Goal: Information Seeking & Learning: Learn about a topic

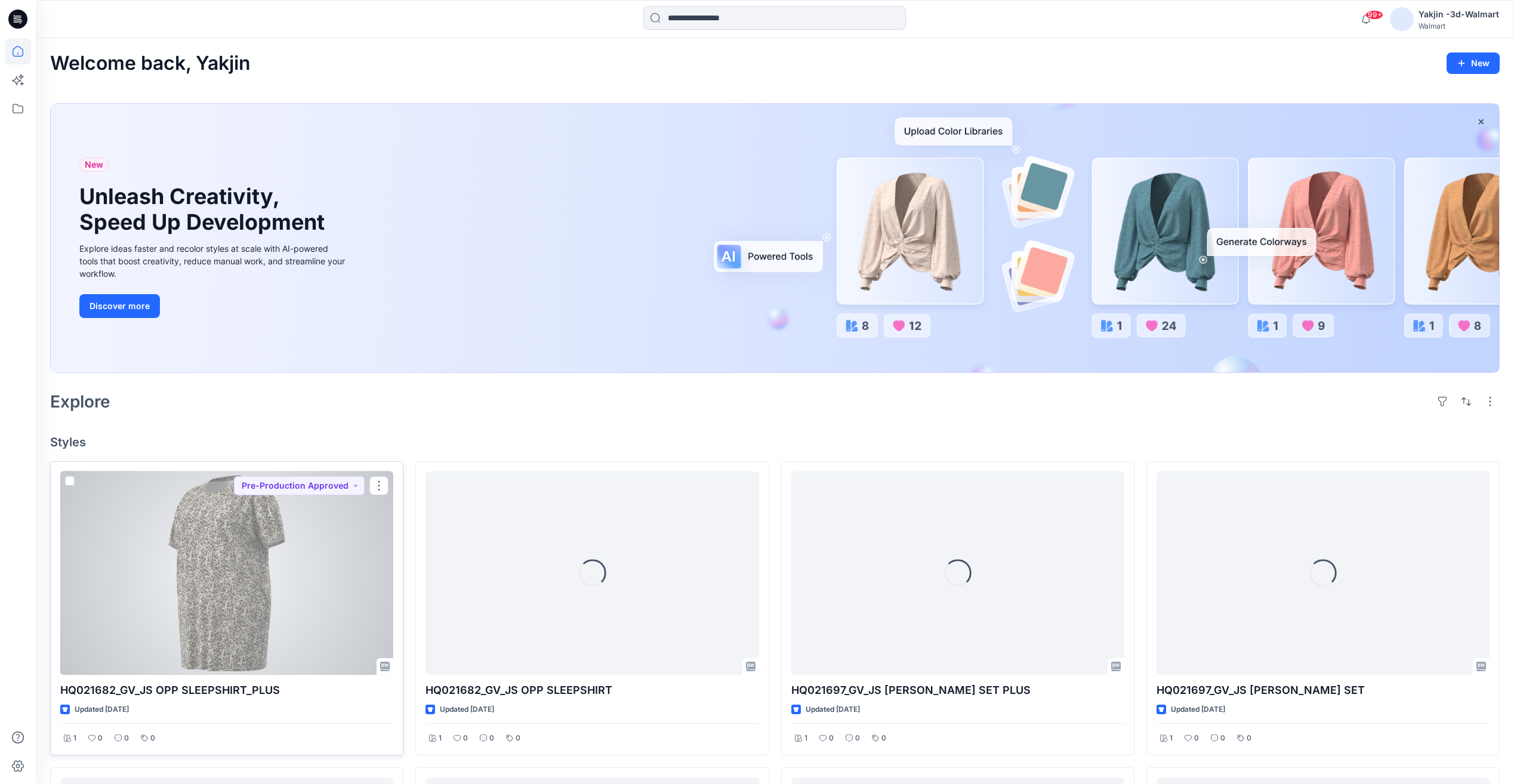
click at [307, 579] on div at bounding box center [226, 572] width 333 height 204
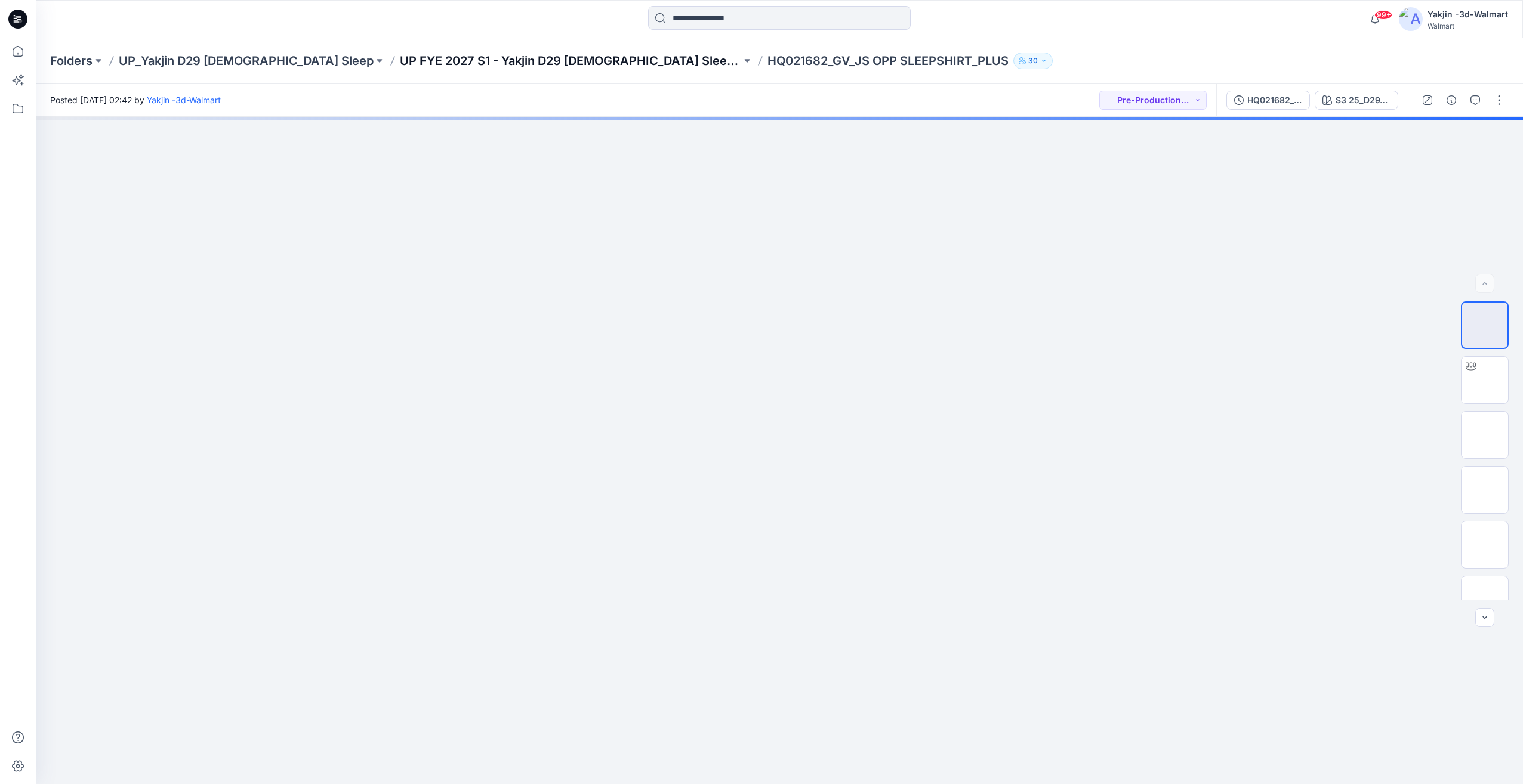
click at [504, 66] on p "UP FYE 2027 S1 - Yakjin D29 [DEMOGRAPHIC_DATA] Sleepwear" at bounding box center [570, 60] width 341 height 17
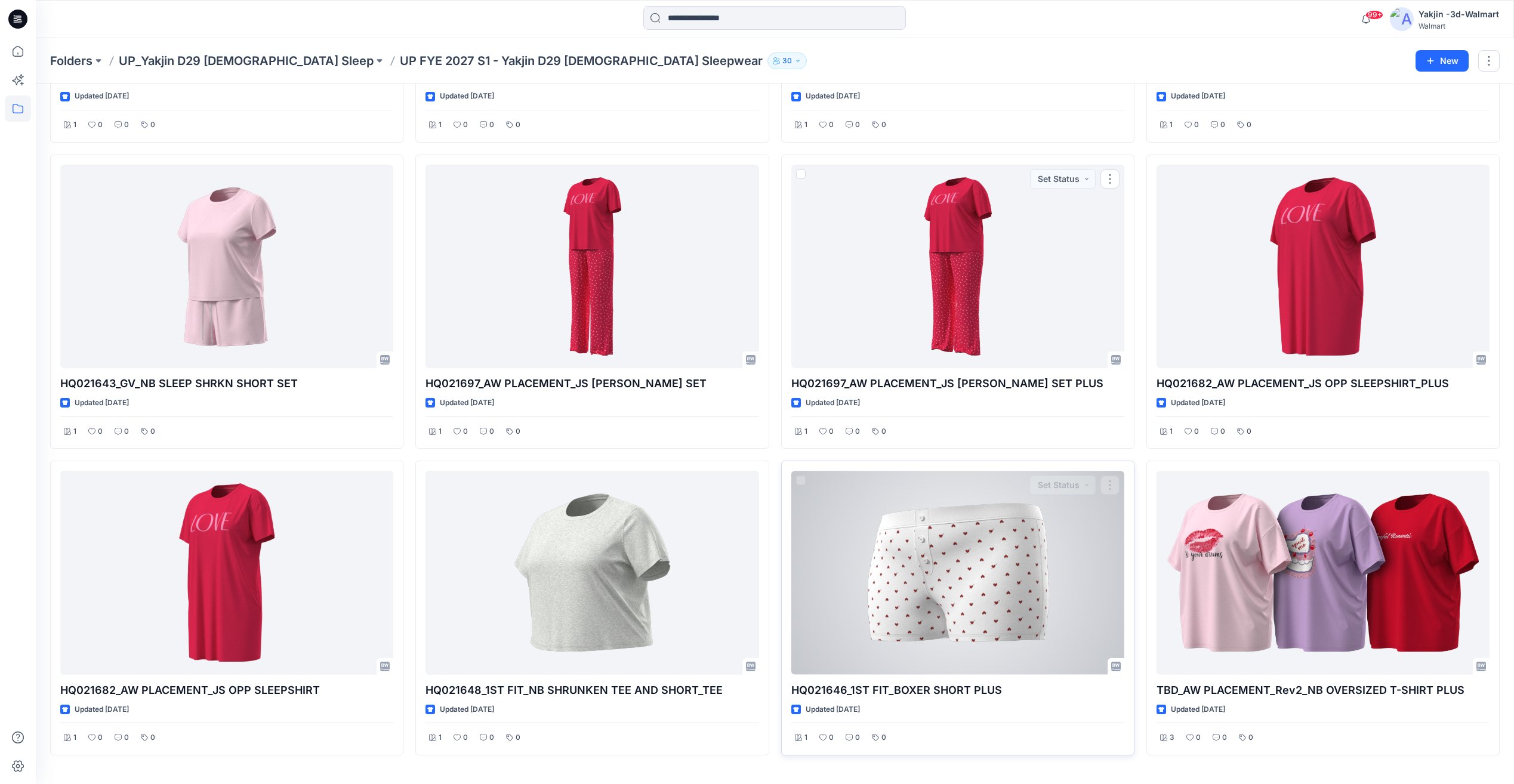
scroll to position [315, 0]
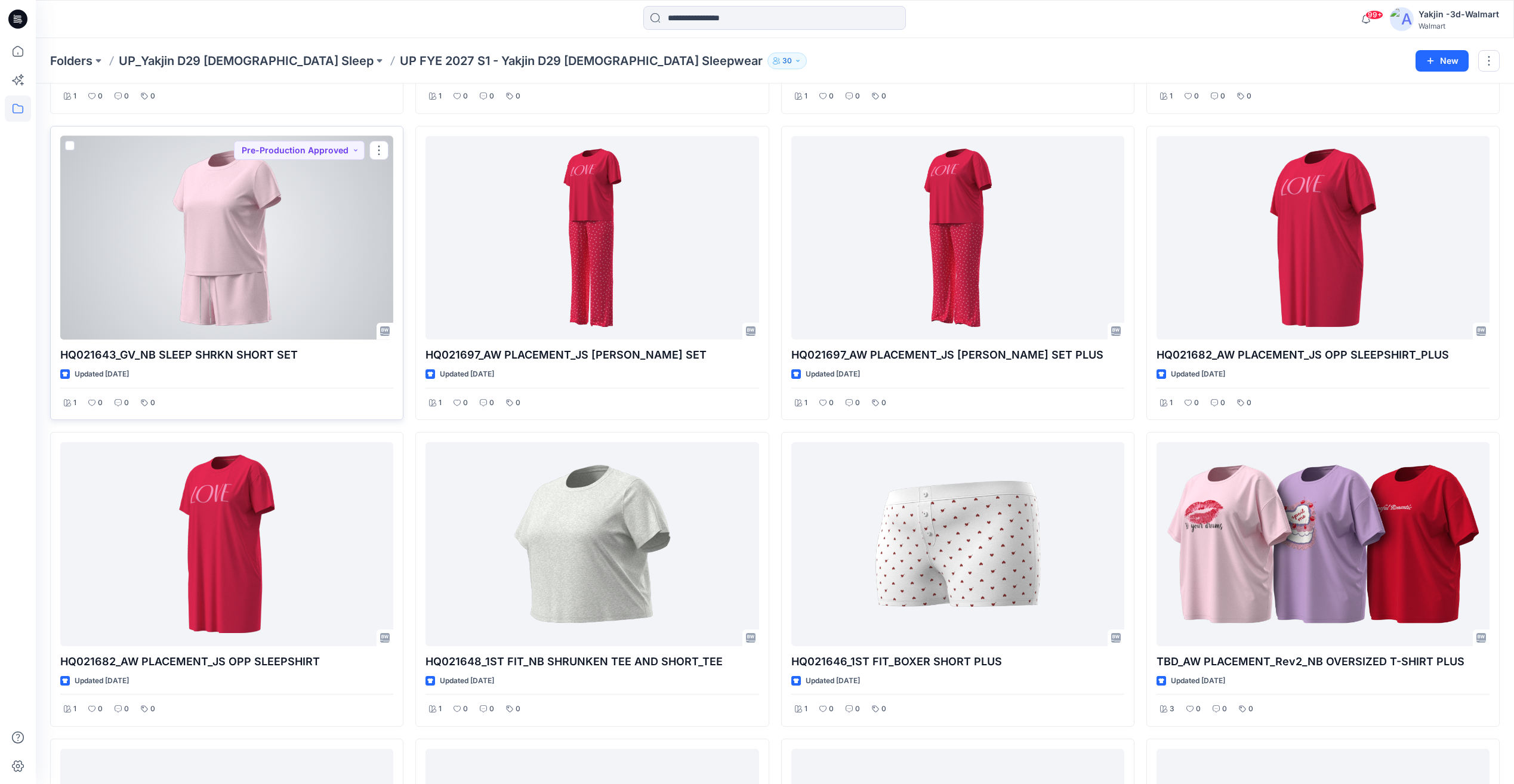
click at [269, 311] on div at bounding box center [226, 238] width 333 height 204
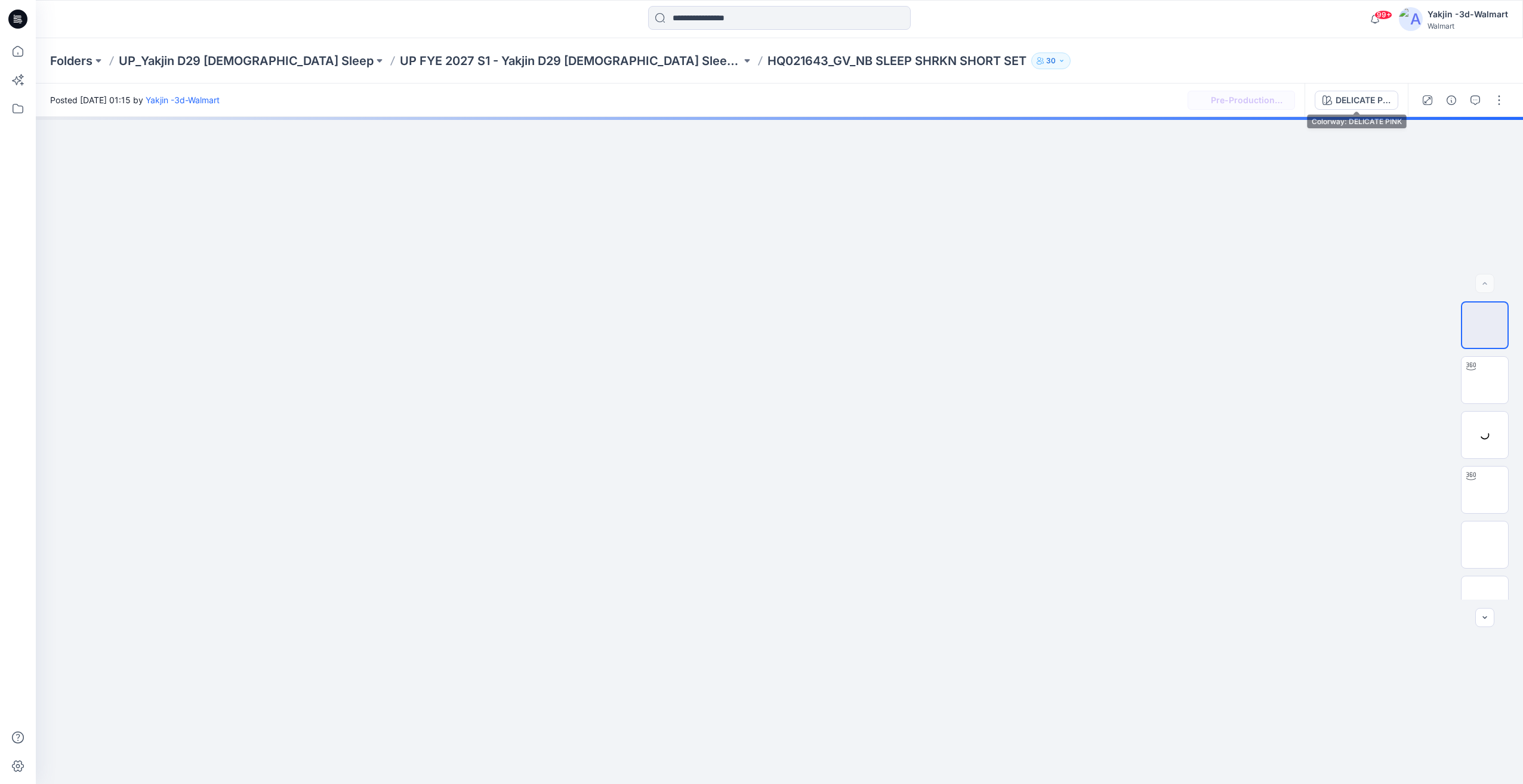
click at [1359, 101] on div "DELICATE PINK" at bounding box center [1363, 100] width 55 height 13
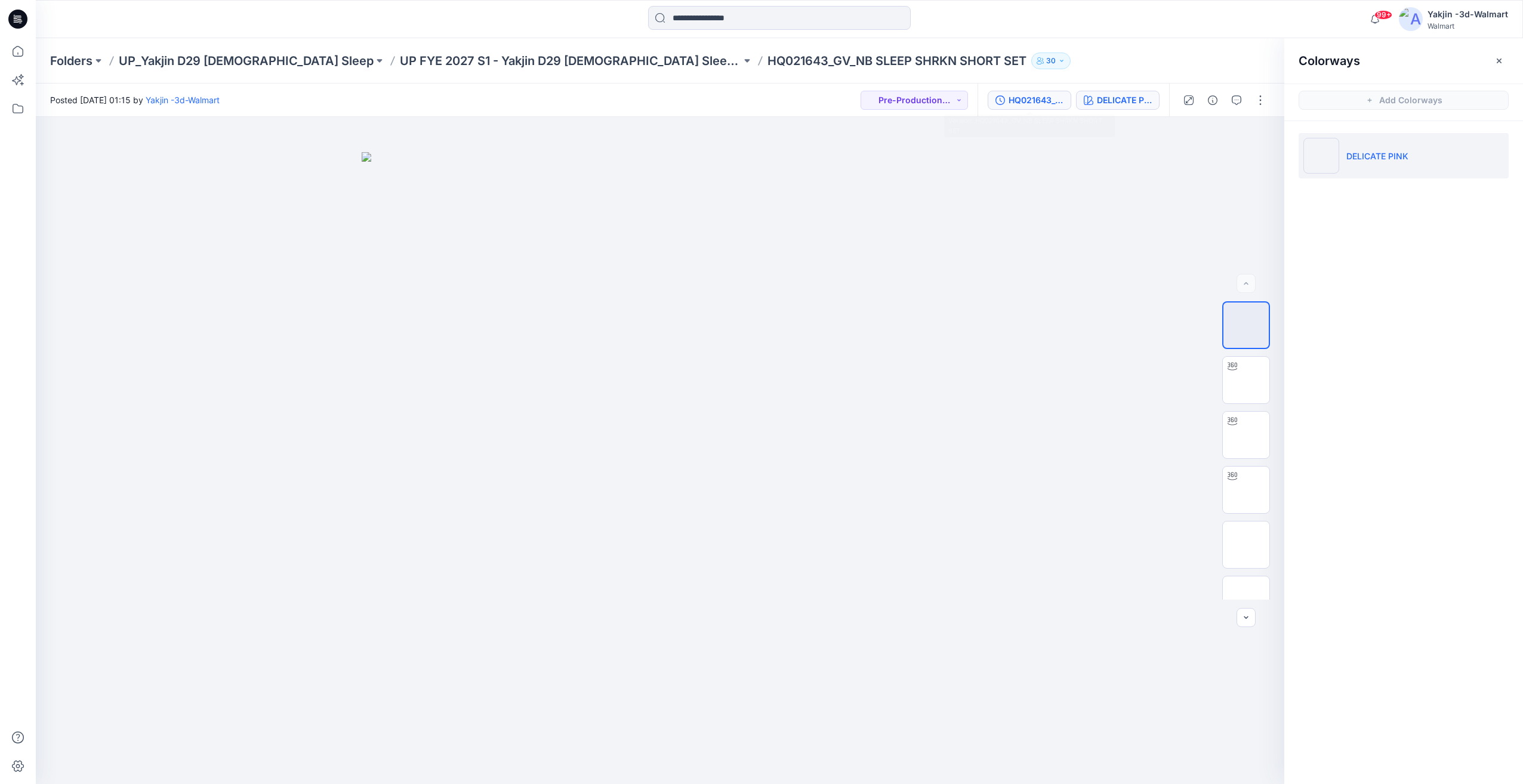
click at [1016, 97] on div "HQ021643_GV_NB SLEEP SHRKN SHORT SET" at bounding box center [1036, 100] width 55 height 13
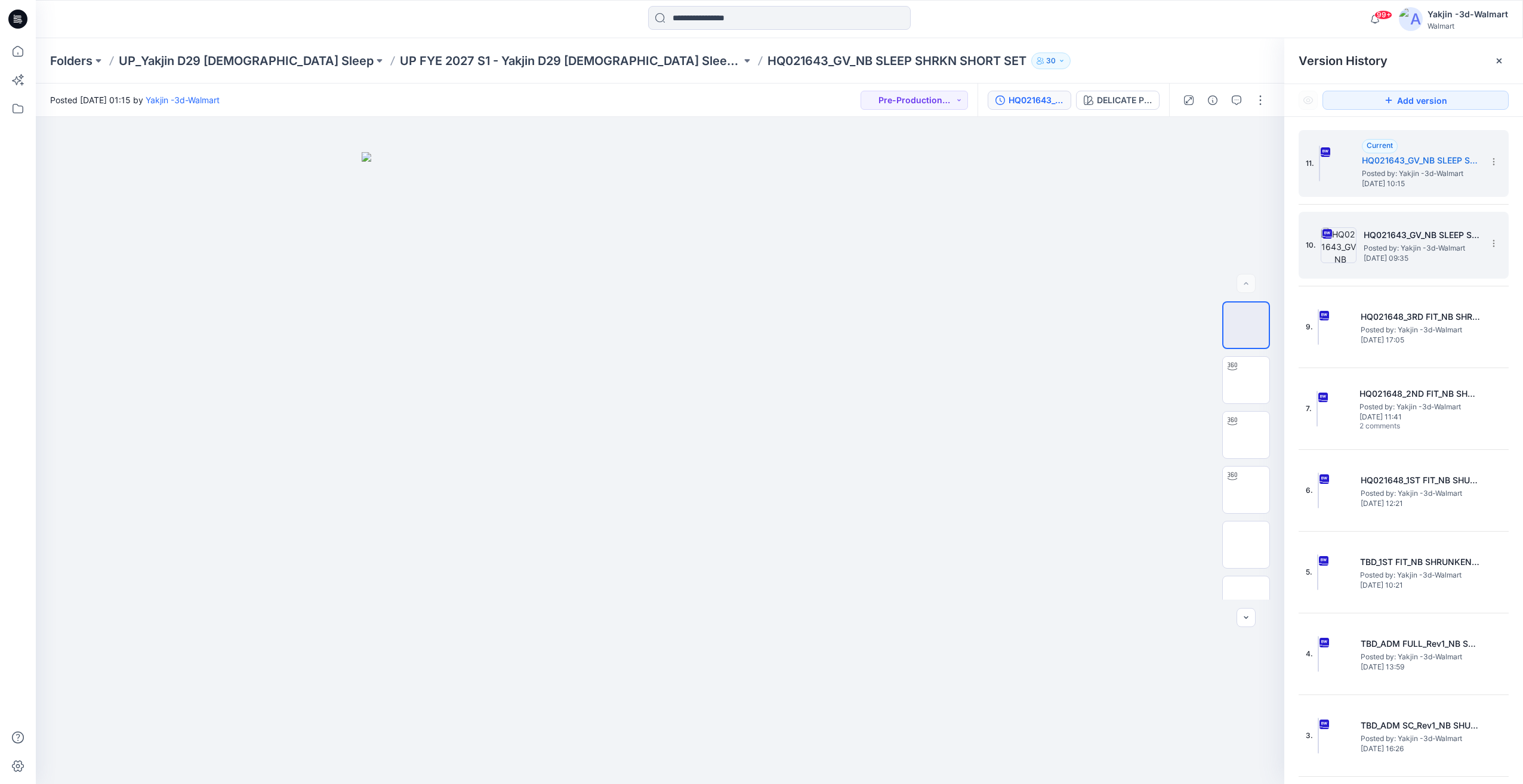
click at [1431, 240] on h5 "HQ021643_GV_NB SLEEP SHRKN SHORT SET_SHORT" at bounding box center [1423, 235] width 120 height 14
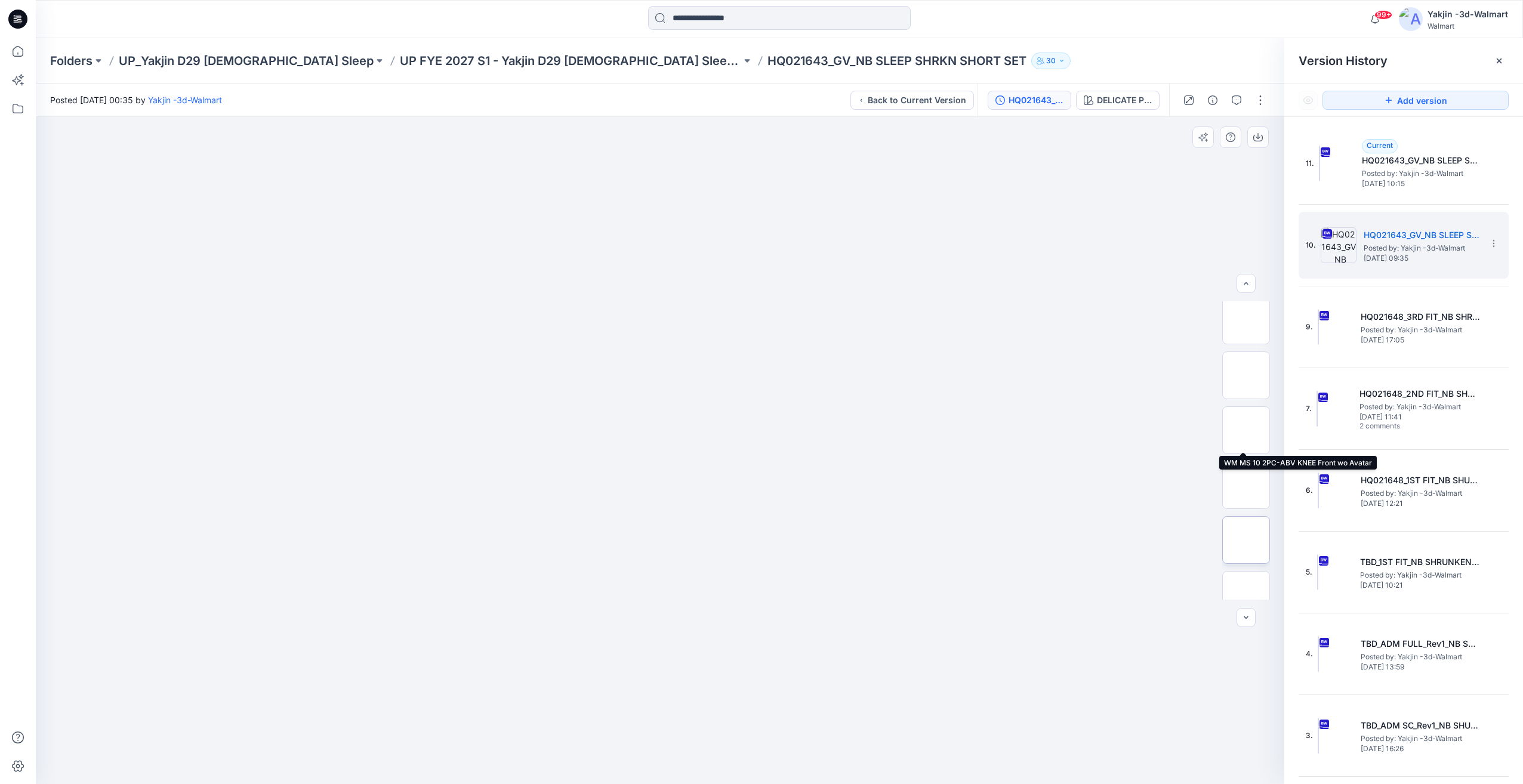
scroll to position [243, 0]
click at [1246, 357] on img at bounding box center [1246, 357] width 0 height 0
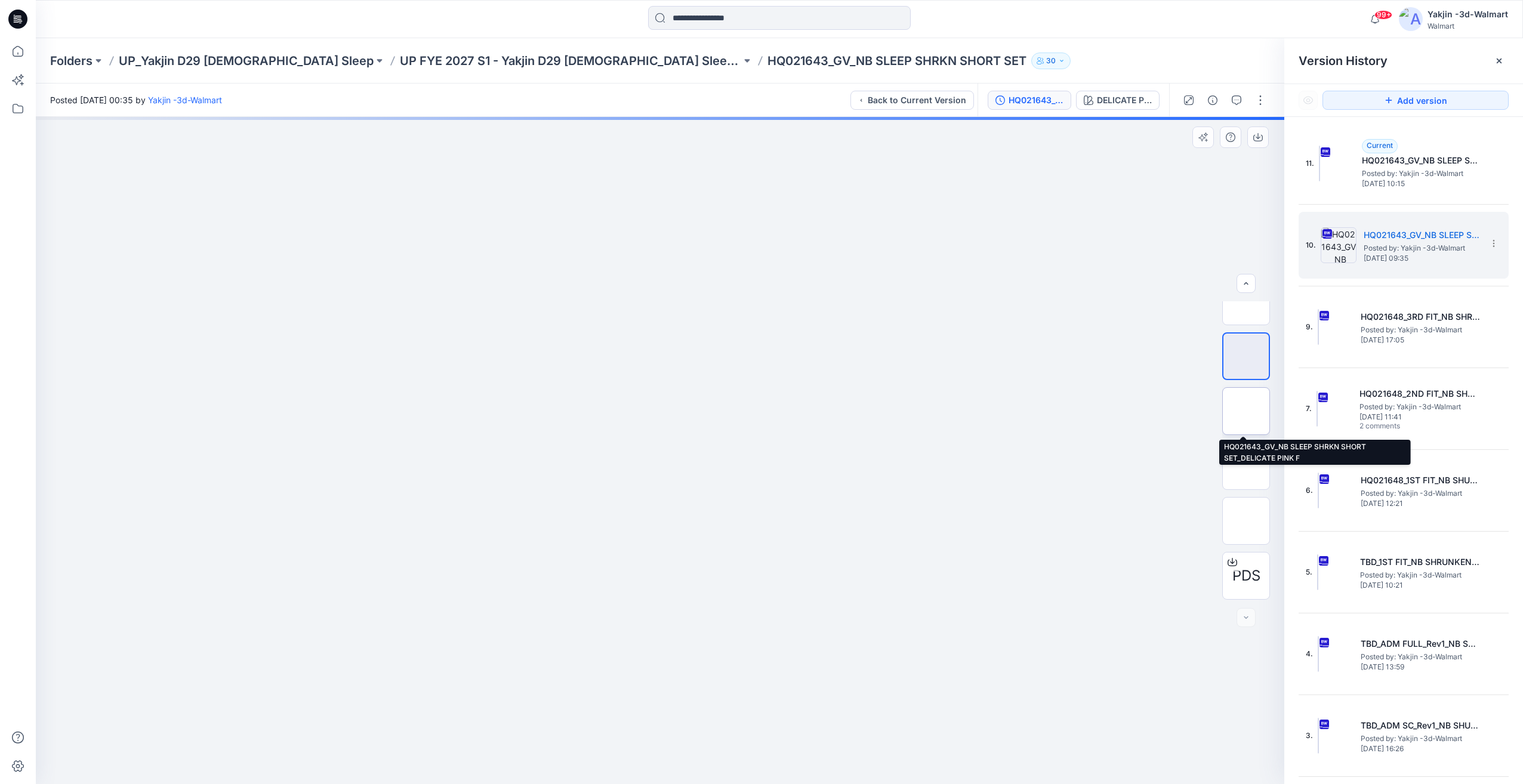
click at [1246, 411] on img at bounding box center [1246, 411] width 0 height 0
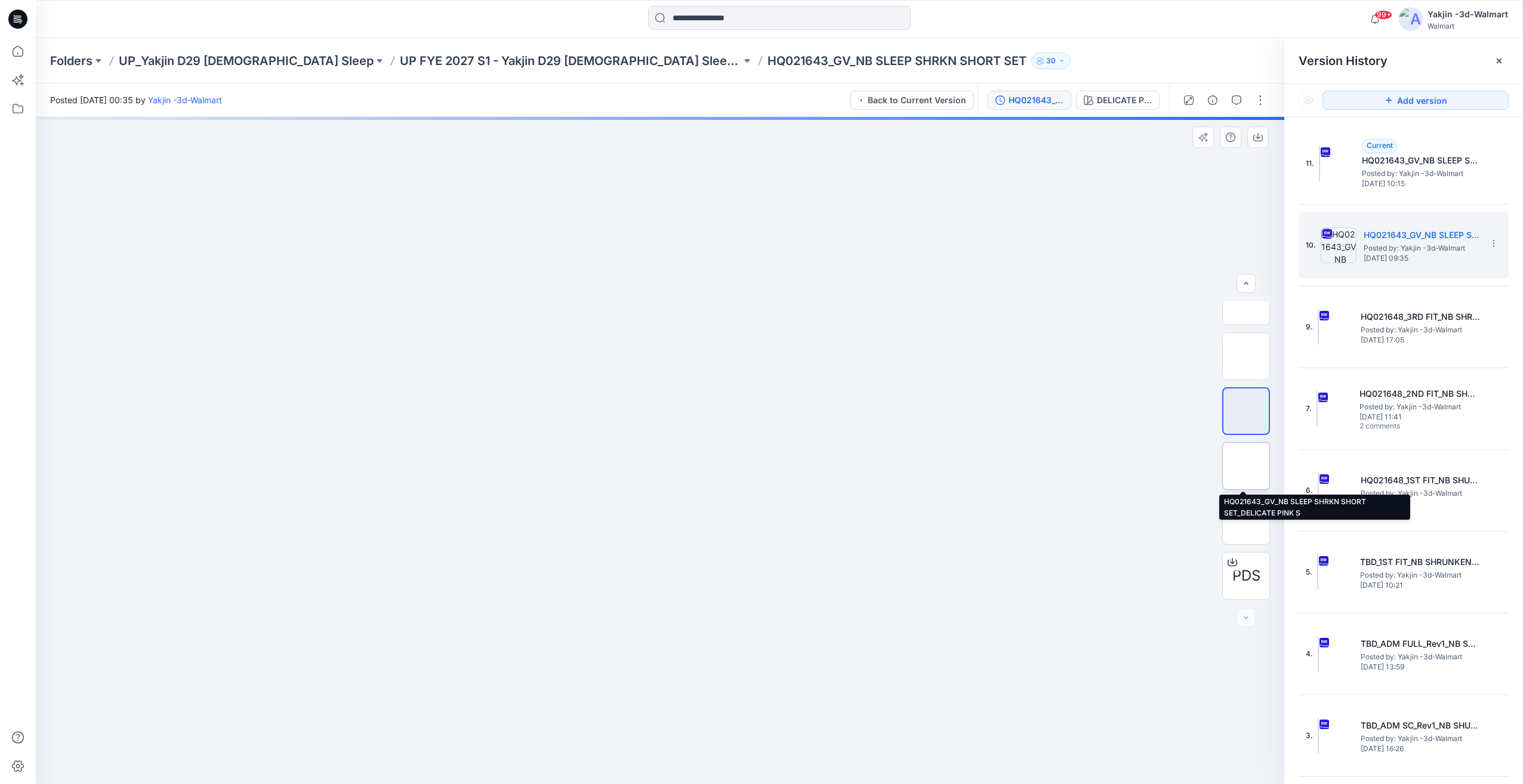
click at [1246, 466] on img at bounding box center [1246, 466] width 0 height 0
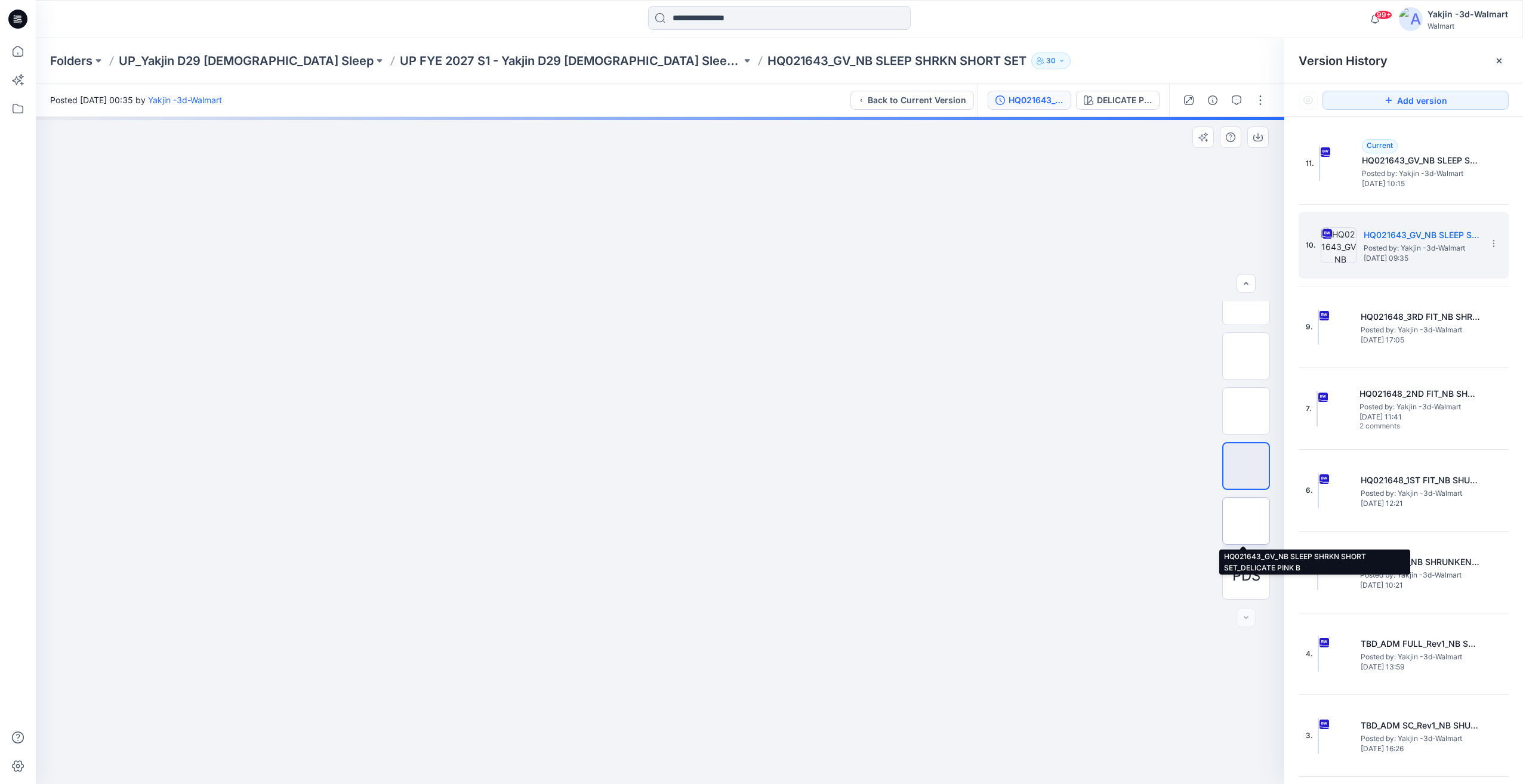
click at [1246, 521] on img at bounding box center [1246, 521] width 0 height 0
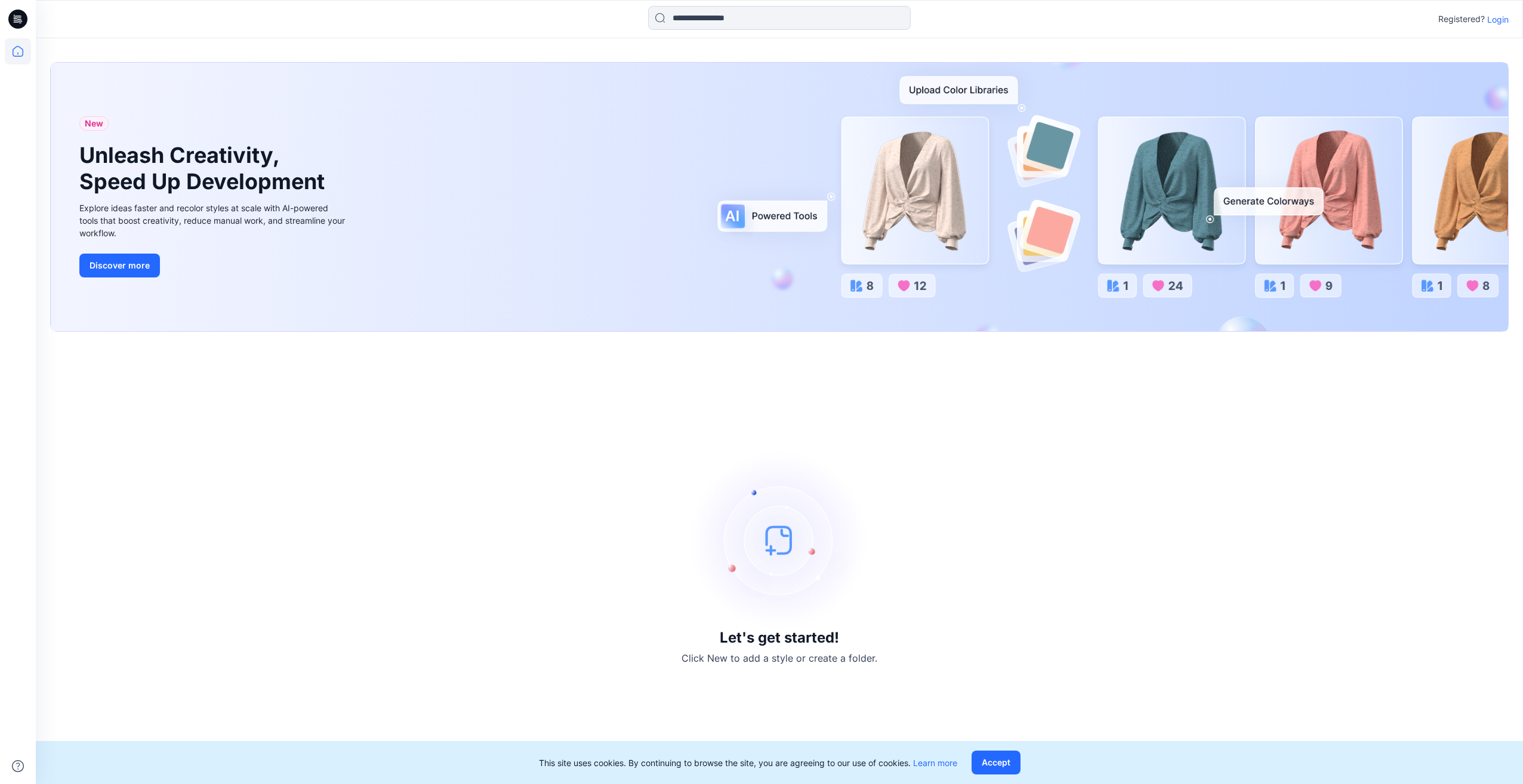
click at [1499, 16] on p "Login" at bounding box center [1498, 19] width 22 height 12
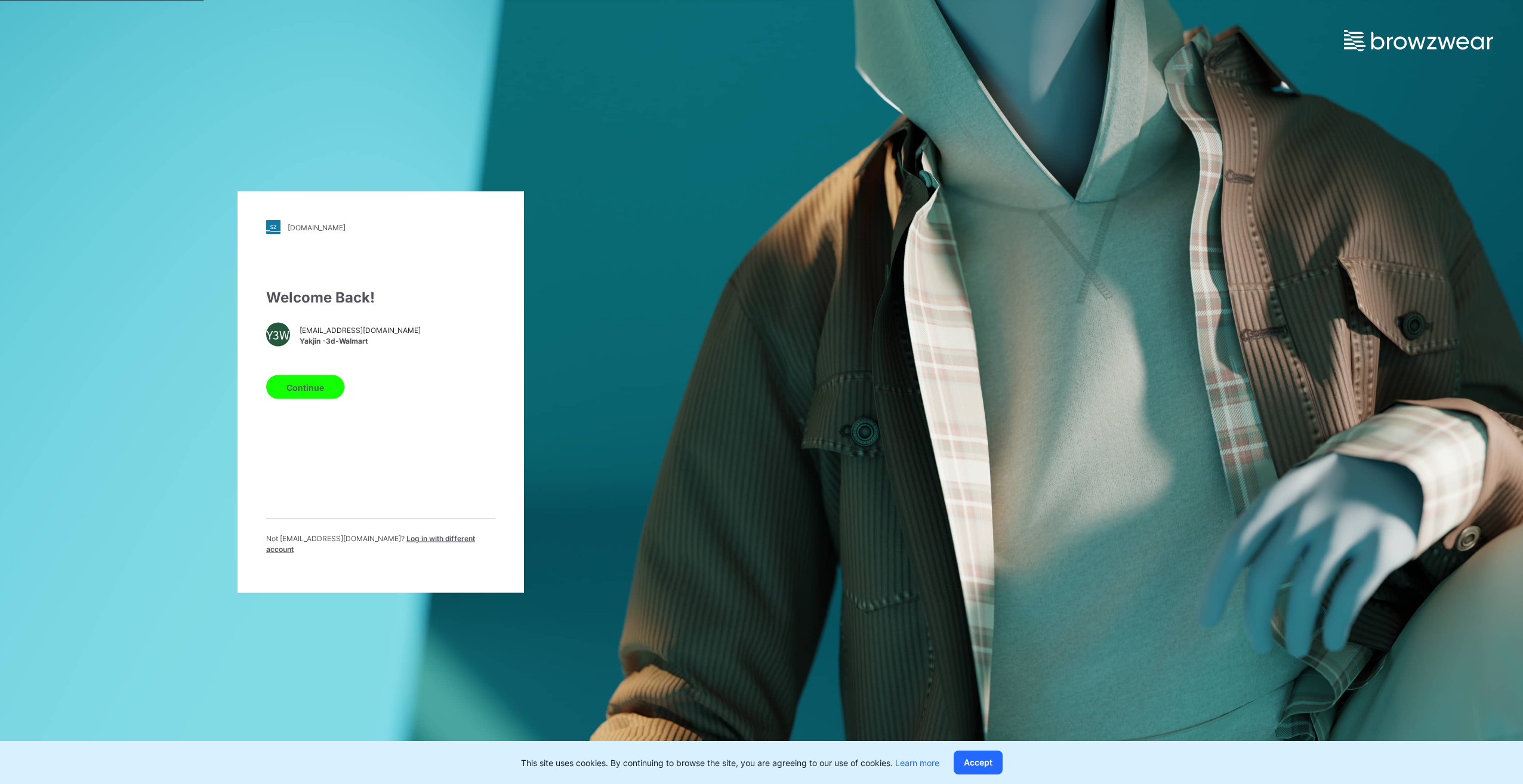
click at [327, 399] on button "Continue" at bounding box center [304, 386] width 78 height 24
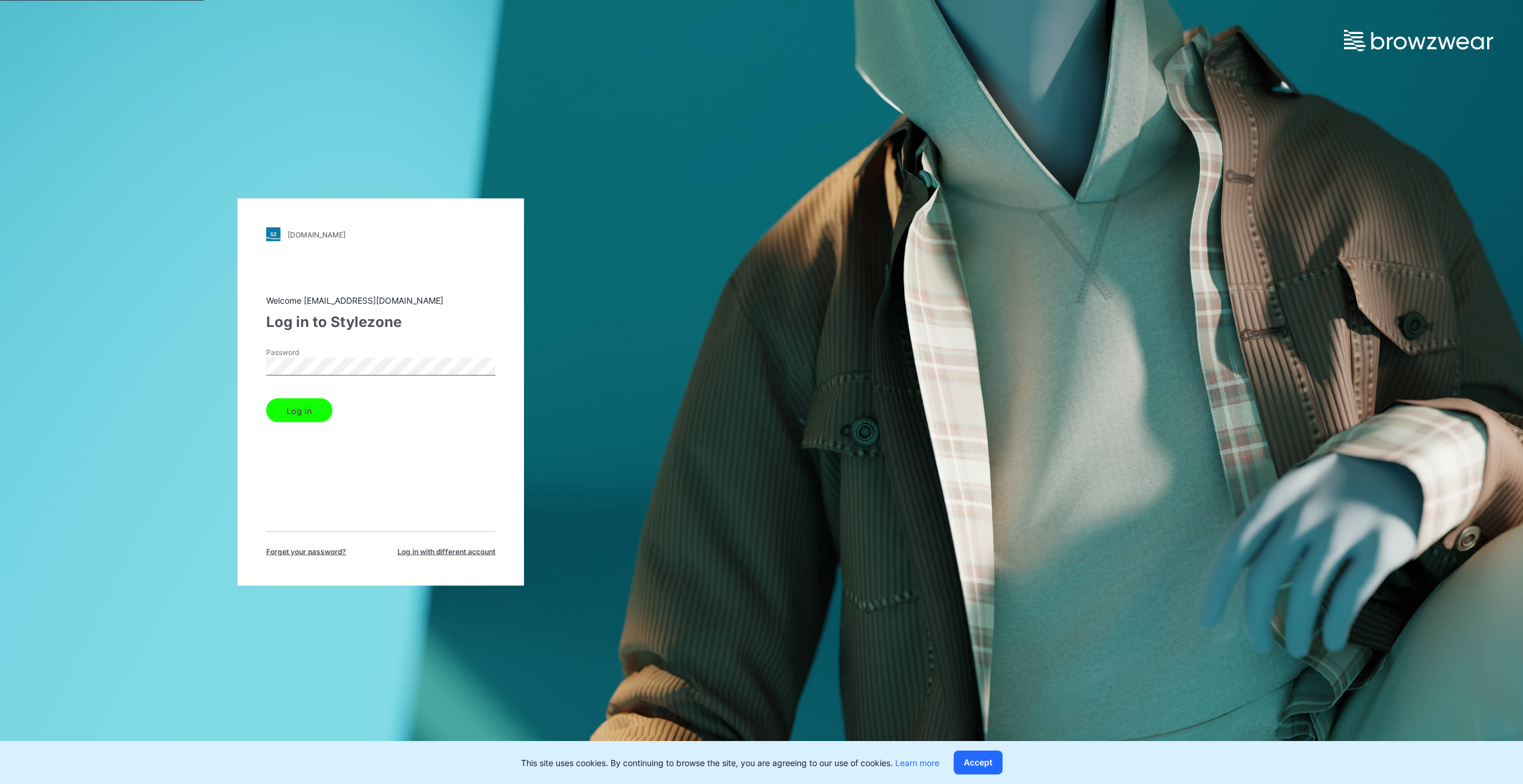
click at [305, 413] on button "Log in" at bounding box center [299, 410] width 66 height 24
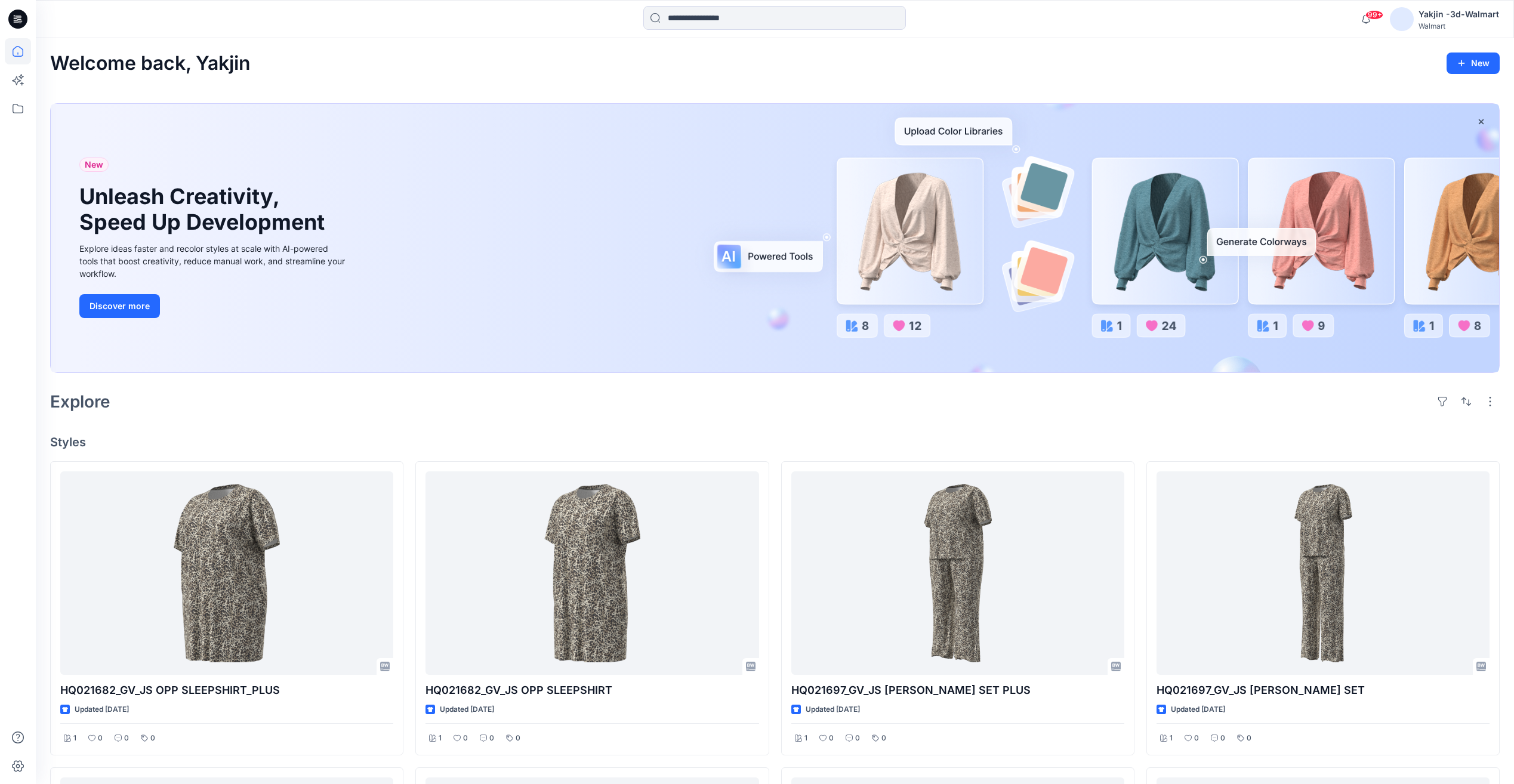
scroll to position [198, 0]
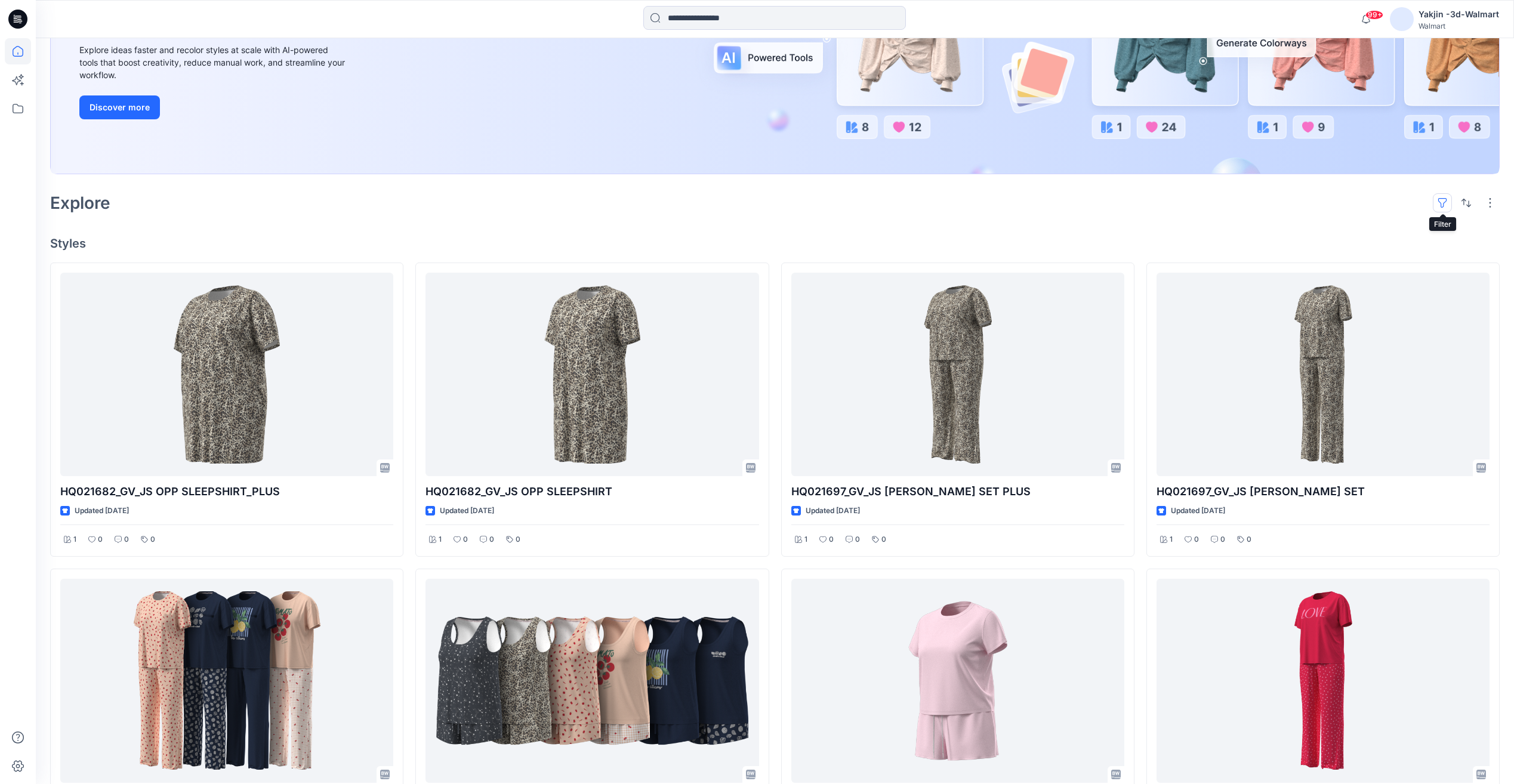
click at [1441, 205] on button "button" at bounding box center [1442, 203] width 19 height 19
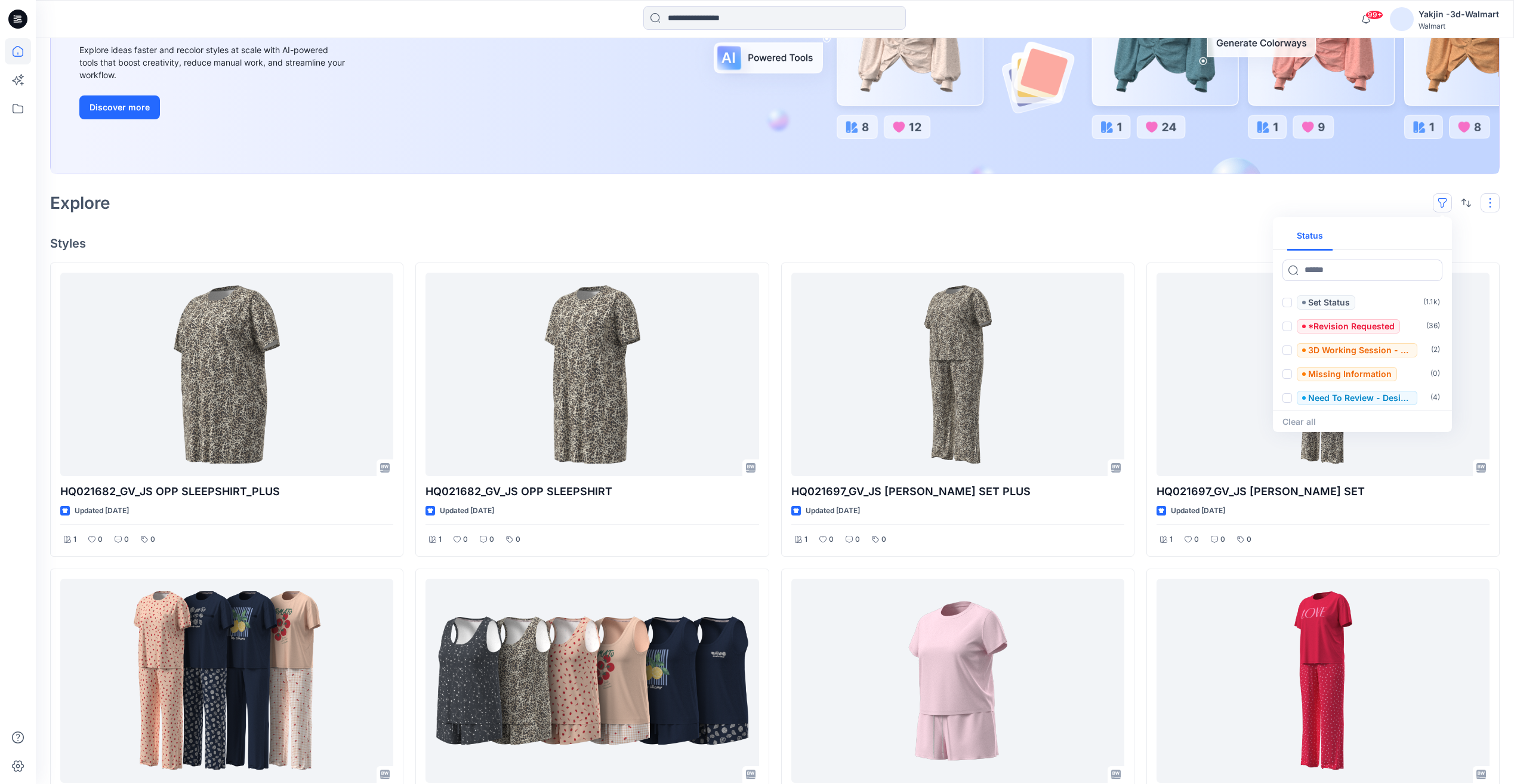
click at [1490, 209] on button "button" at bounding box center [1490, 203] width 19 height 19
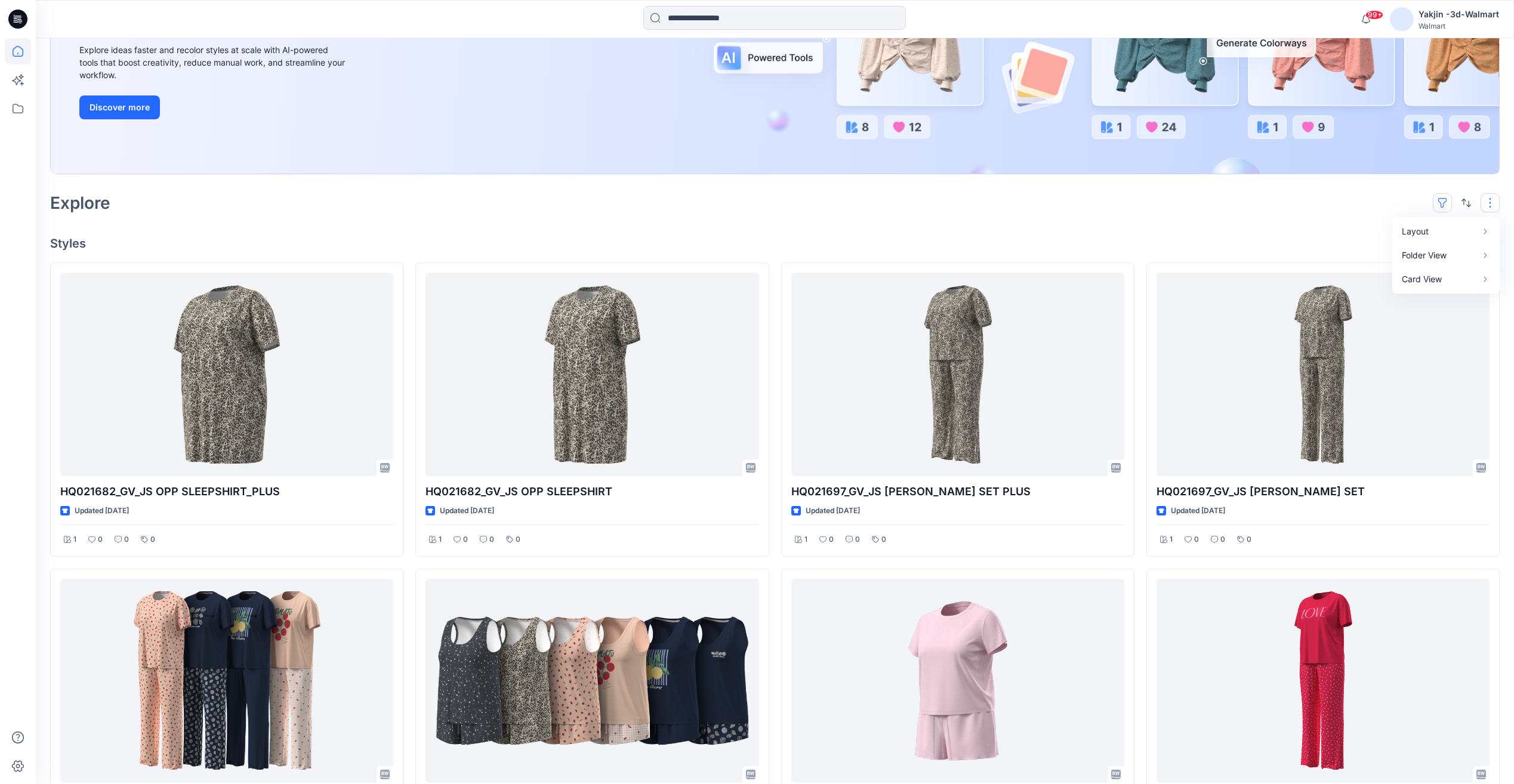
click at [1441, 205] on button "button" at bounding box center [1442, 203] width 19 height 19
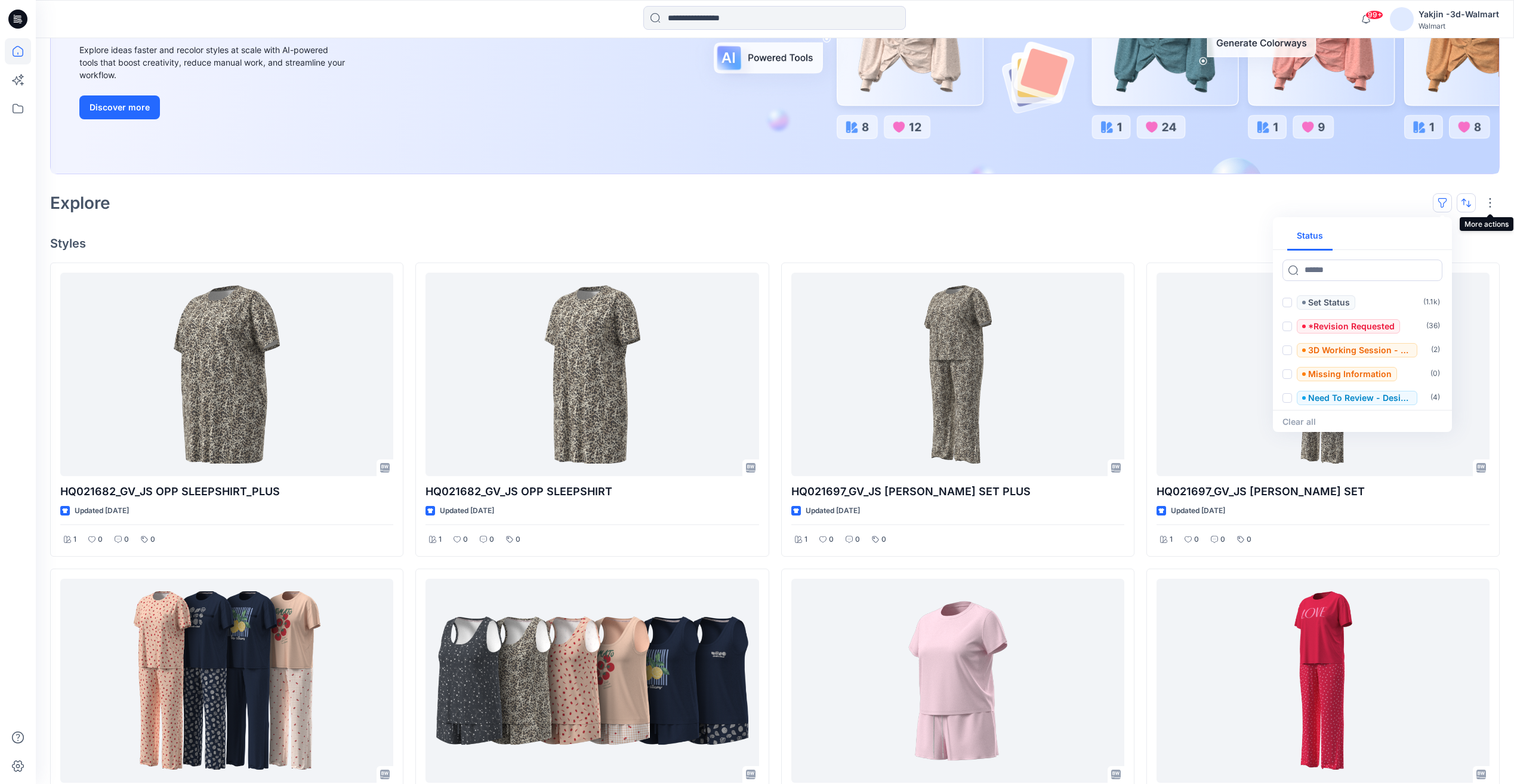
click at [1464, 200] on button "button" at bounding box center [1466, 203] width 19 height 19
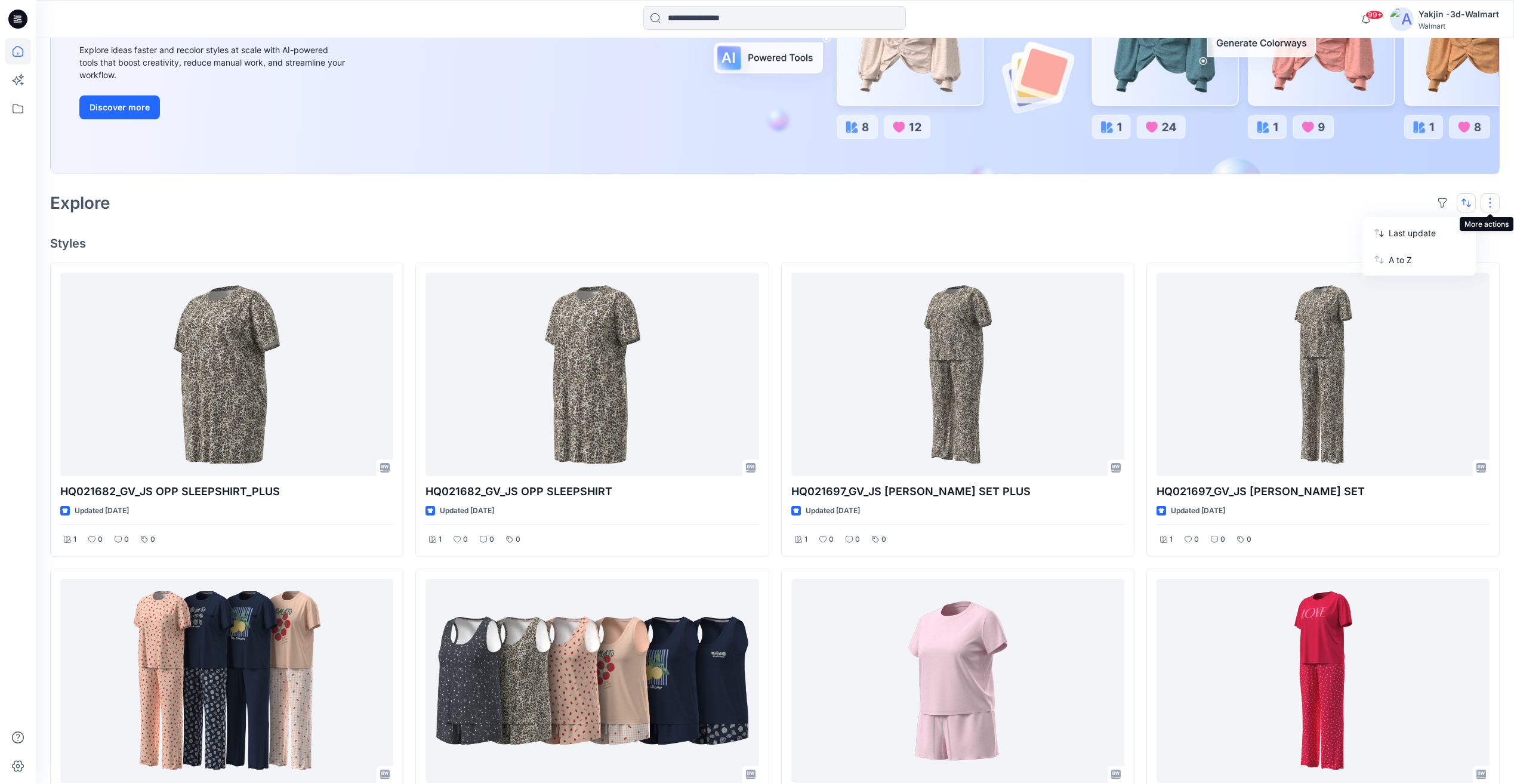
click at [1494, 205] on button "button" at bounding box center [1490, 203] width 19 height 19
click at [1481, 225] on button "Layout" at bounding box center [1445, 231] width 102 height 24
click at [1351, 239] on p "Large Grid" at bounding box center [1336, 243] width 59 height 14
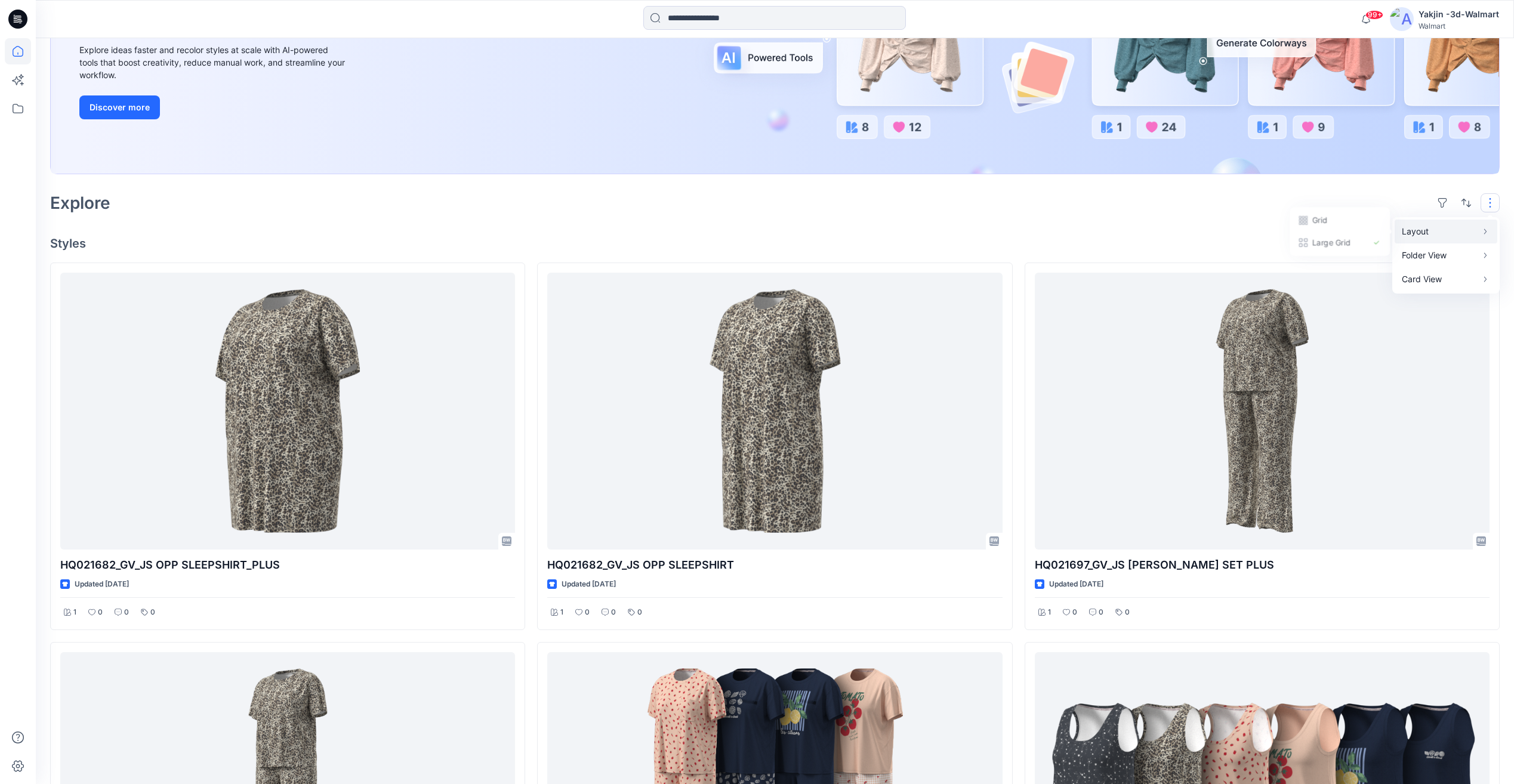
click at [1469, 229] on p "Layout" at bounding box center [1439, 232] width 75 height 14
click at [1344, 223] on p "Grid" at bounding box center [1336, 219] width 59 height 14
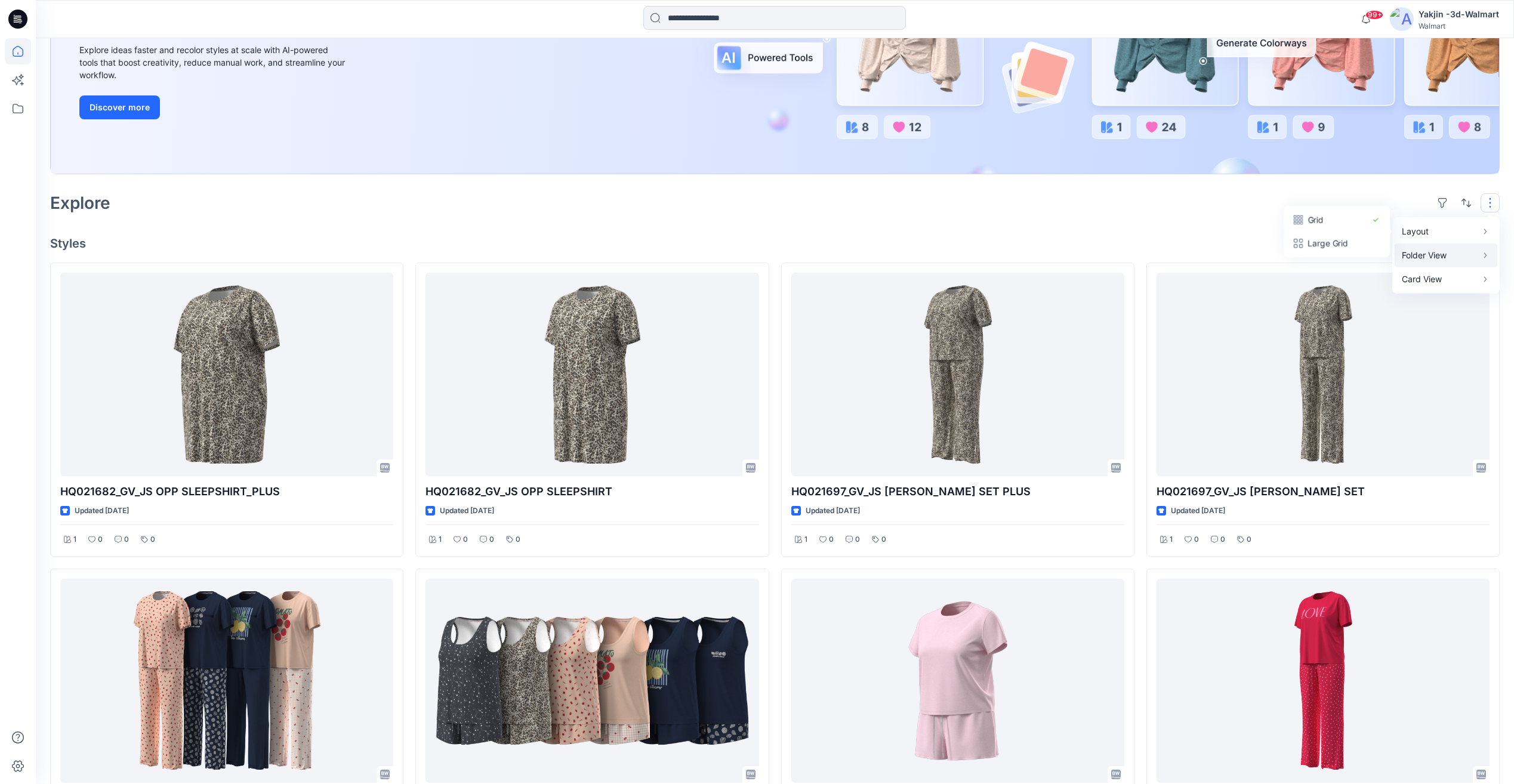
click at [1470, 251] on p "Folder View" at bounding box center [1439, 255] width 75 height 14
click at [1463, 280] on p "Card View" at bounding box center [1439, 279] width 75 height 14
click at [1367, 281] on button "Card Info" at bounding box center [1330, 279] width 115 height 24
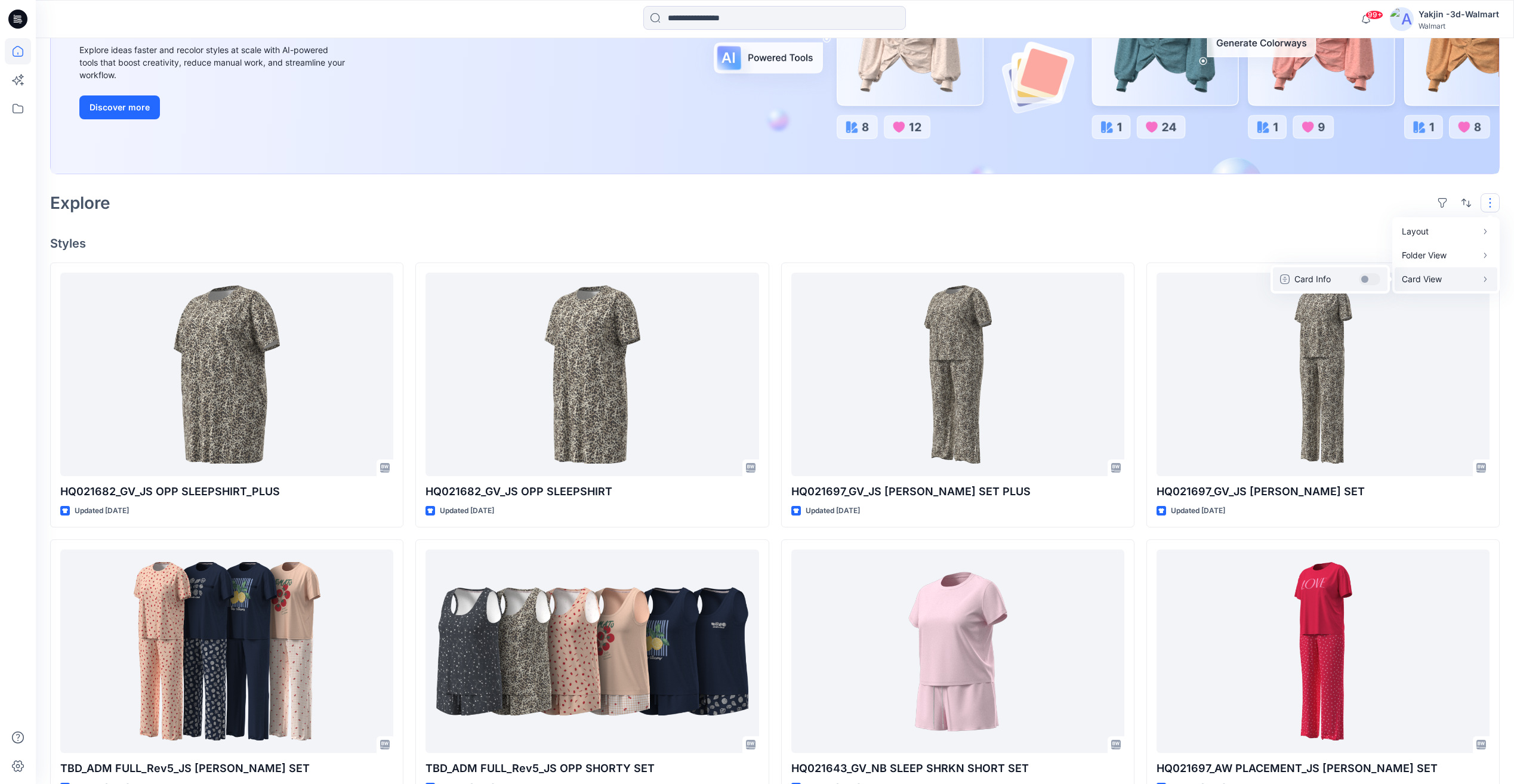
click at [1373, 283] on button "Card Info" at bounding box center [1330, 279] width 115 height 24
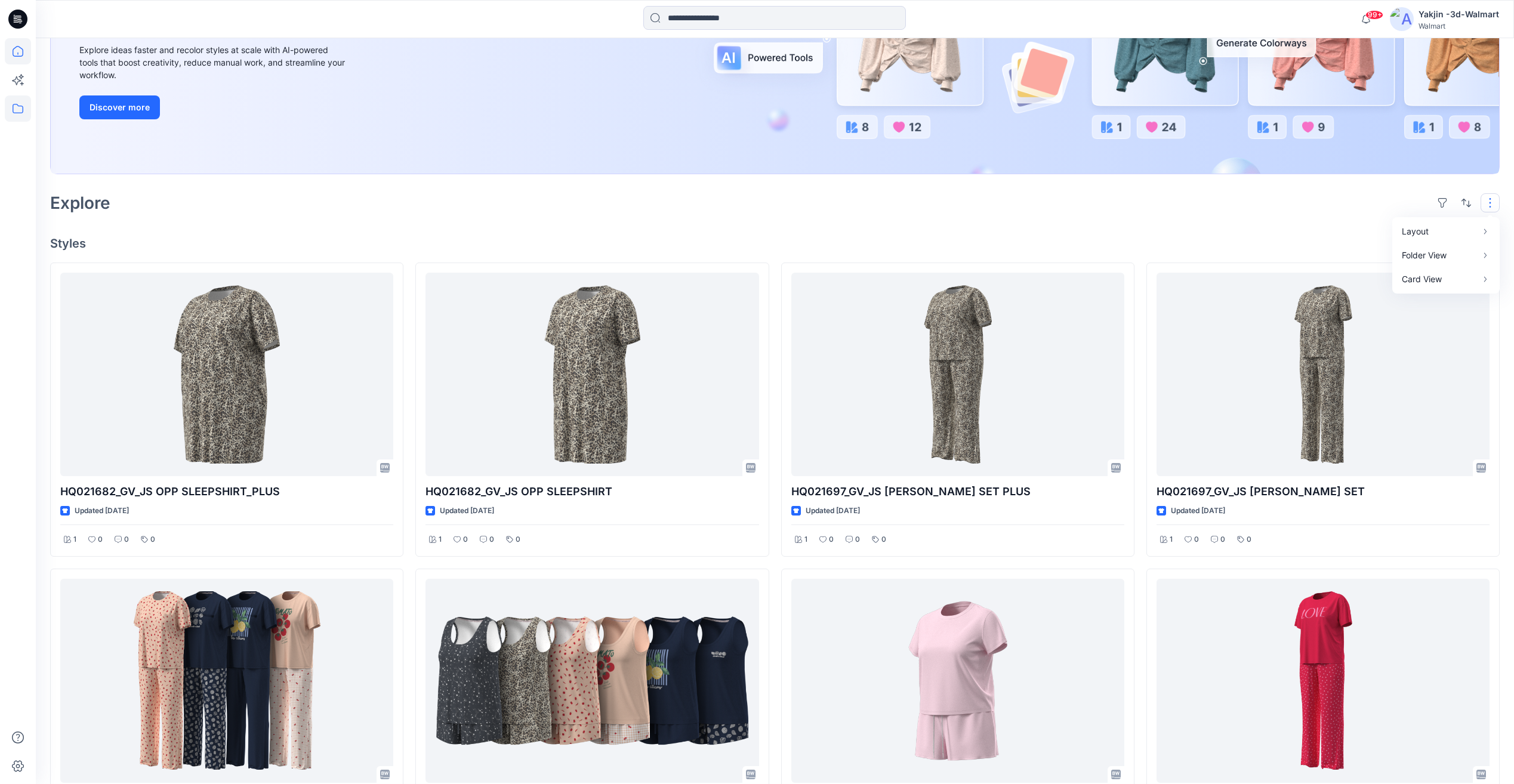
click at [24, 110] on icon at bounding box center [17, 108] width 10 height 10
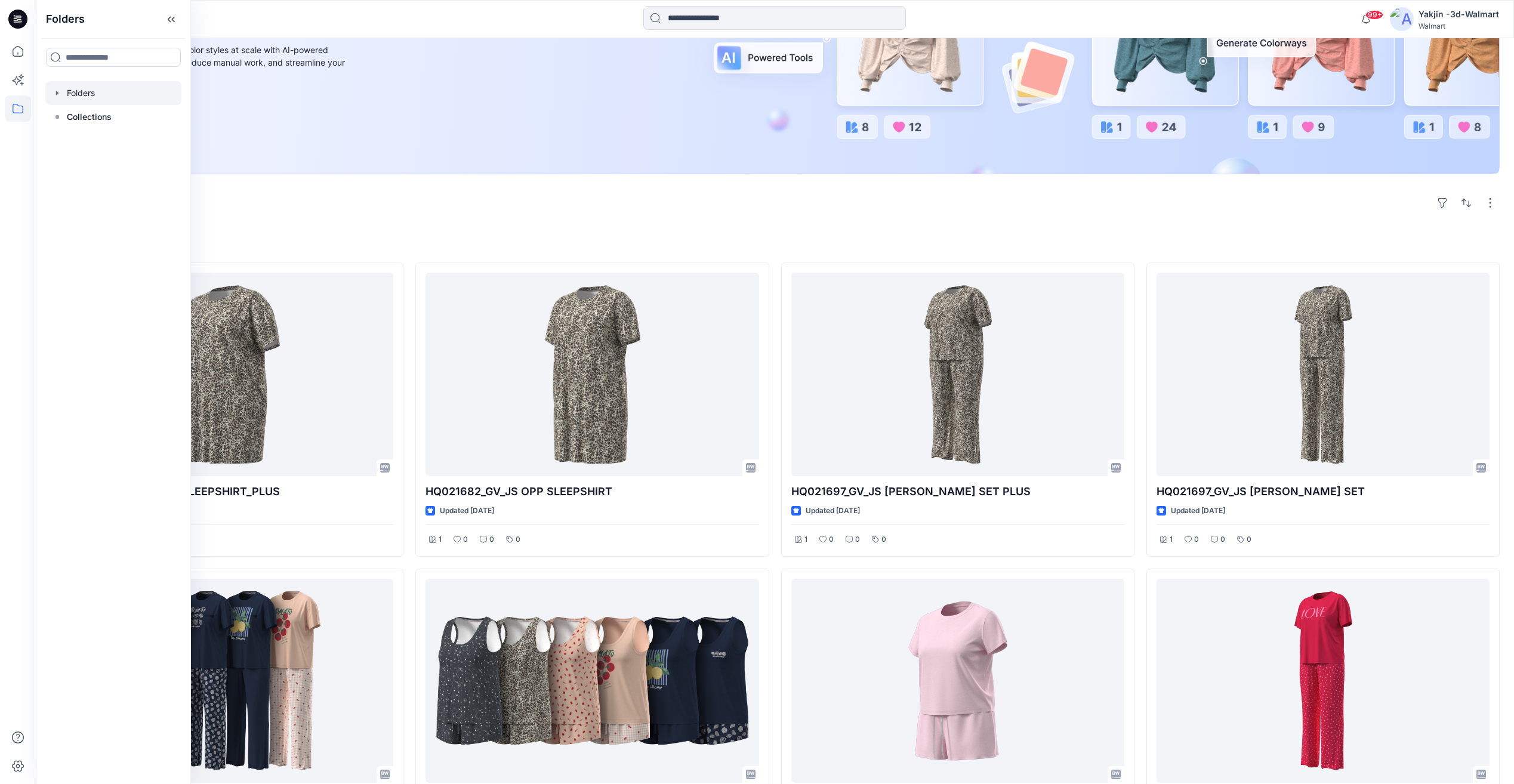
click at [102, 91] on div at bounding box center [114, 93] width 136 height 24
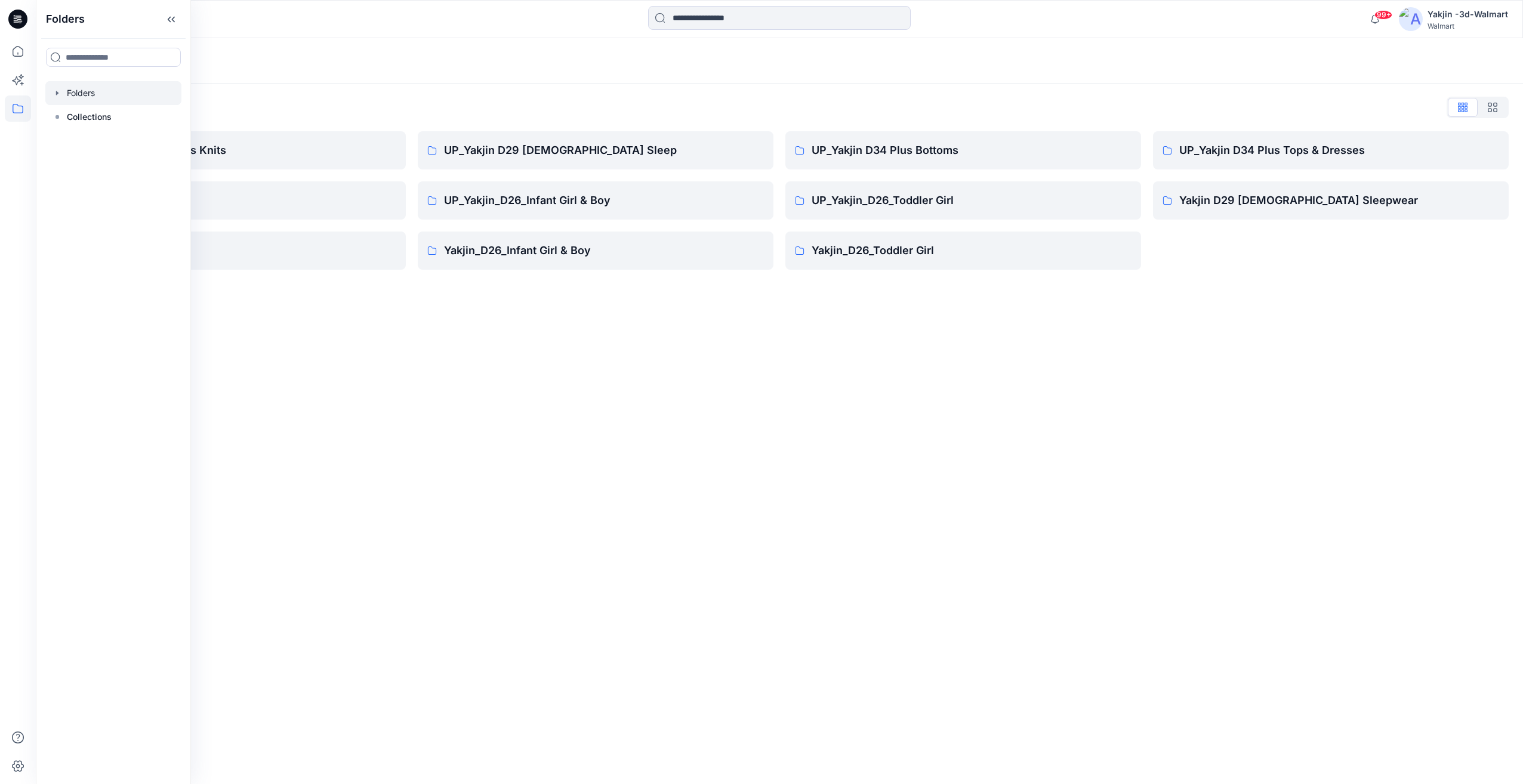
click at [1054, 507] on div "Folders Folders List FA Yakjin D34 Womens Knits UP_Yakjin_D24_Boys Yakjin_D24_B…" at bounding box center [779, 411] width 1487 height 746
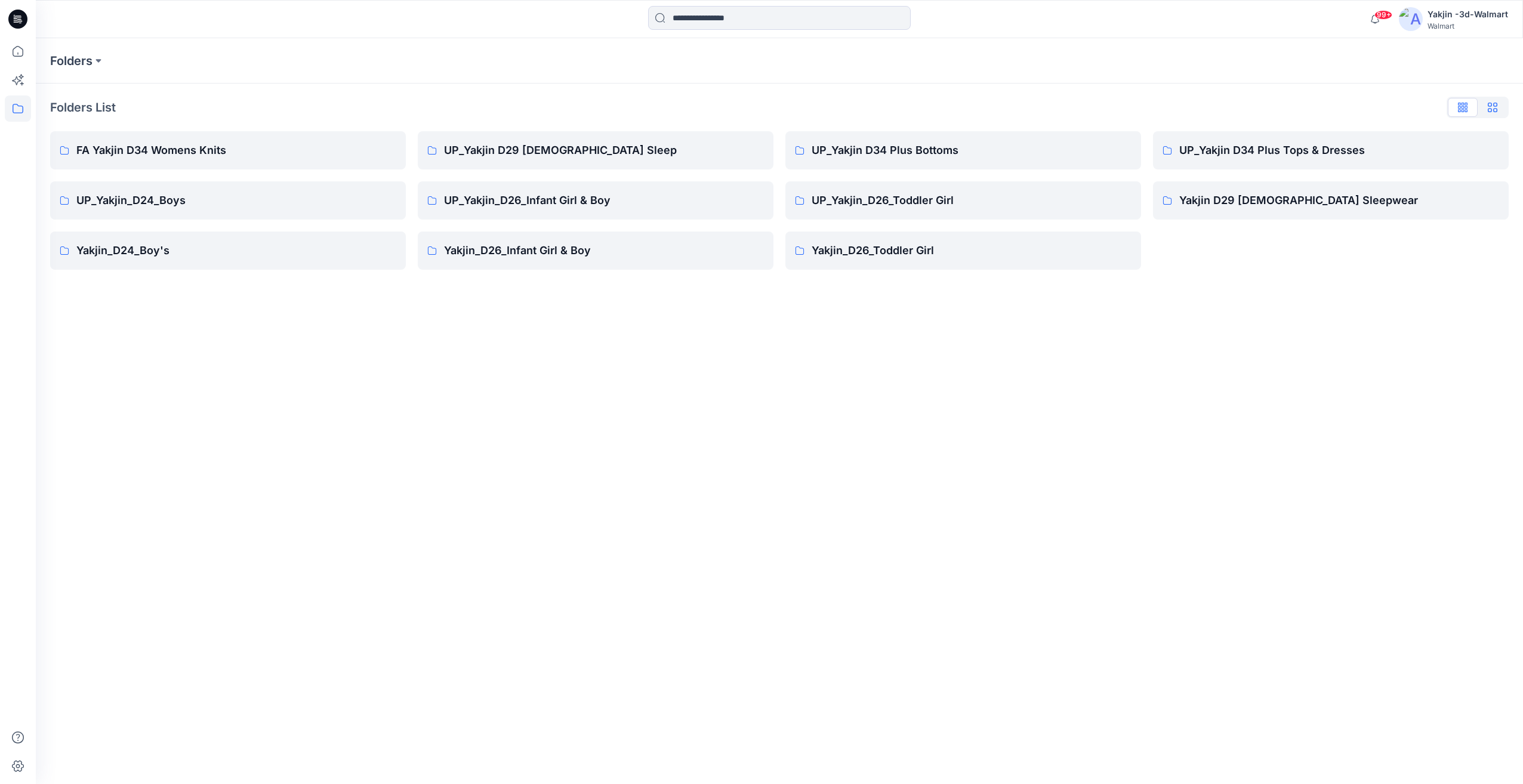
click at [1493, 108] on icon "button" at bounding box center [1492, 107] width 10 height 10
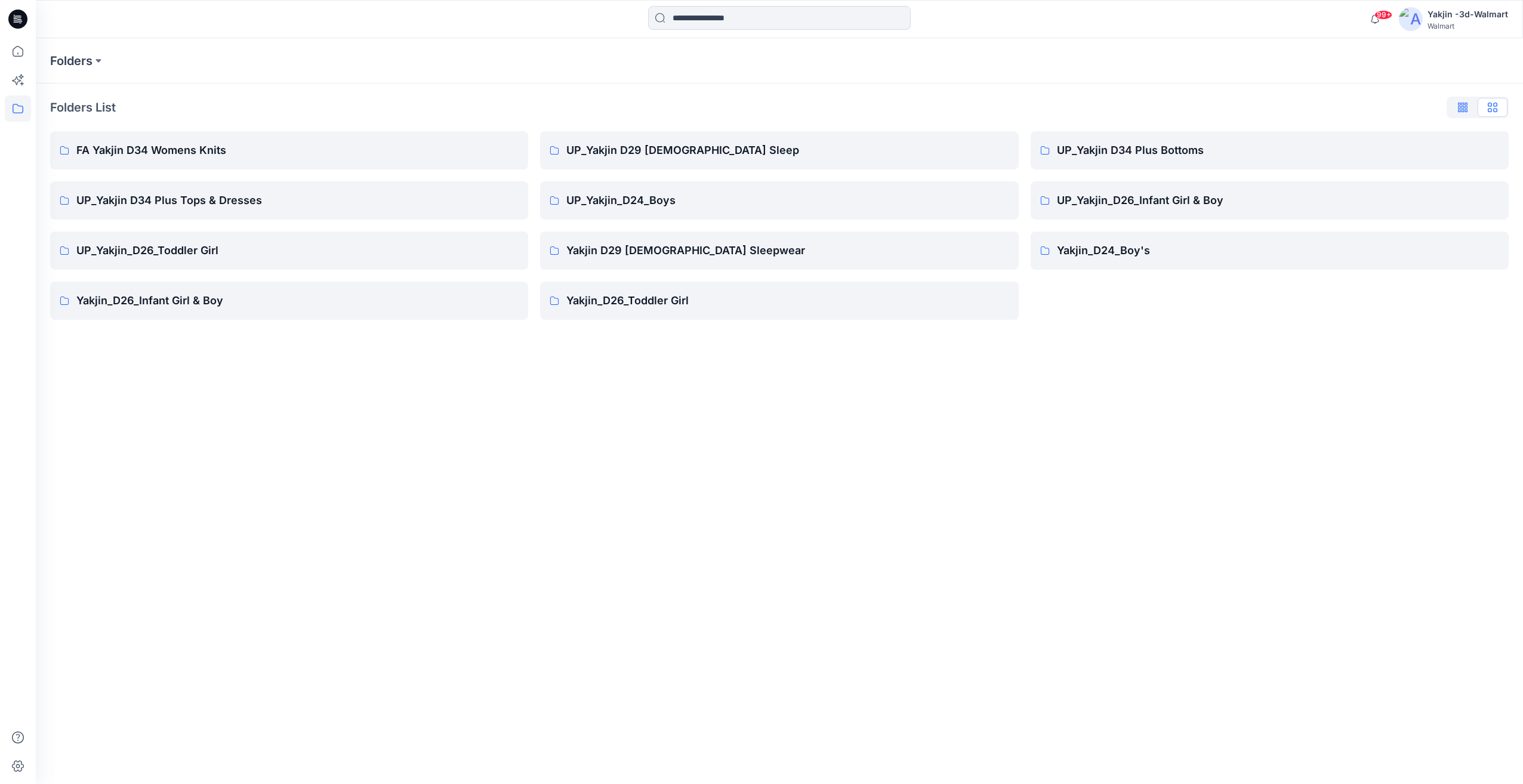
drag, startPoint x: 1450, startPoint y: 108, endPoint x: 1458, endPoint y: 108, distance: 8.0
click at [1450, 108] on button "button" at bounding box center [1463, 108] width 30 height 19
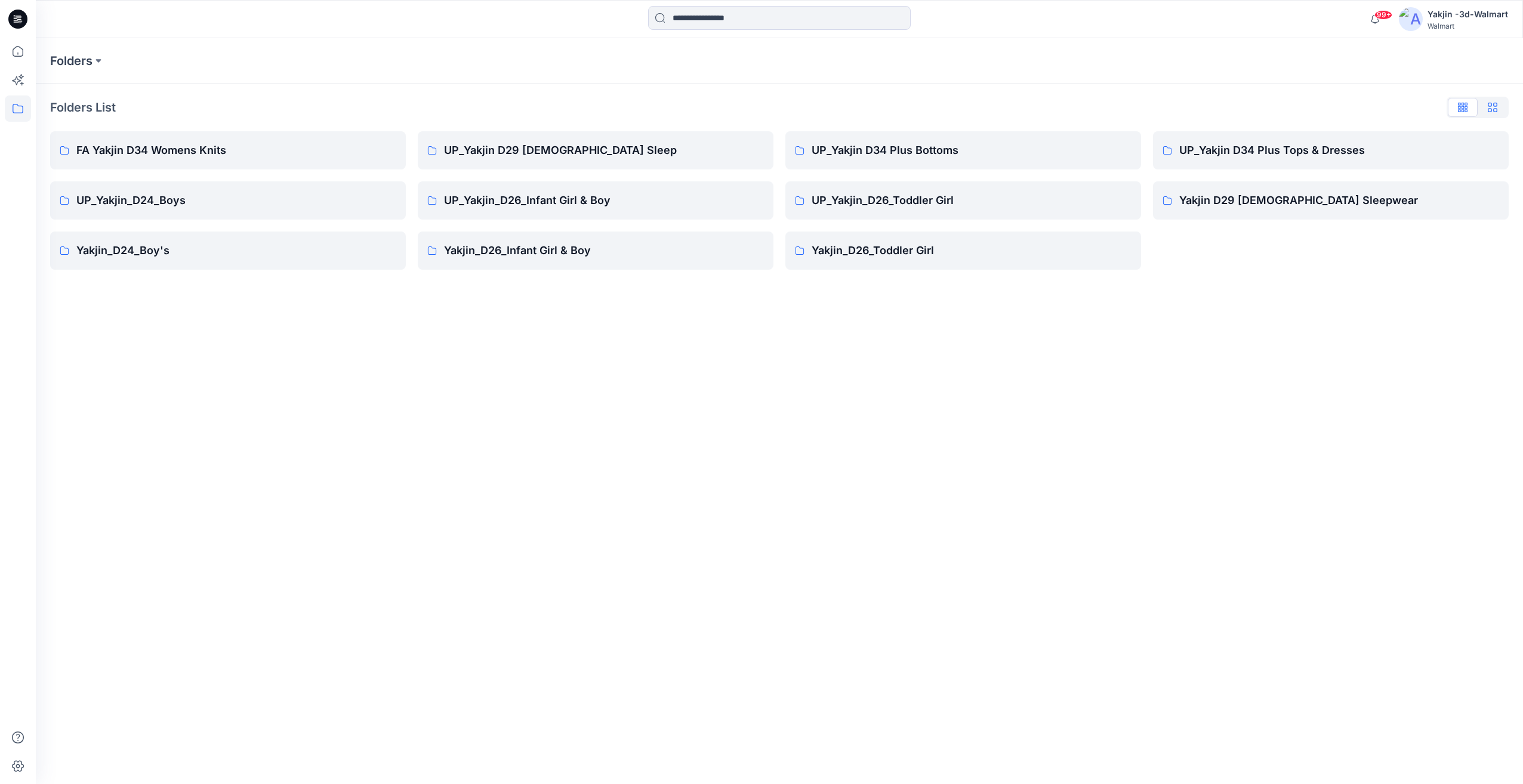
click at [1479, 108] on button "button" at bounding box center [1492, 108] width 30 height 19
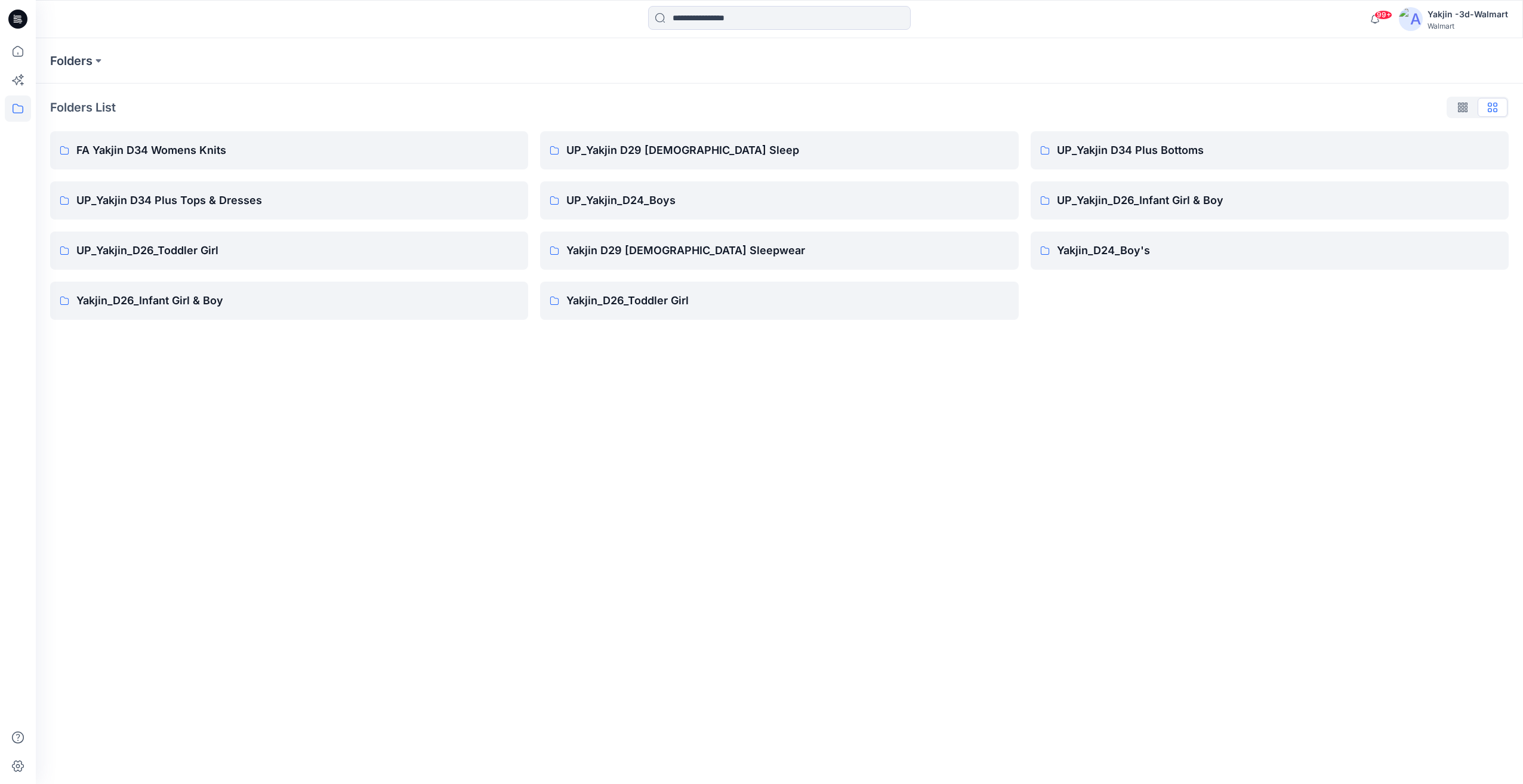
click at [1454, 108] on button "button" at bounding box center [1463, 108] width 30 height 19
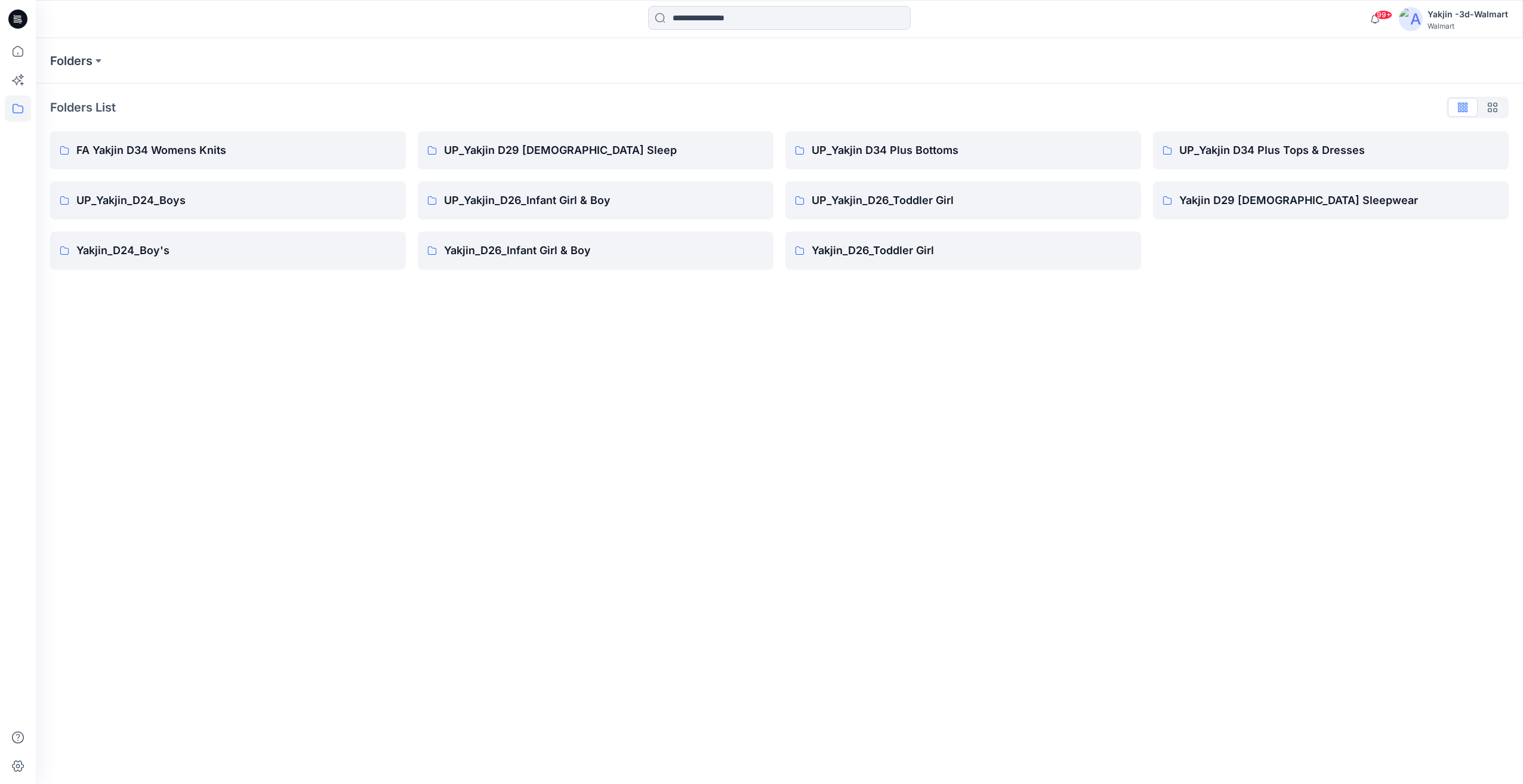
click at [1462, 110] on div at bounding box center [1478, 108] width 62 height 22
click at [1501, 108] on button "button" at bounding box center [1492, 108] width 30 height 19
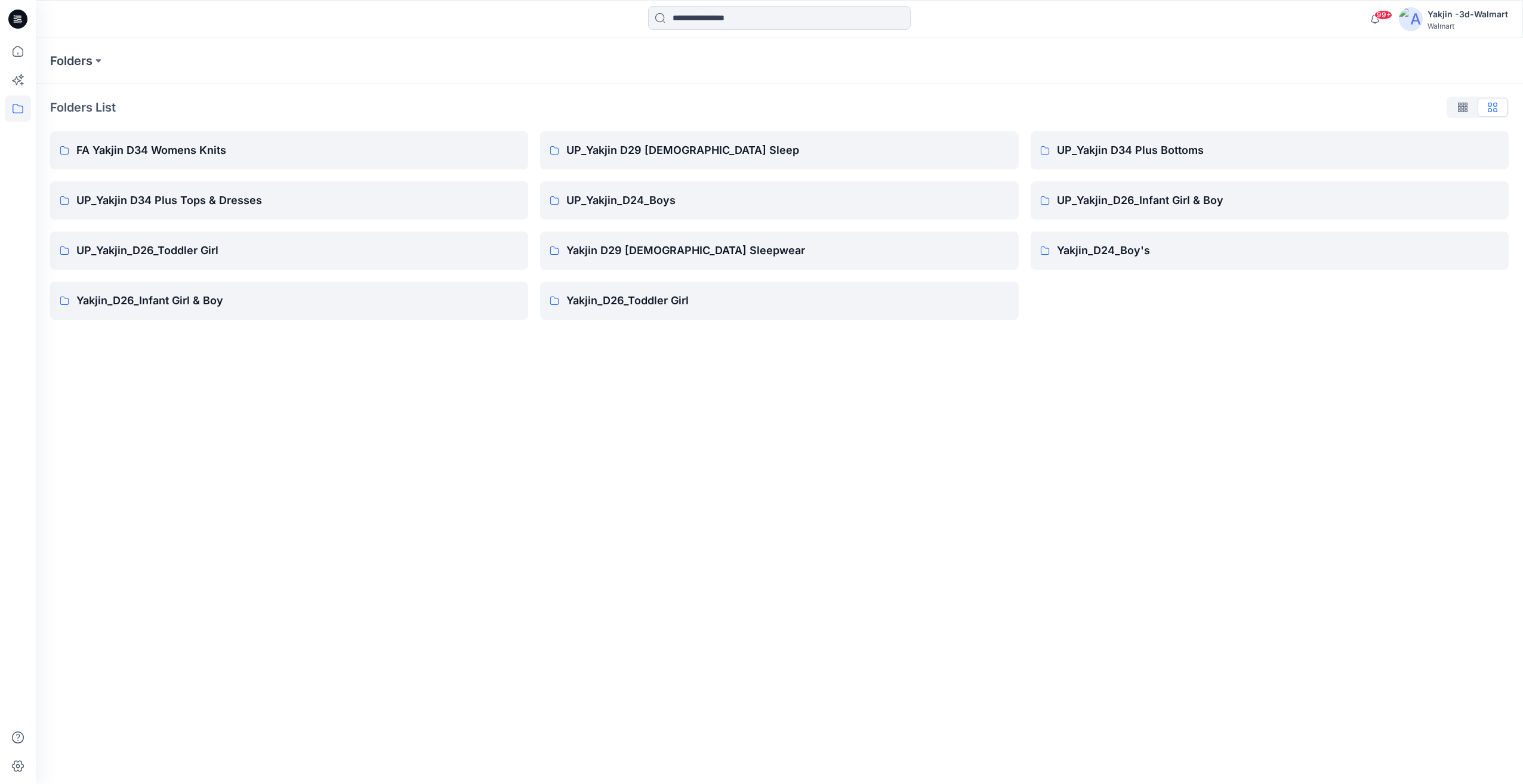
click at [1487, 110] on div at bounding box center [1478, 108] width 62 height 22
click at [1471, 111] on button "button" at bounding box center [1463, 108] width 30 height 19
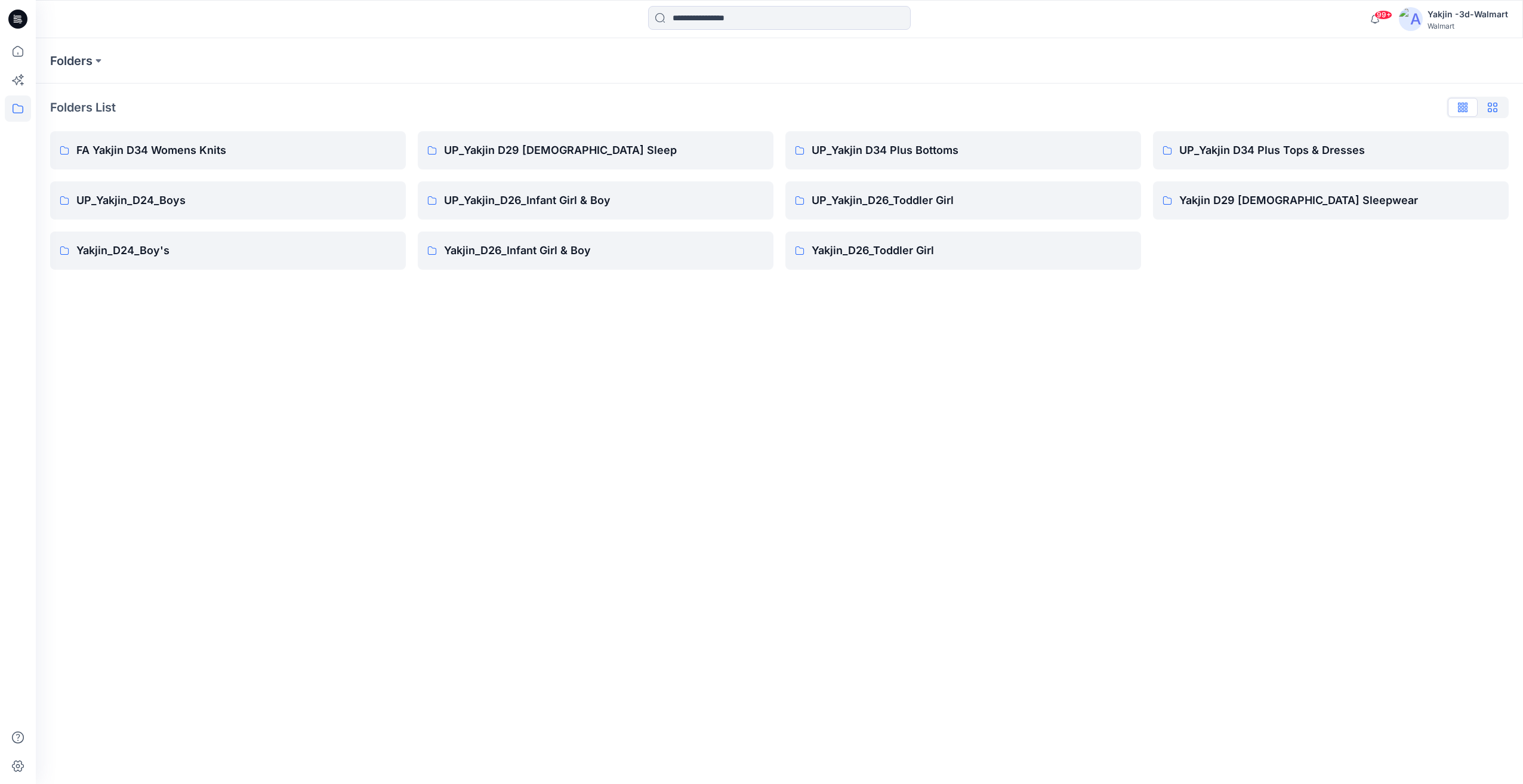
click at [1494, 110] on icon "button" at bounding box center [1492, 107] width 10 height 10
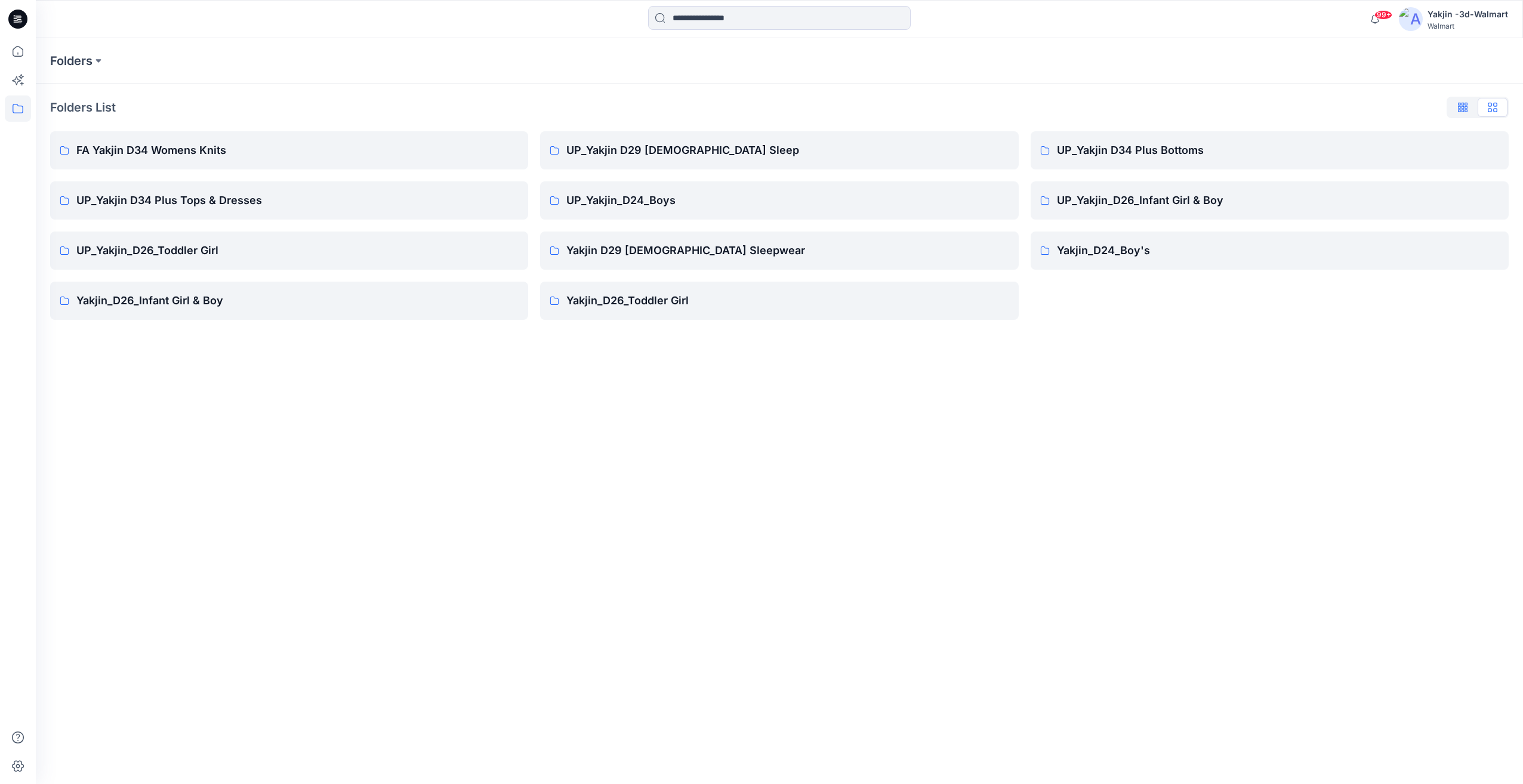
click at [1464, 114] on button "button" at bounding box center [1463, 108] width 30 height 19
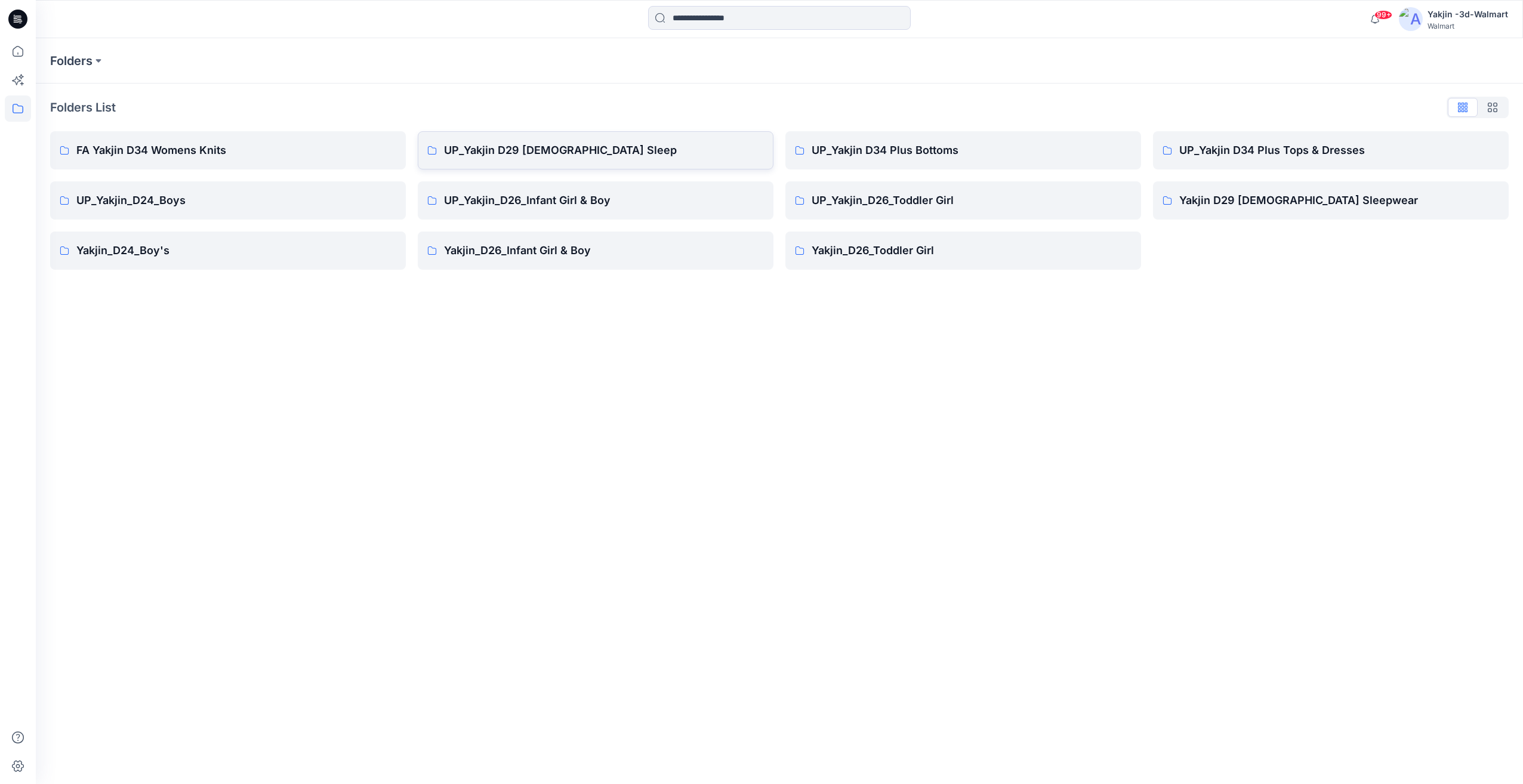
click at [638, 149] on p "UP_Yakjin D29 [DEMOGRAPHIC_DATA] Sleep" at bounding box center [604, 149] width 320 height 17
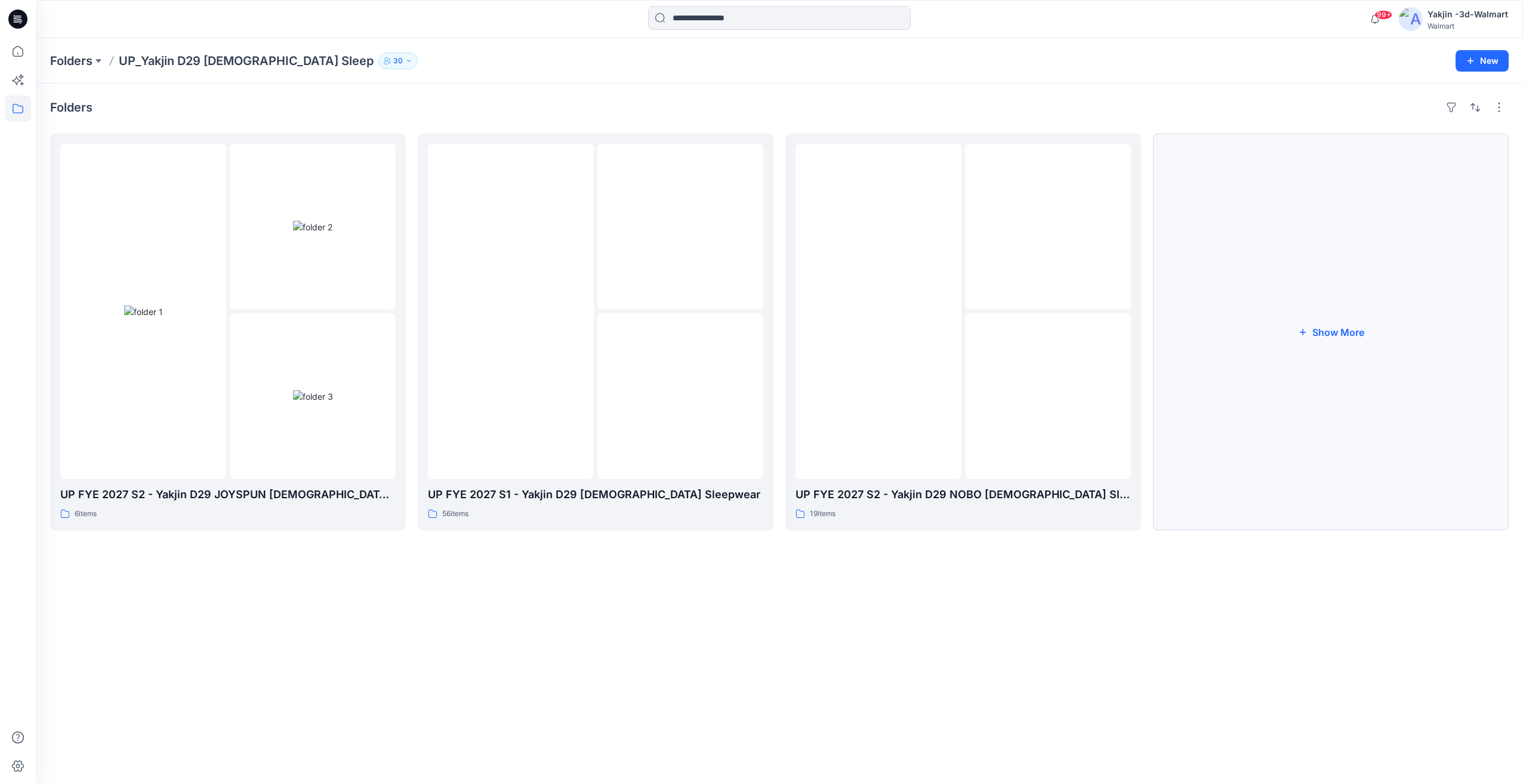
click at [1352, 330] on button "Show More" at bounding box center [1331, 332] width 356 height 397
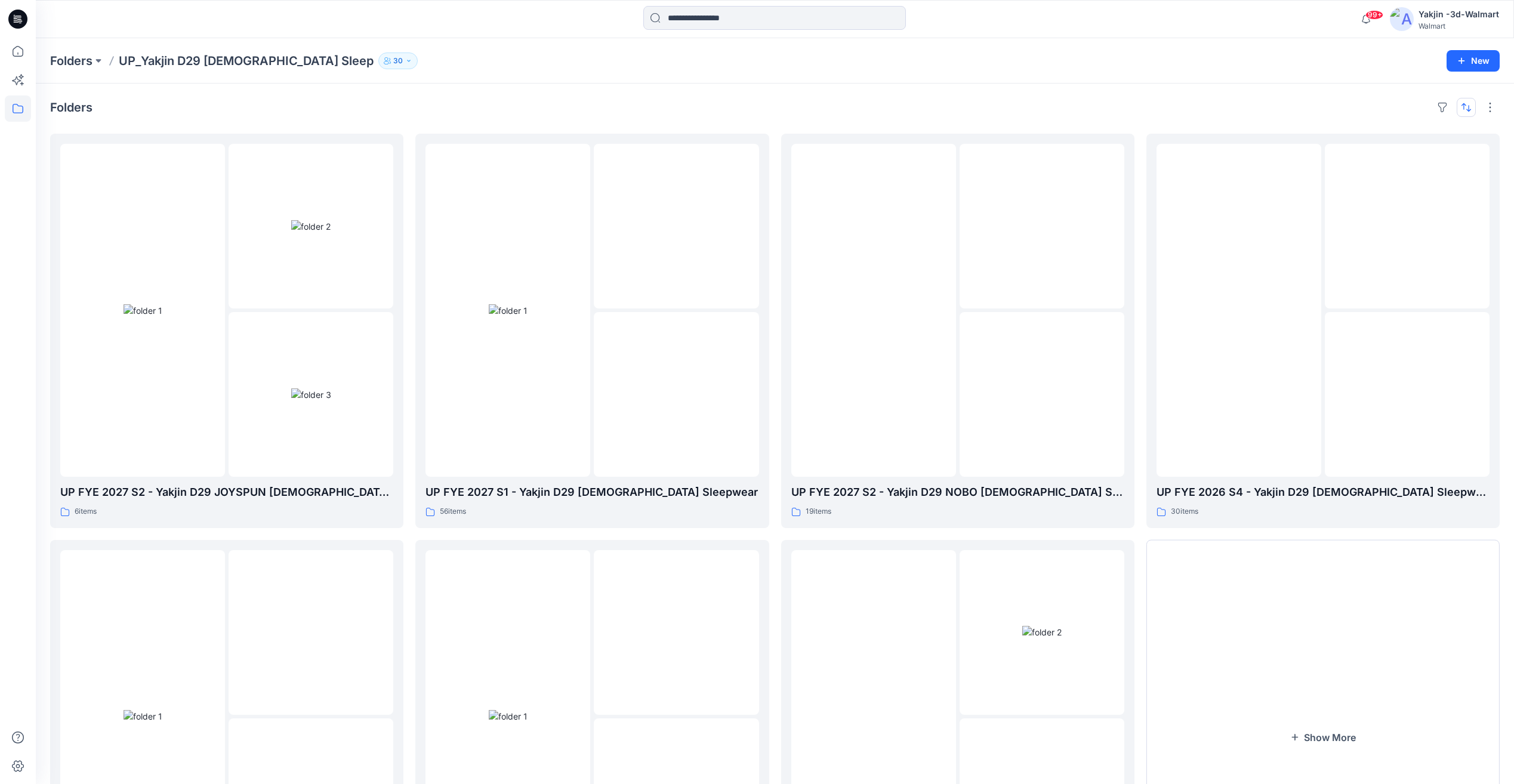
click at [1465, 112] on button "button" at bounding box center [1466, 108] width 19 height 19
click at [1401, 166] on p "A to Z" at bounding box center [1426, 164] width 75 height 12
click at [1409, 166] on p "A to Z" at bounding box center [1426, 164] width 75 height 12
click at [1420, 140] on p "Last update" at bounding box center [1426, 137] width 75 height 12
click at [1419, 140] on p "Last update" at bounding box center [1426, 137] width 75 height 12
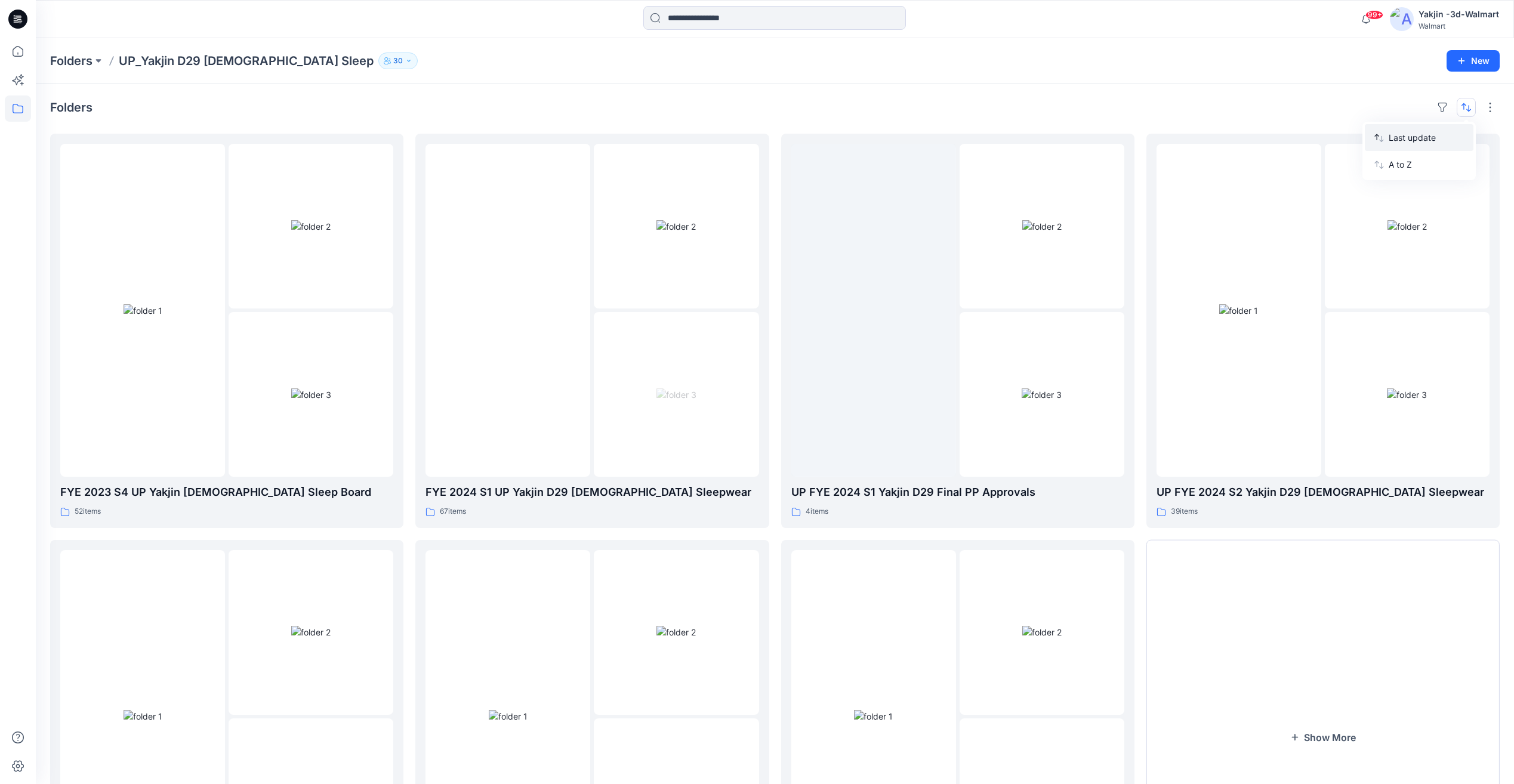
click at [1419, 140] on p "Last update" at bounding box center [1426, 137] width 75 height 12
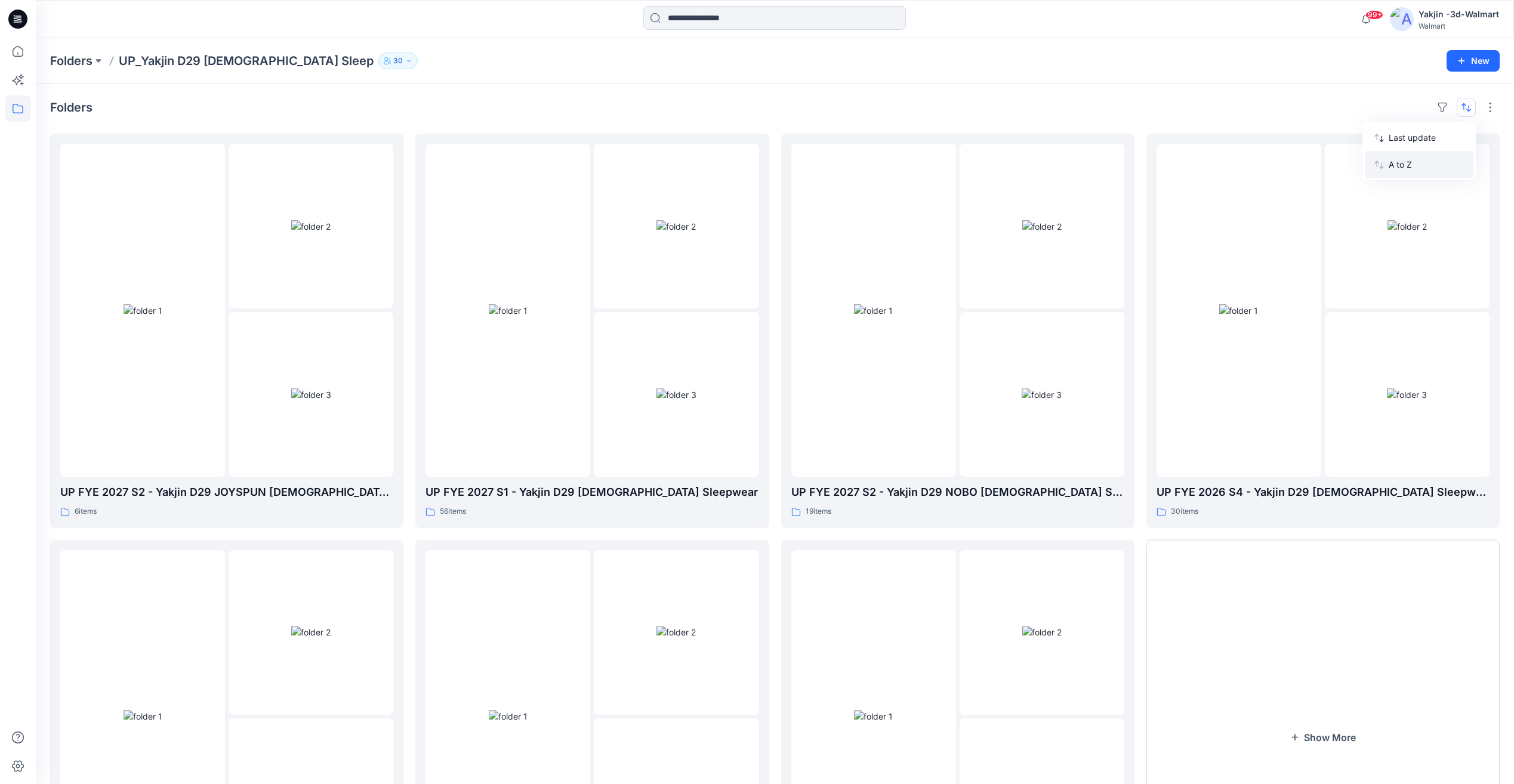
click at [1416, 171] on button "A to Z" at bounding box center [1419, 164] width 108 height 27
click at [1415, 170] on button "A to Z" at bounding box center [1419, 164] width 108 height 27
click at [1447, 110] on button "button" at bounding box center [1442, 108] width 19 height 19
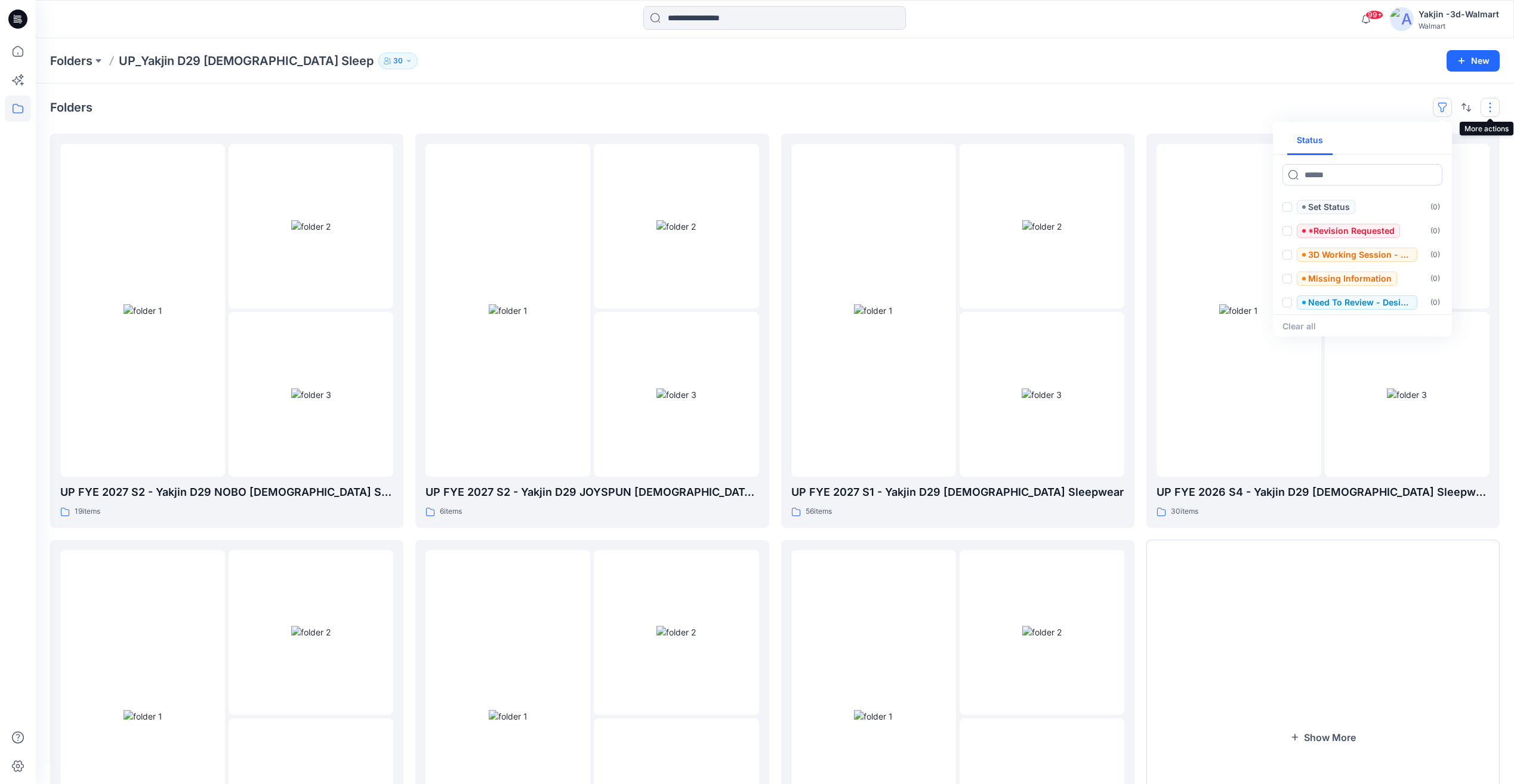
click at [1486, 109] on button "button" at bounding box center [1490, 108] width 19 height 19
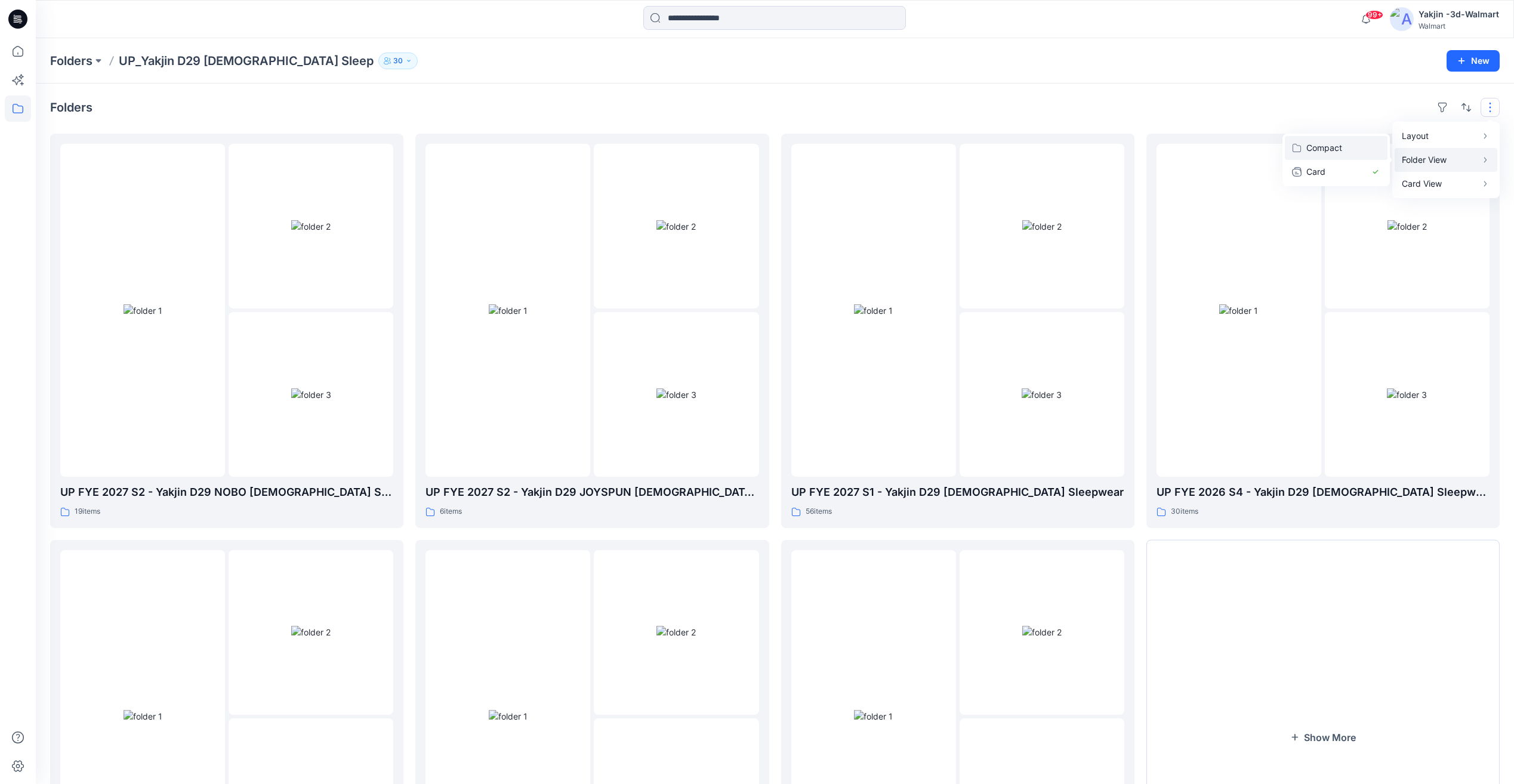
click at [1364, 146] on p "Compact" at bounding box center [1336, 148] width 59 height 14
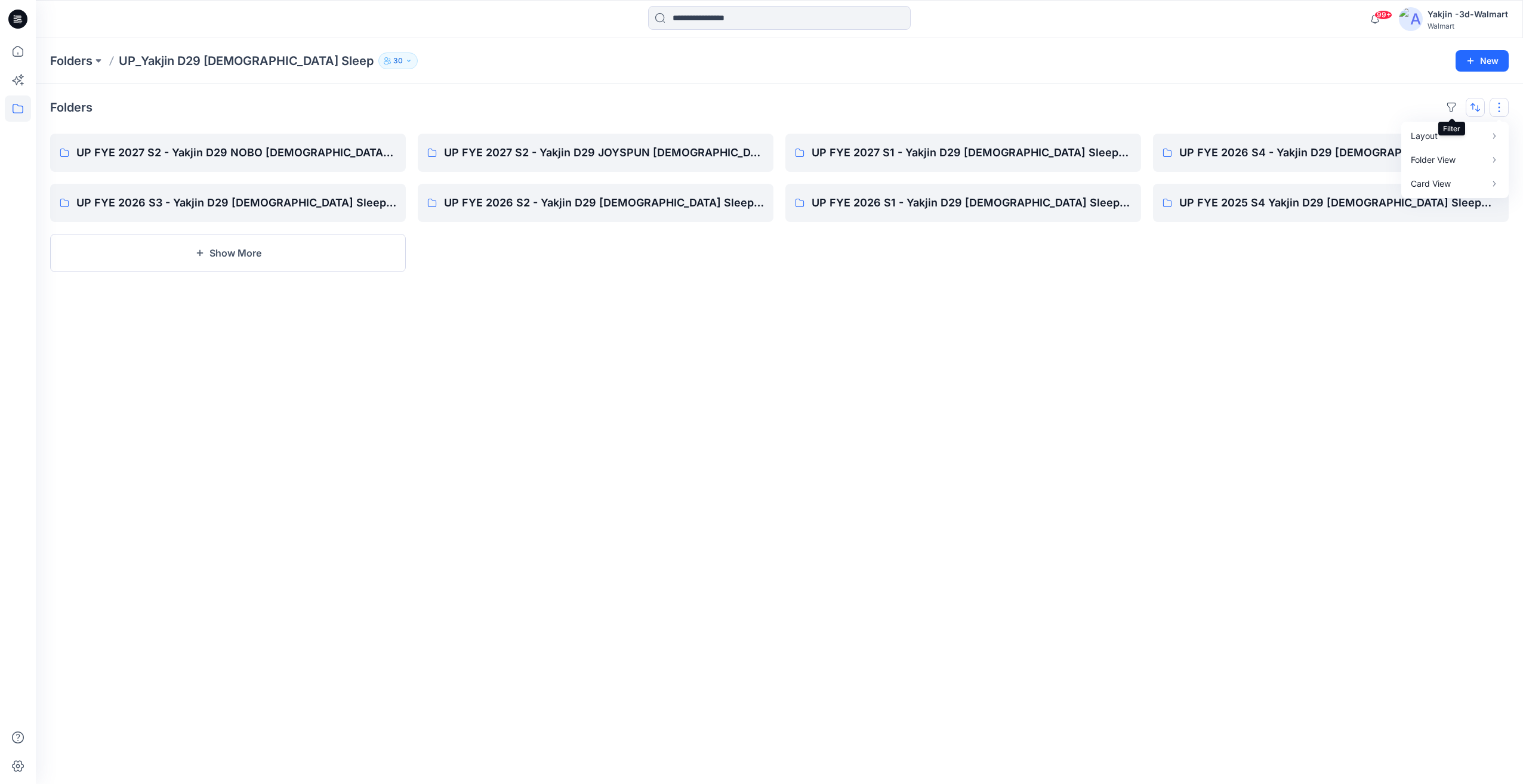
click at [1472, 108] on button "button" at bounding box center [1475, 108] width 19 height 19
click at [1422, 164] on p "Z to A" at bounding box center [1436, 164] width 75 height 12
click at [1416, 168] on p "A to Z" at bounding box center [1436, 164] width 75 height 12
drag, startPoint x: 1091, startPoint y: 525, endPoint x: 925, endPoint y: 502, distance: 167.6
click at [1089, 526] on div "Folders Last update Z to A UP FYE 2027 S2 - Yakjin D29 NOBO Ladies Sleepwear UP…" at bounding box center [779, 434] width 1487 height 700
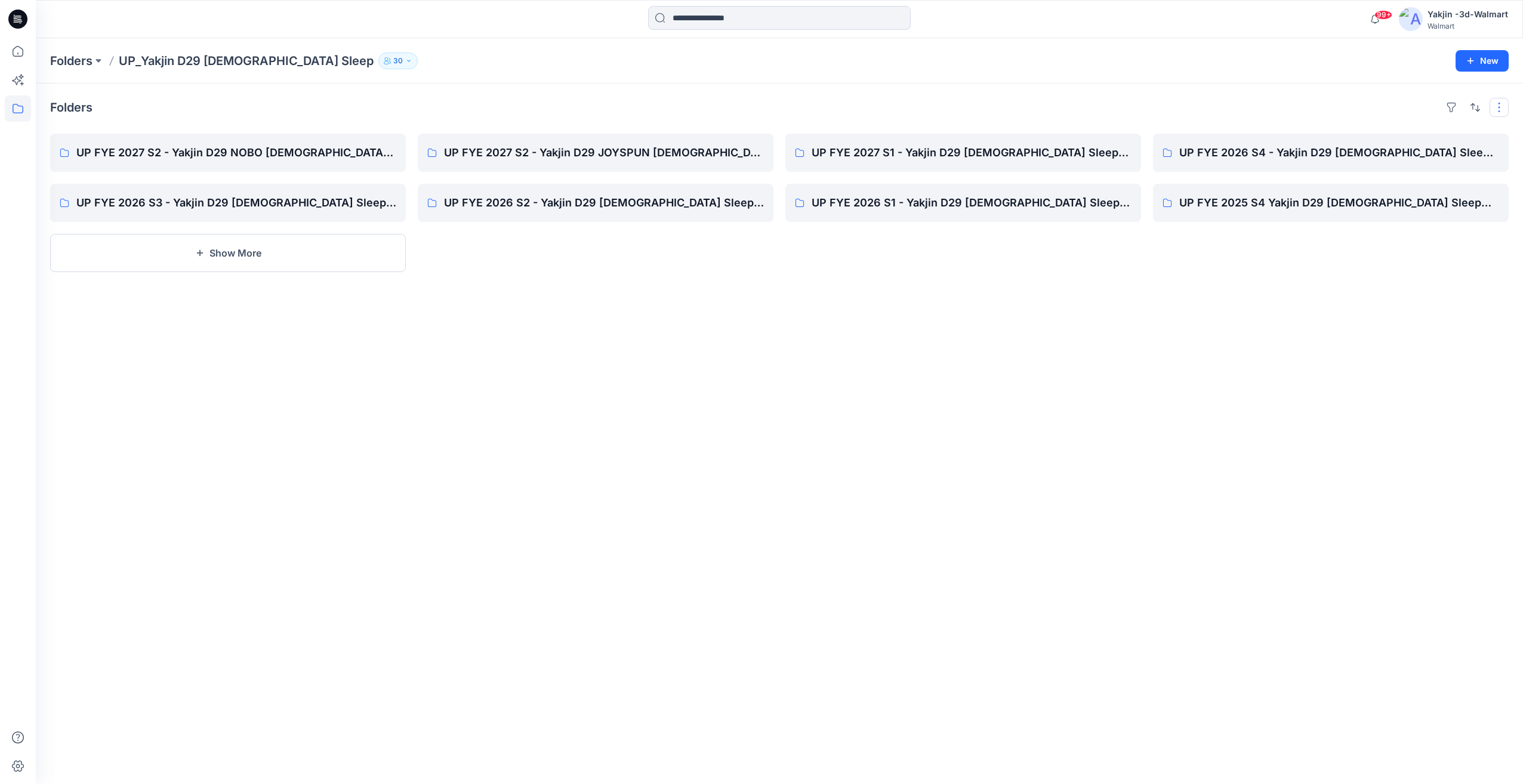
click at [1499, 108] on button "button" at bounding box center [1499, 108] width 19 height 19
click at [1347, 167] on p "Card" at bounding box center [1345, 171] width 59 height 14
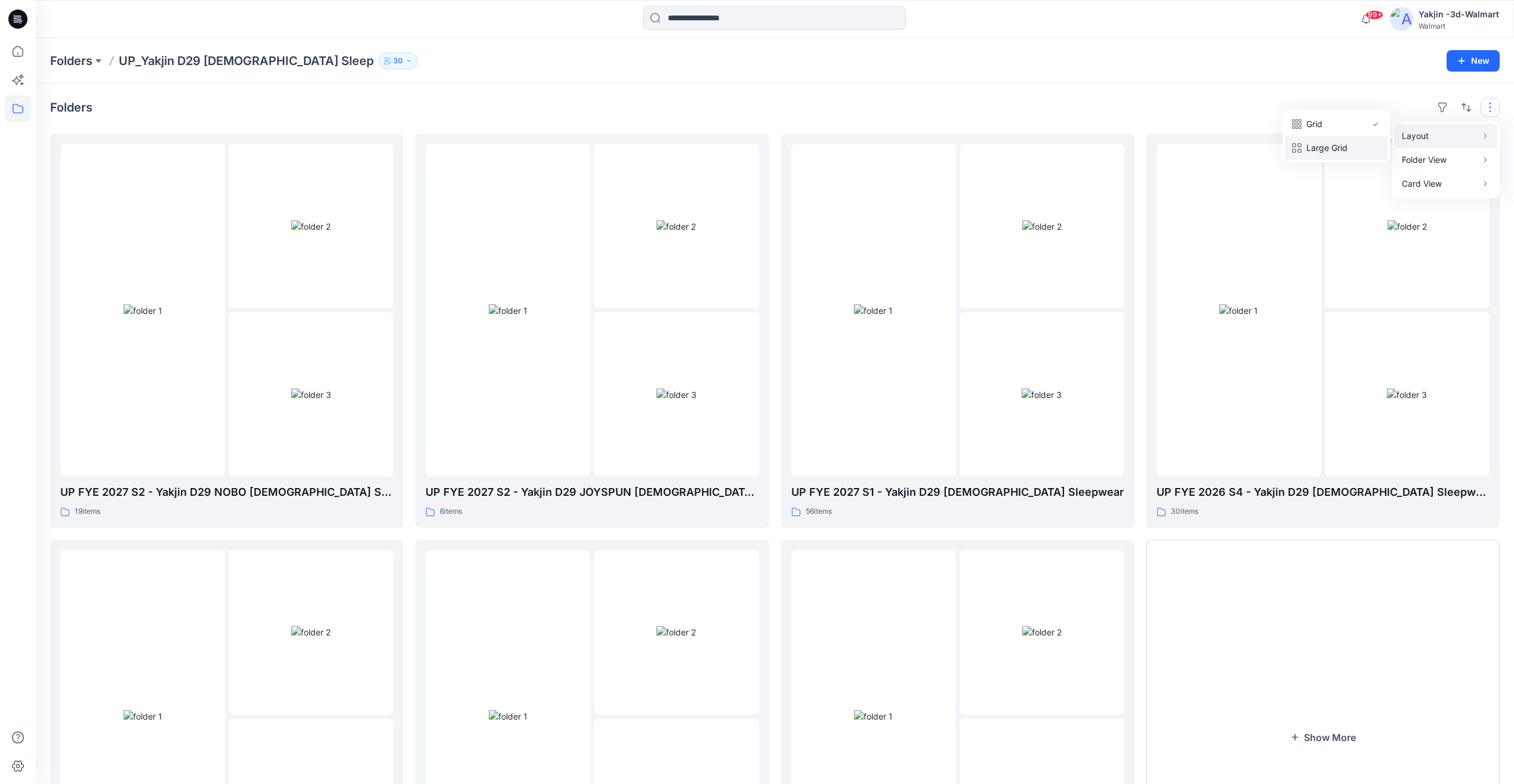
click at [1344, 149] on p "Large Grid" at bounding box center [1336, 148] width 59 height 14
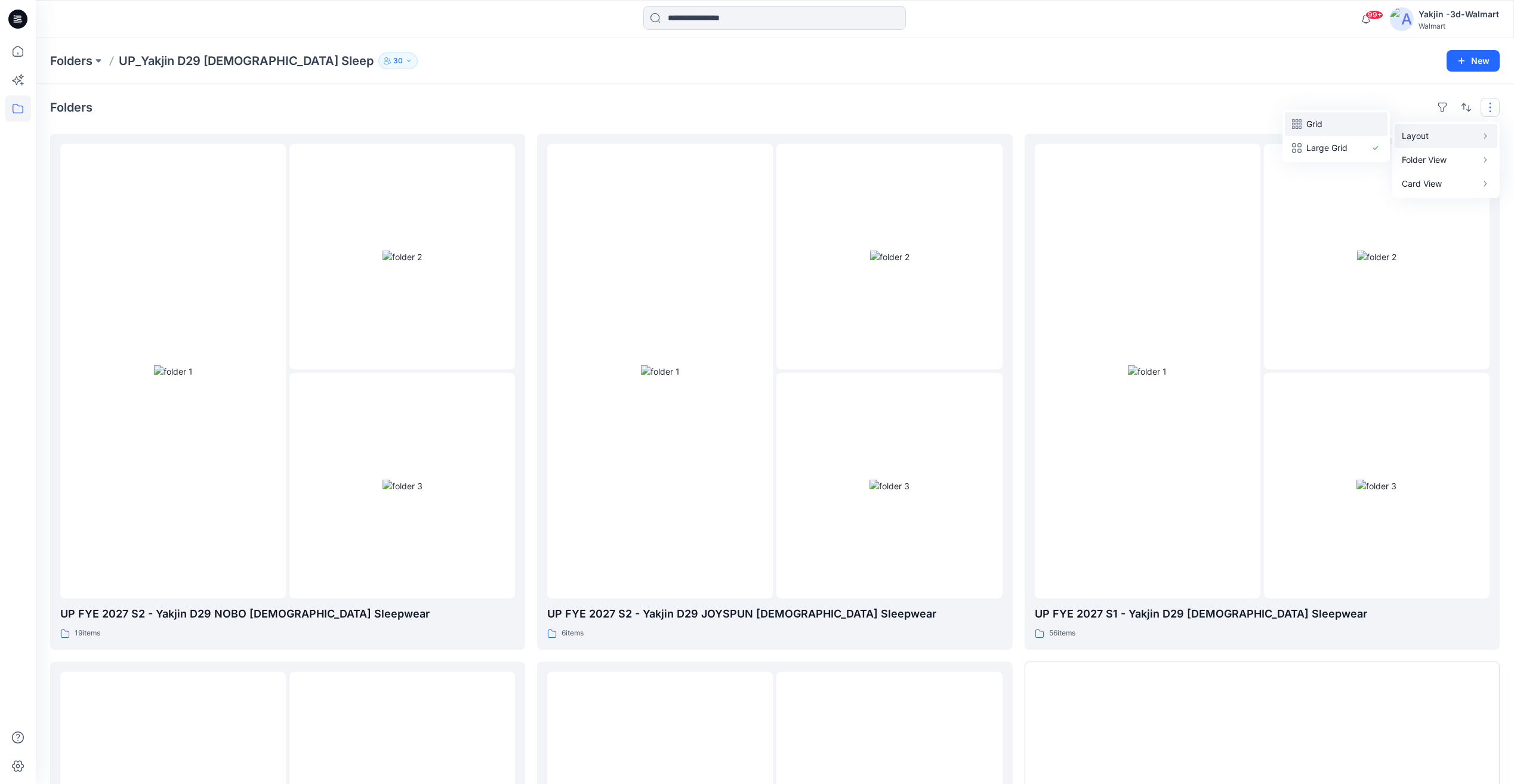
click at [1335, 126] on p "Grid" at bounding box center [1336, 124] width 59 height 14
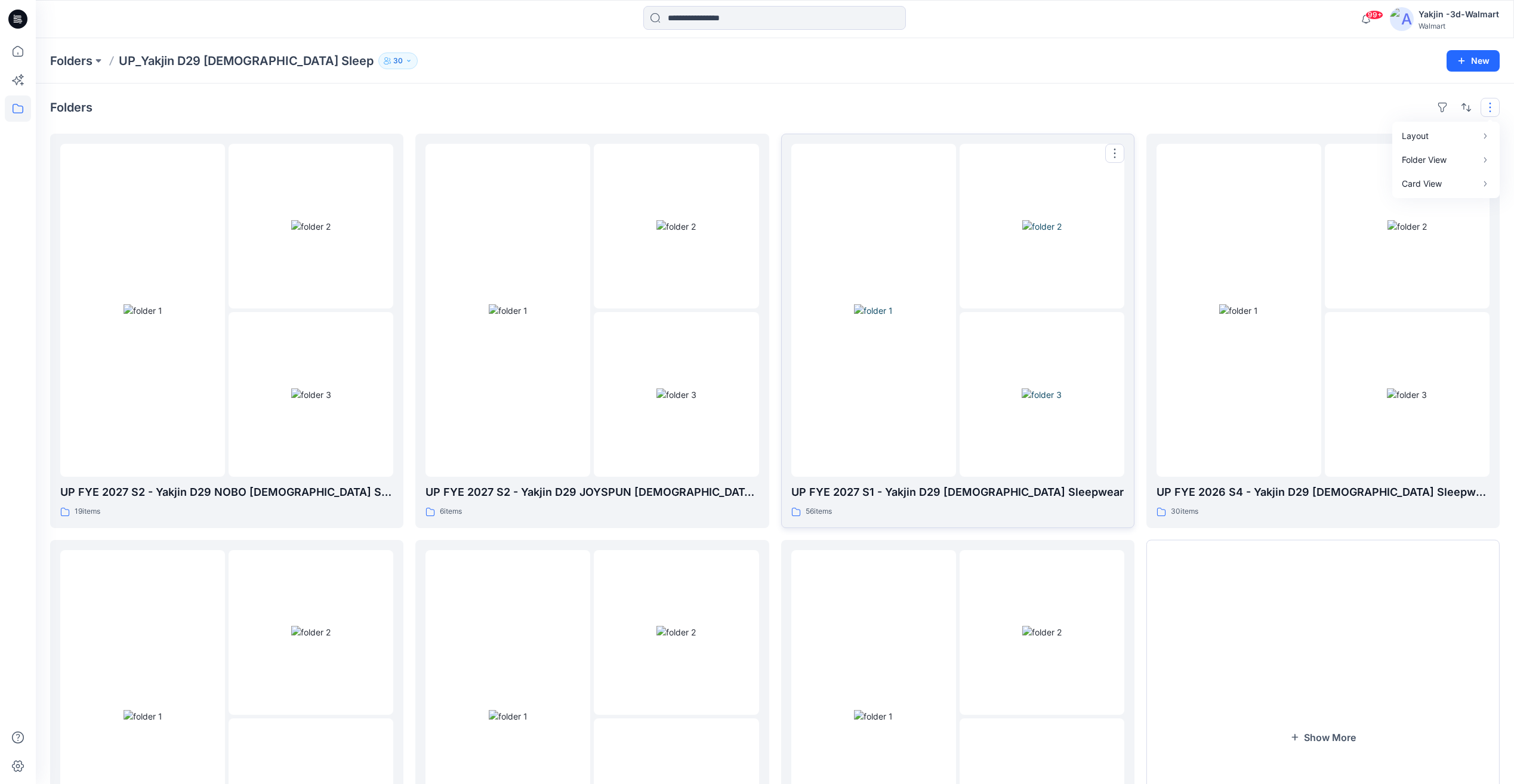
click at [951, 492] on p "UP FYE 2027 S1 - Yakjin D29 [DEMOGRAPHIC_DATA] Sleepwear" at bounding box center [957, 492] width 333 height 17
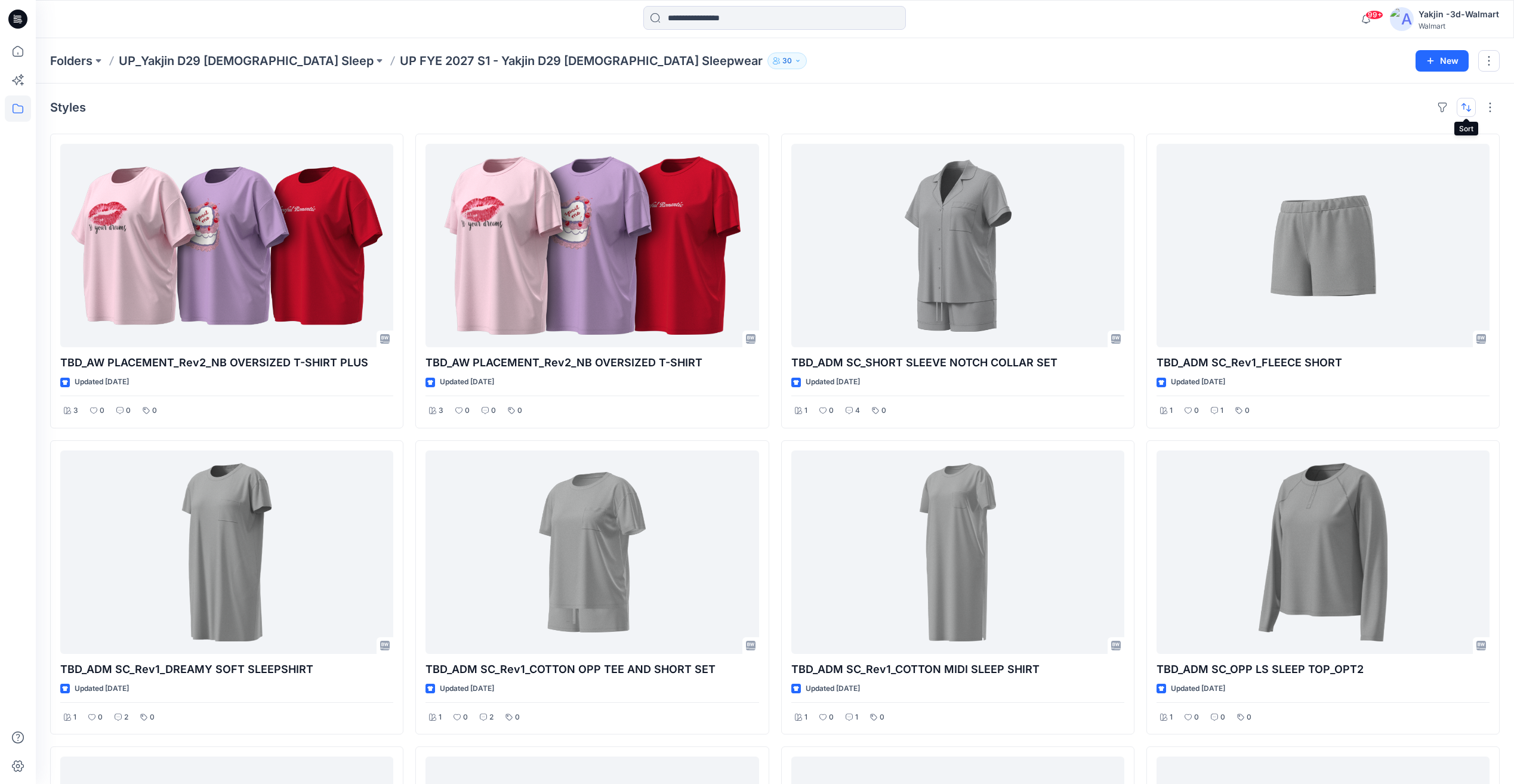
click at [1459, 111] on button "button" at bounding box center [1466, 108] width 19 height 19
click at [1430, 138] on p "Last update" at bounding box center [1426, 137] width 75 height 12
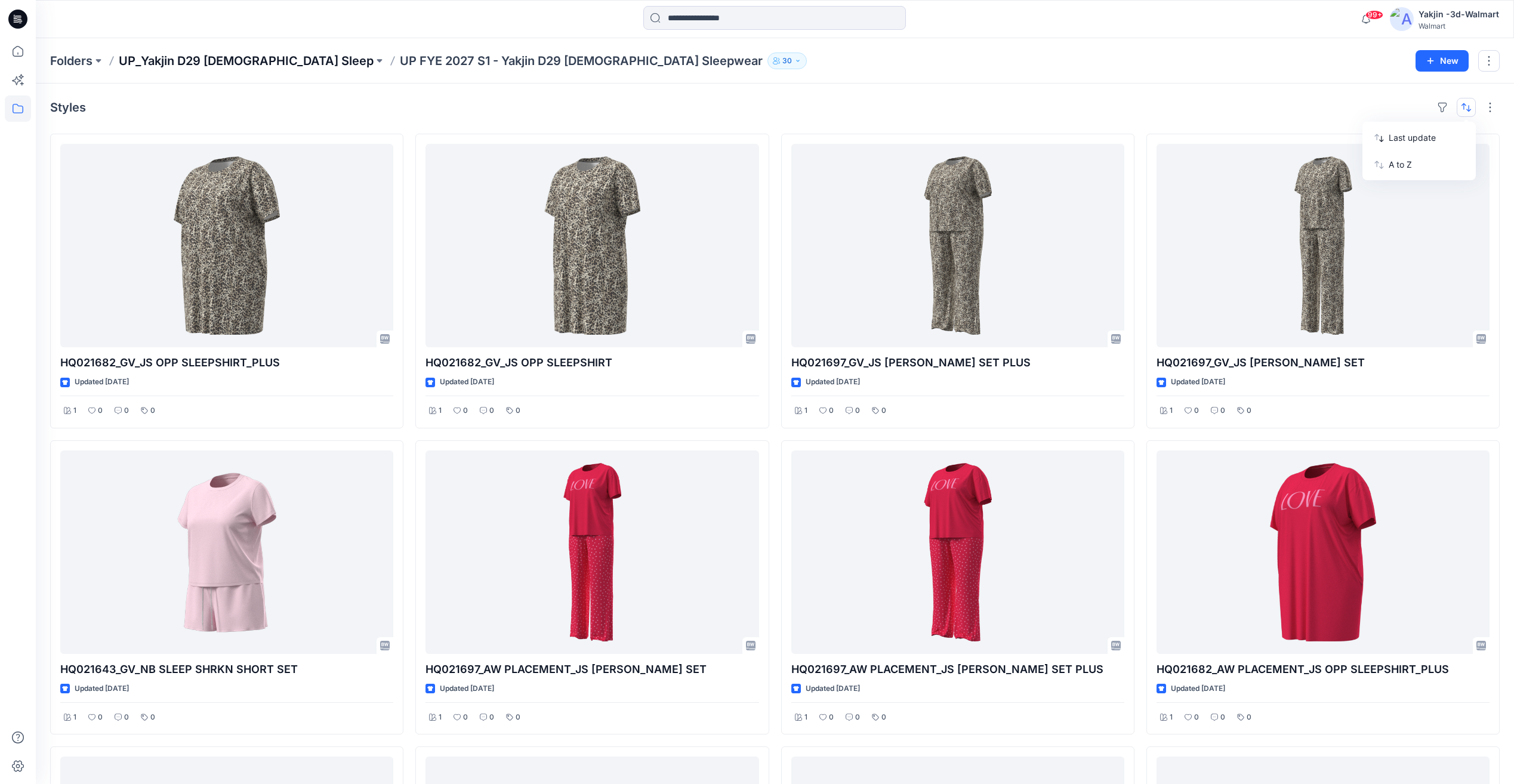
click at [235, 62] on p "UP_Yakjin D29 [DEMOGRAPHIC_DATA] Sleep" at bounding box center [246, 60] width 254 height 17
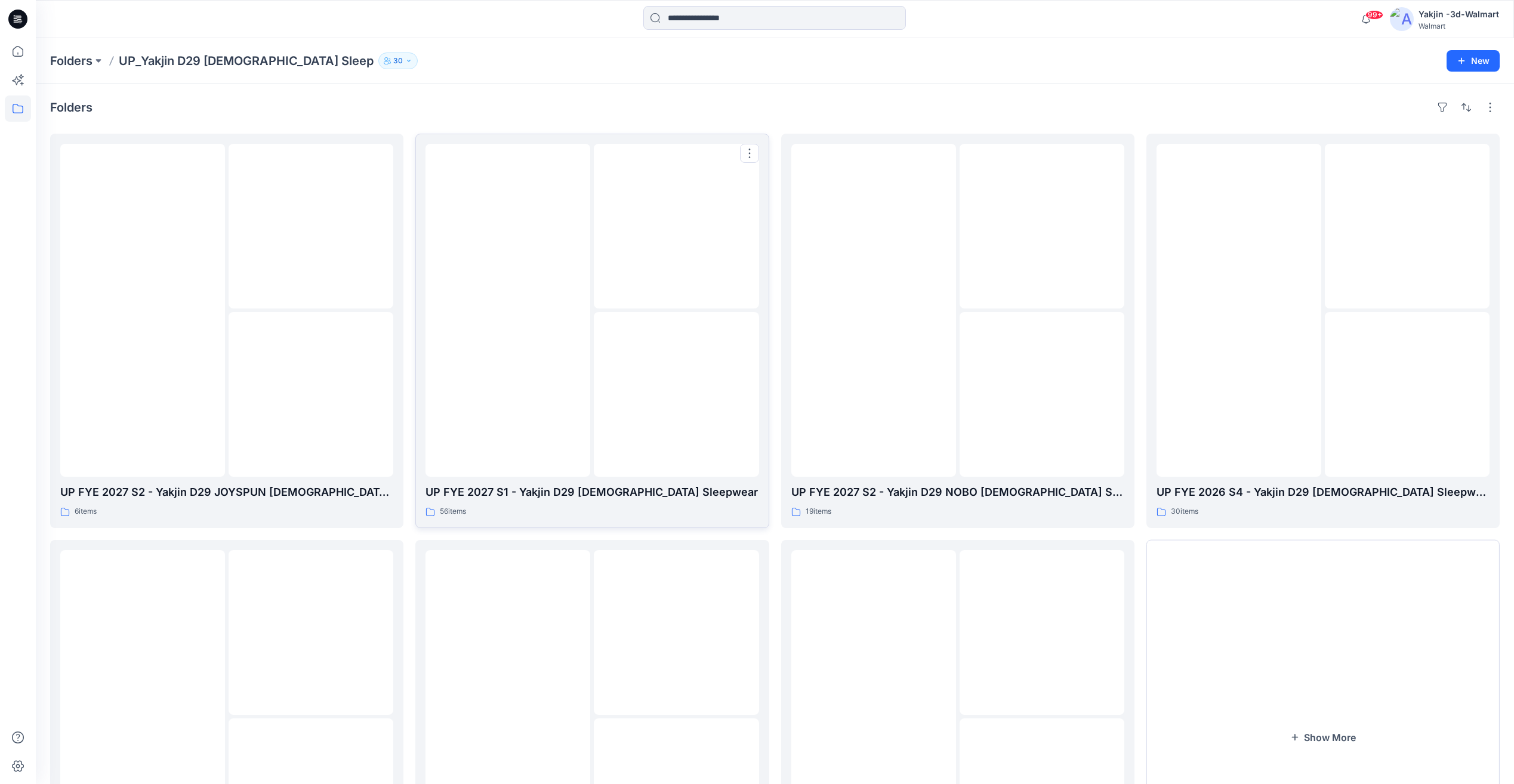
click at [508, 310] on img at bounding box center [508, 310] width 0 height 0
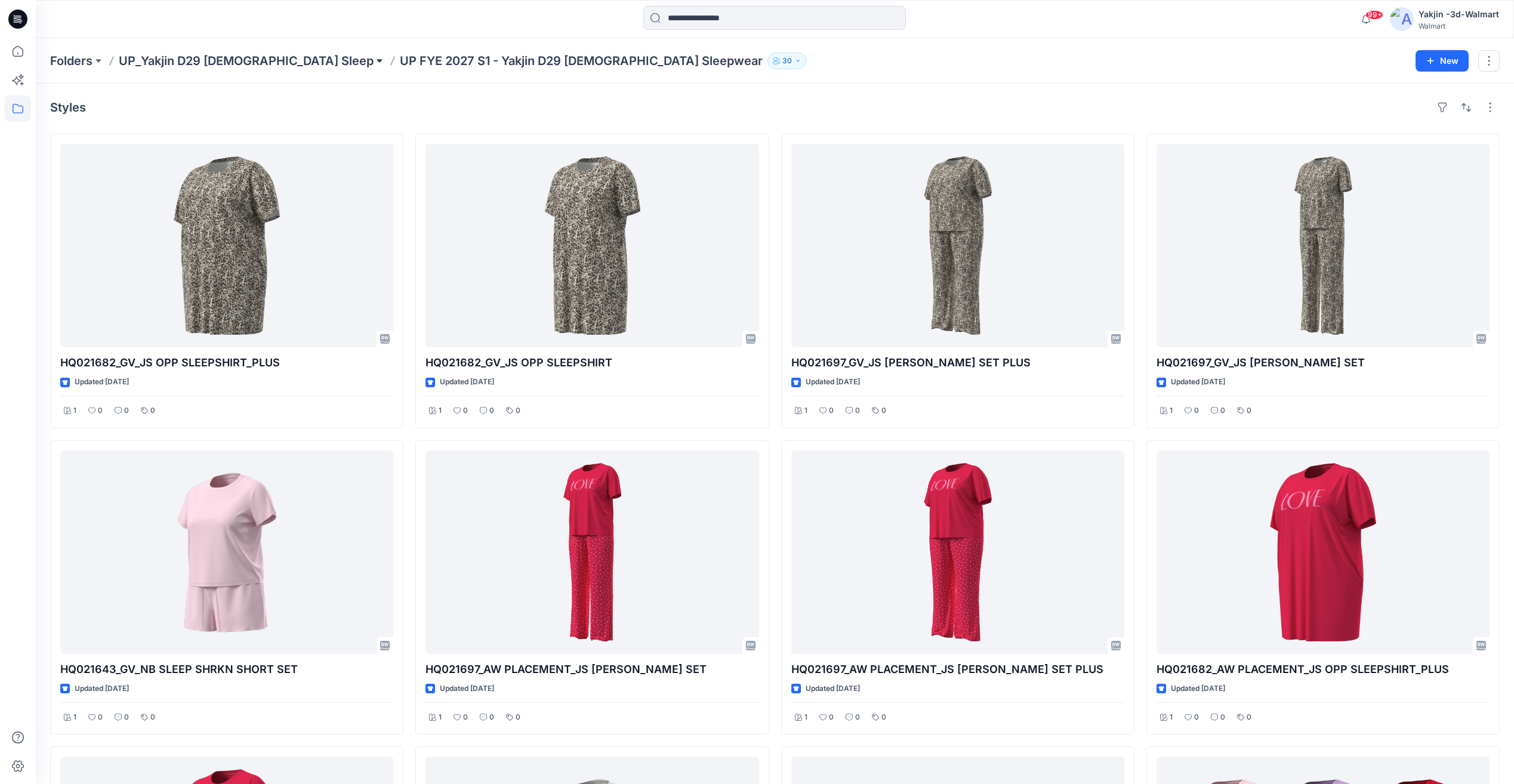
click at [373, 61] on button at bounding box center [379, 60] width 12 height 17
click at [1464, 108] on button "button" at bounding box center [1466, 108] width 19 height 19
click at [1429, 161] on p "A to Z" at bounding box center [1426, 164] width 75 height 12
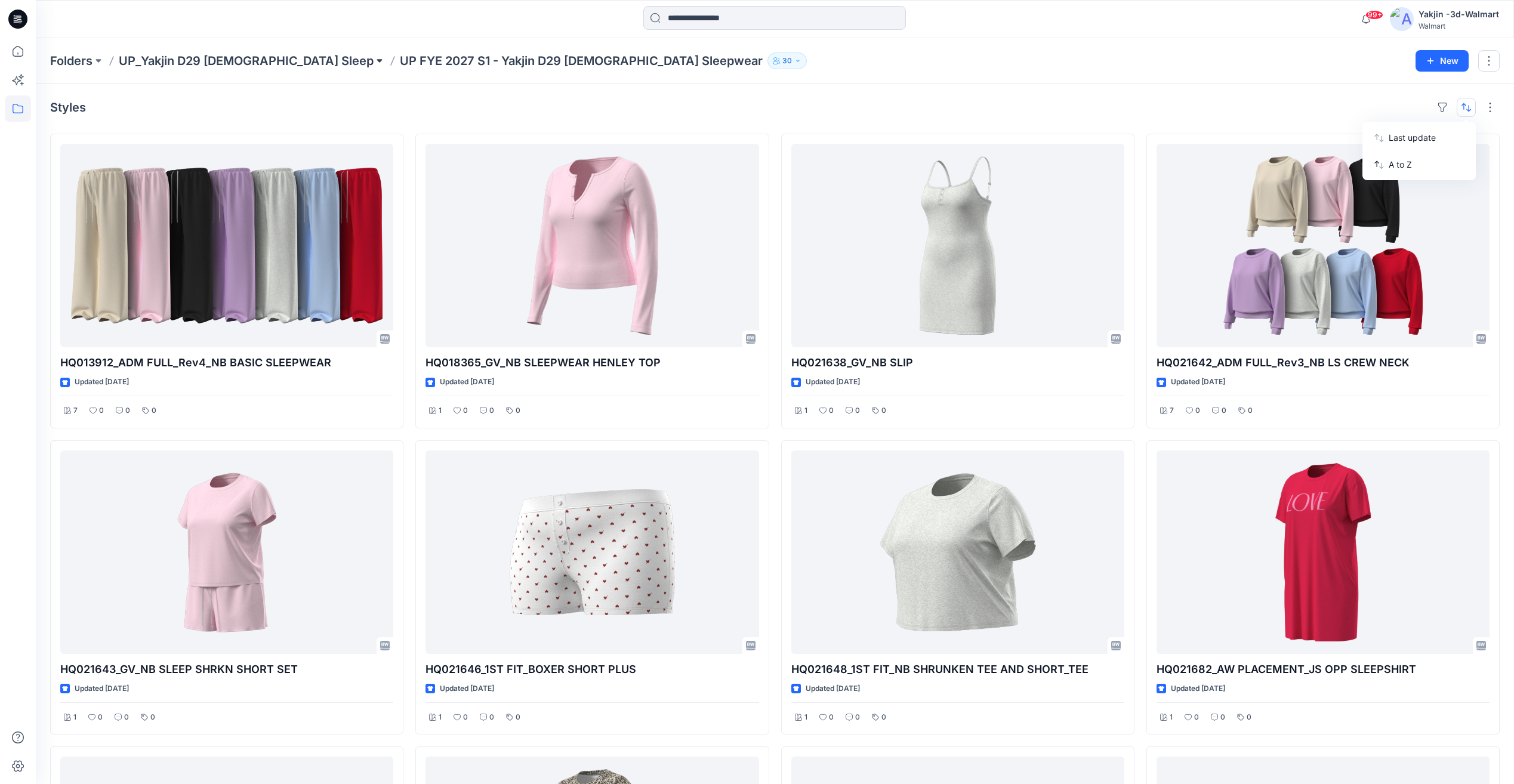
click at [373, 65] on button at bounding box center [379, 60] width 12 height 17
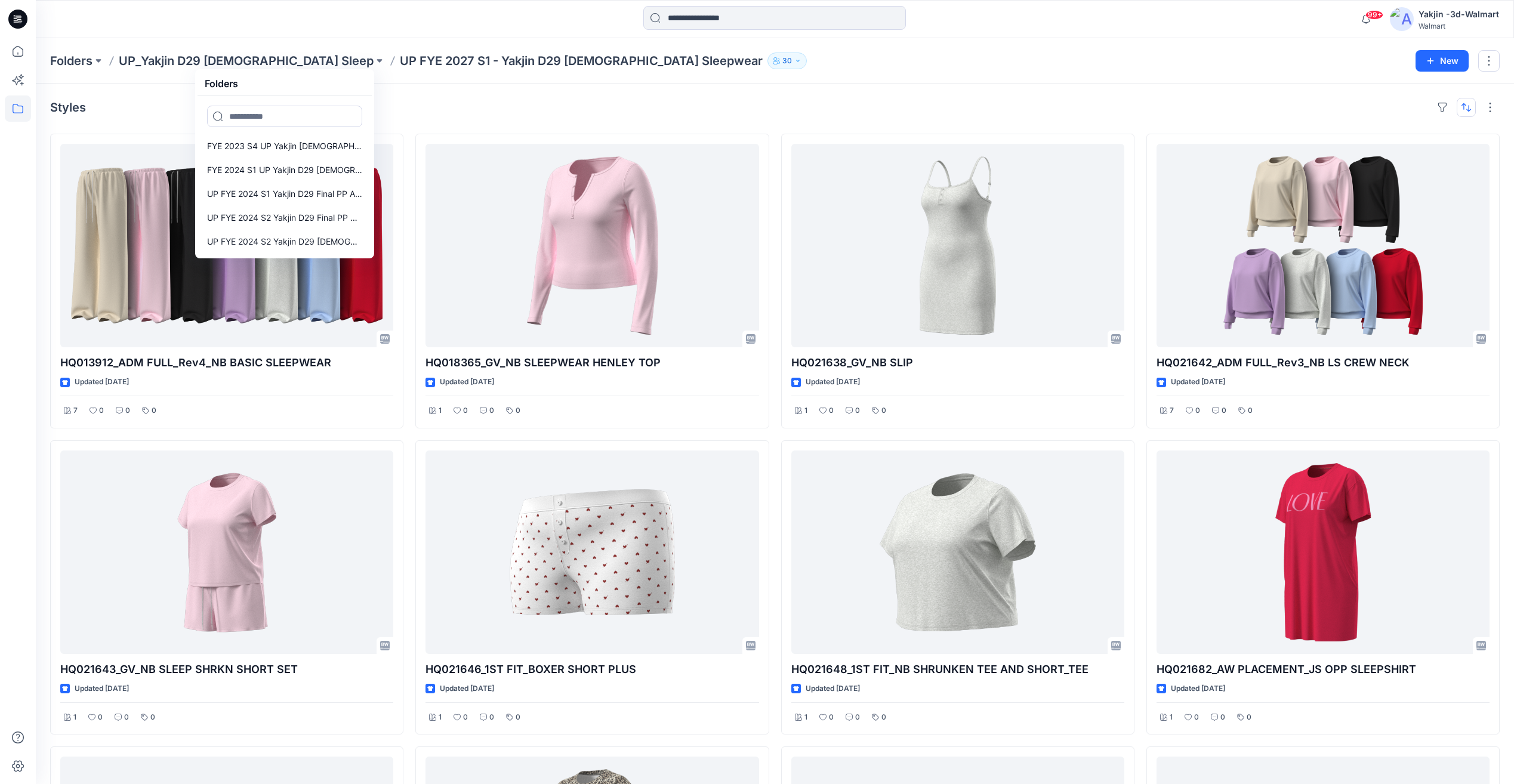
click at [1469, 111] on button "button" at bounding box center [1466, 108] width 19 height 19
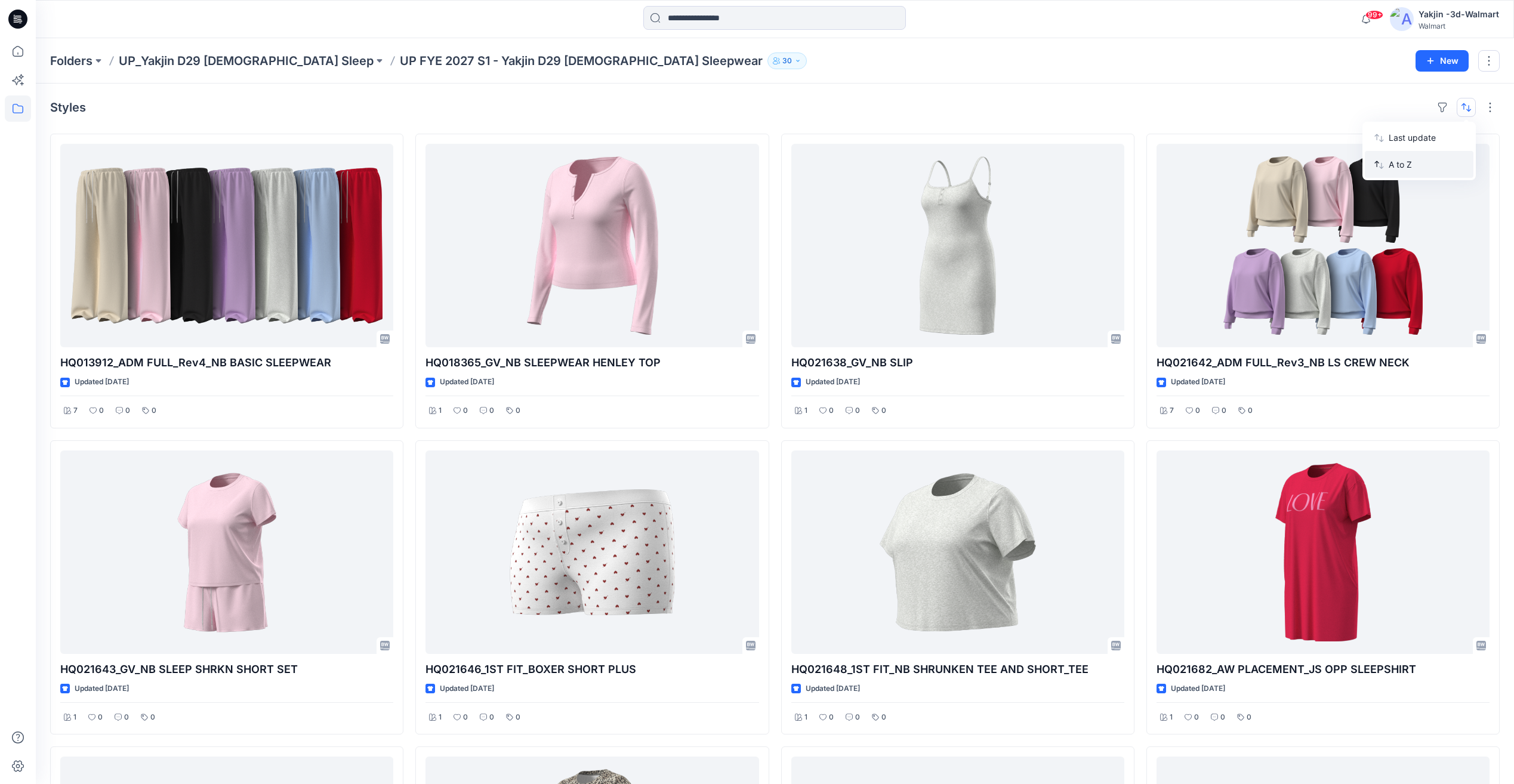
click at [1406, 168] on p "A to Z" at bounding box center [1426, 164] width 75 height 12
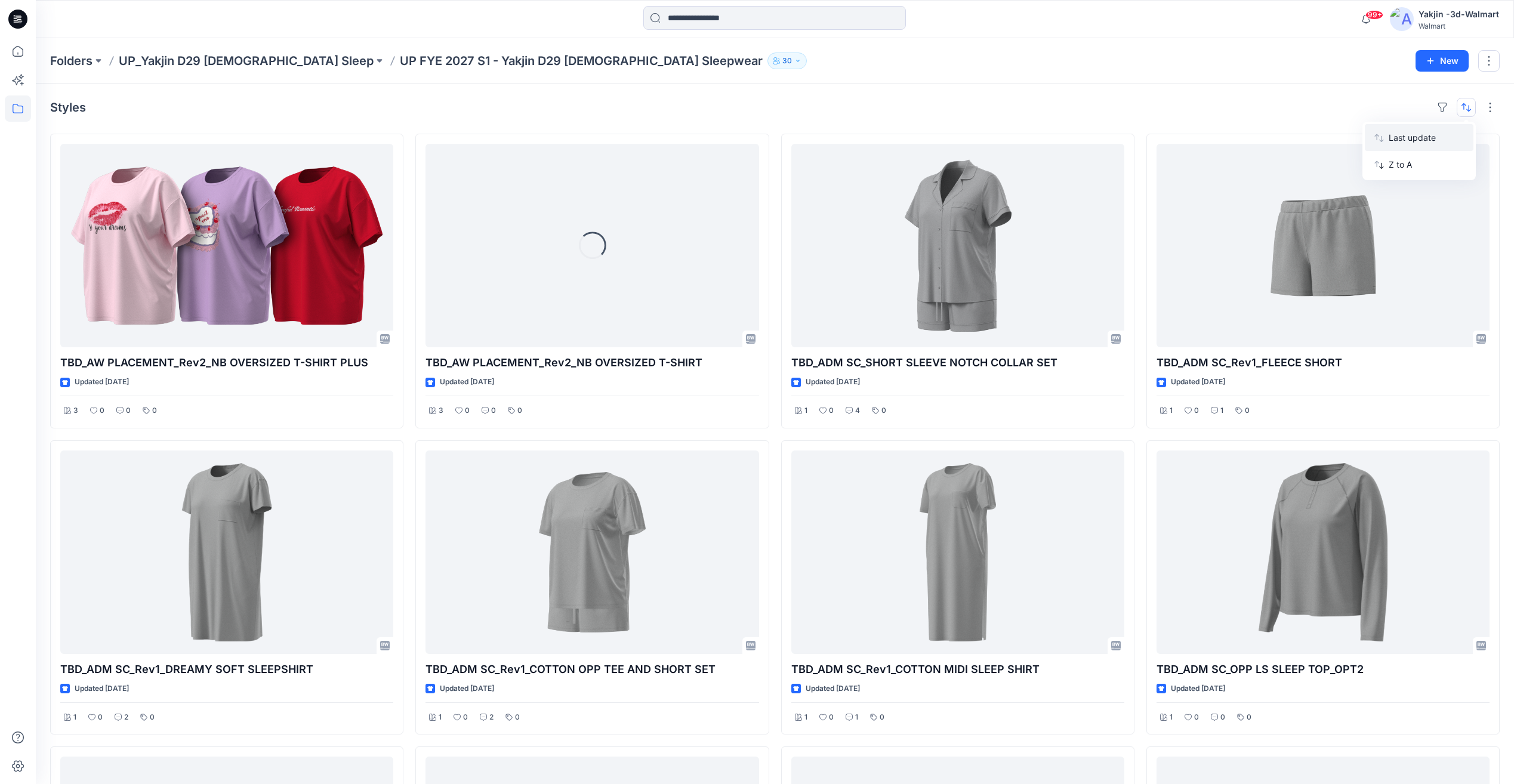
click at [1431, 135] on p "Last update" at bounding box center [1426, 137] width 75 height 12
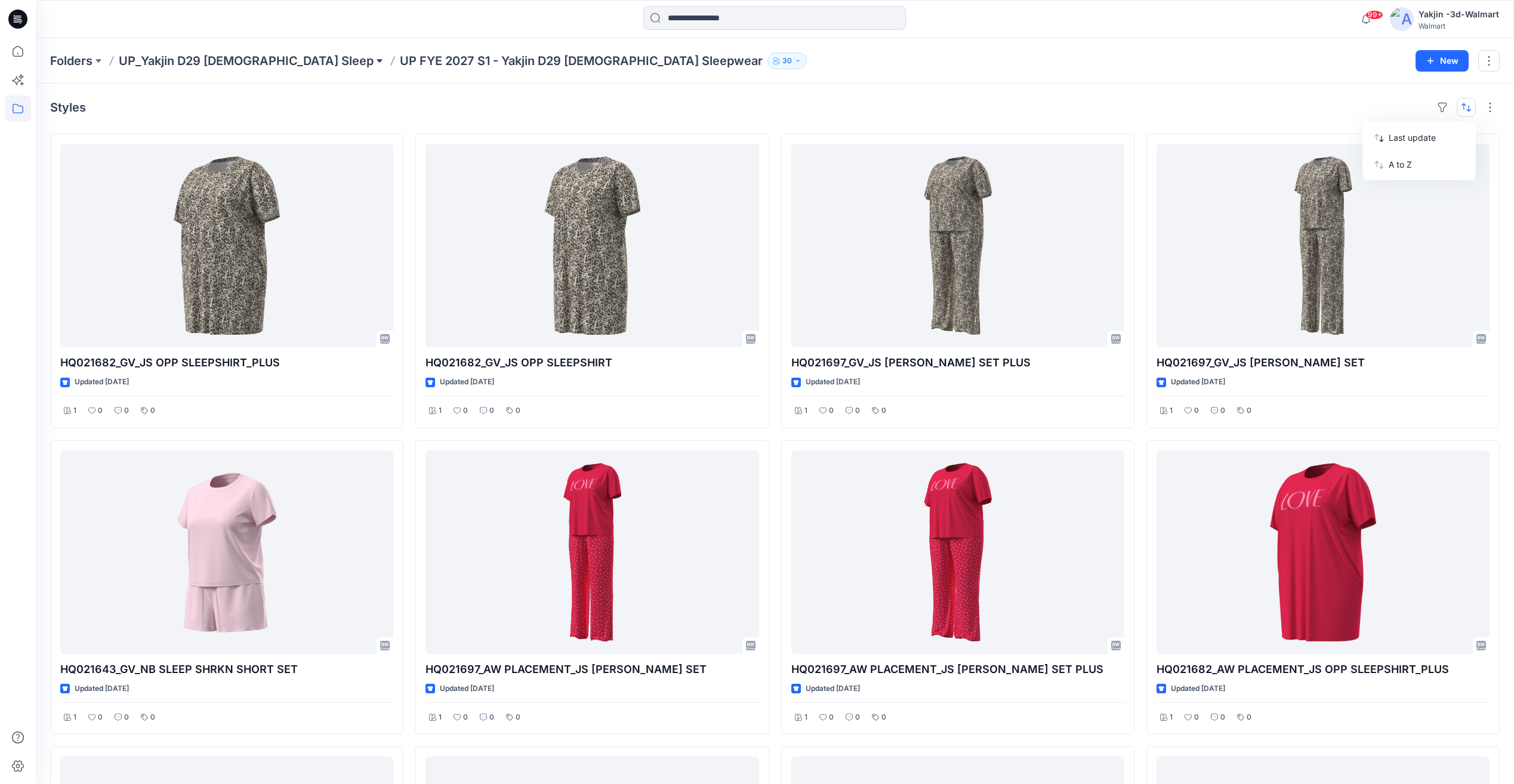
click at [373, 65] on button at bounding box center [379, 60] width 12 height 17
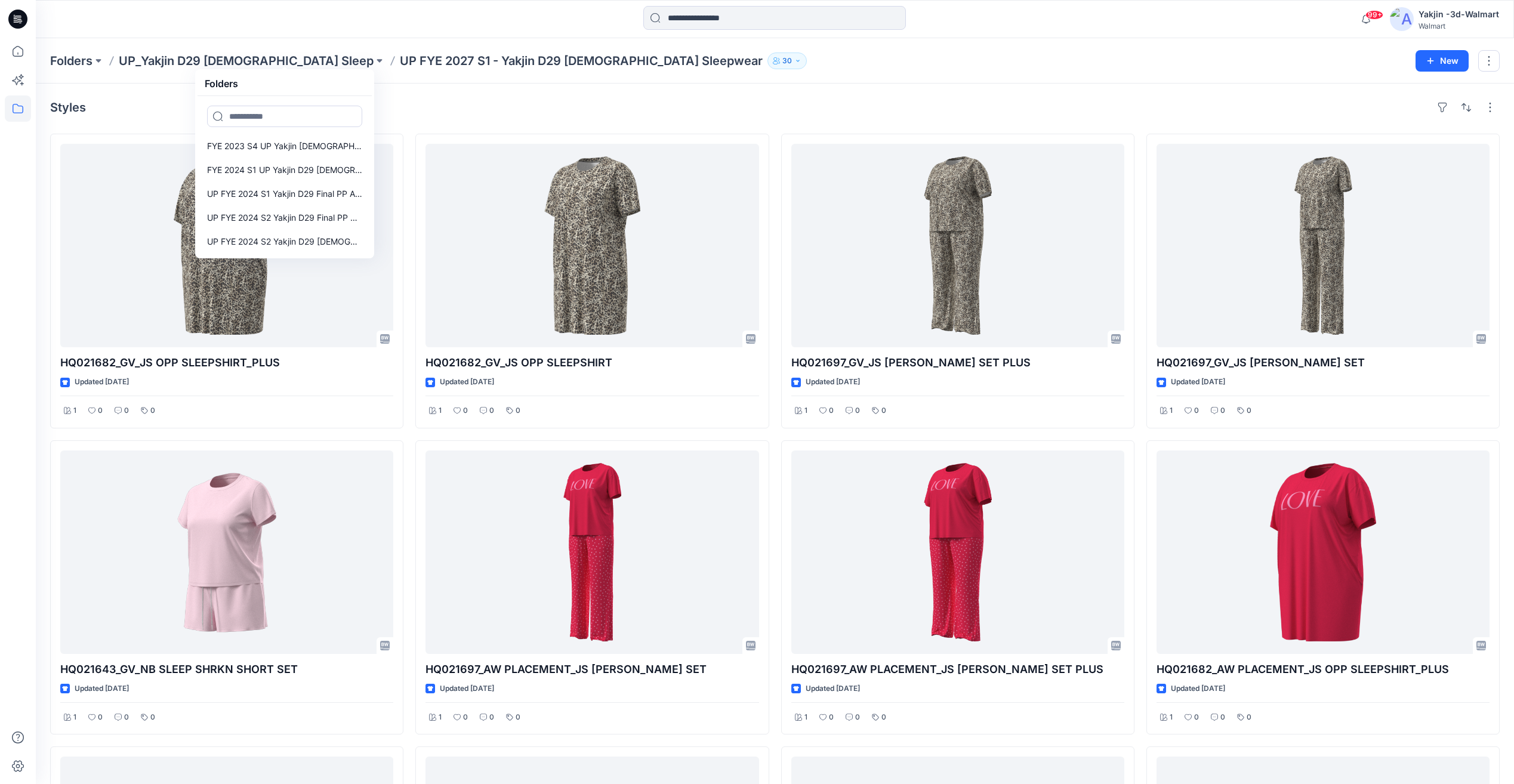
click at [895, 106] on div "Styles" at bounding box center [774, 108] width 1449 height 19
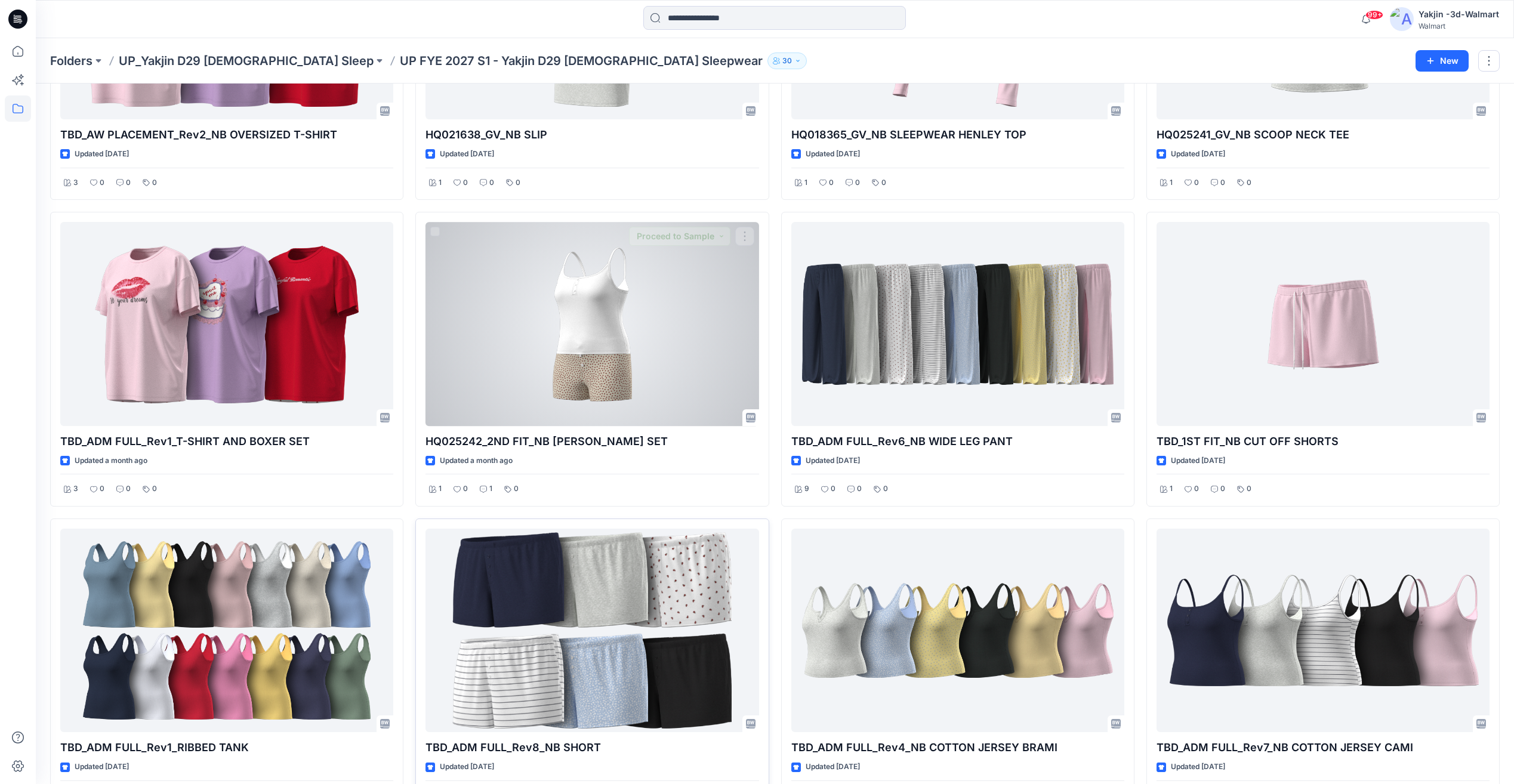
scroll to position [1155, 0]
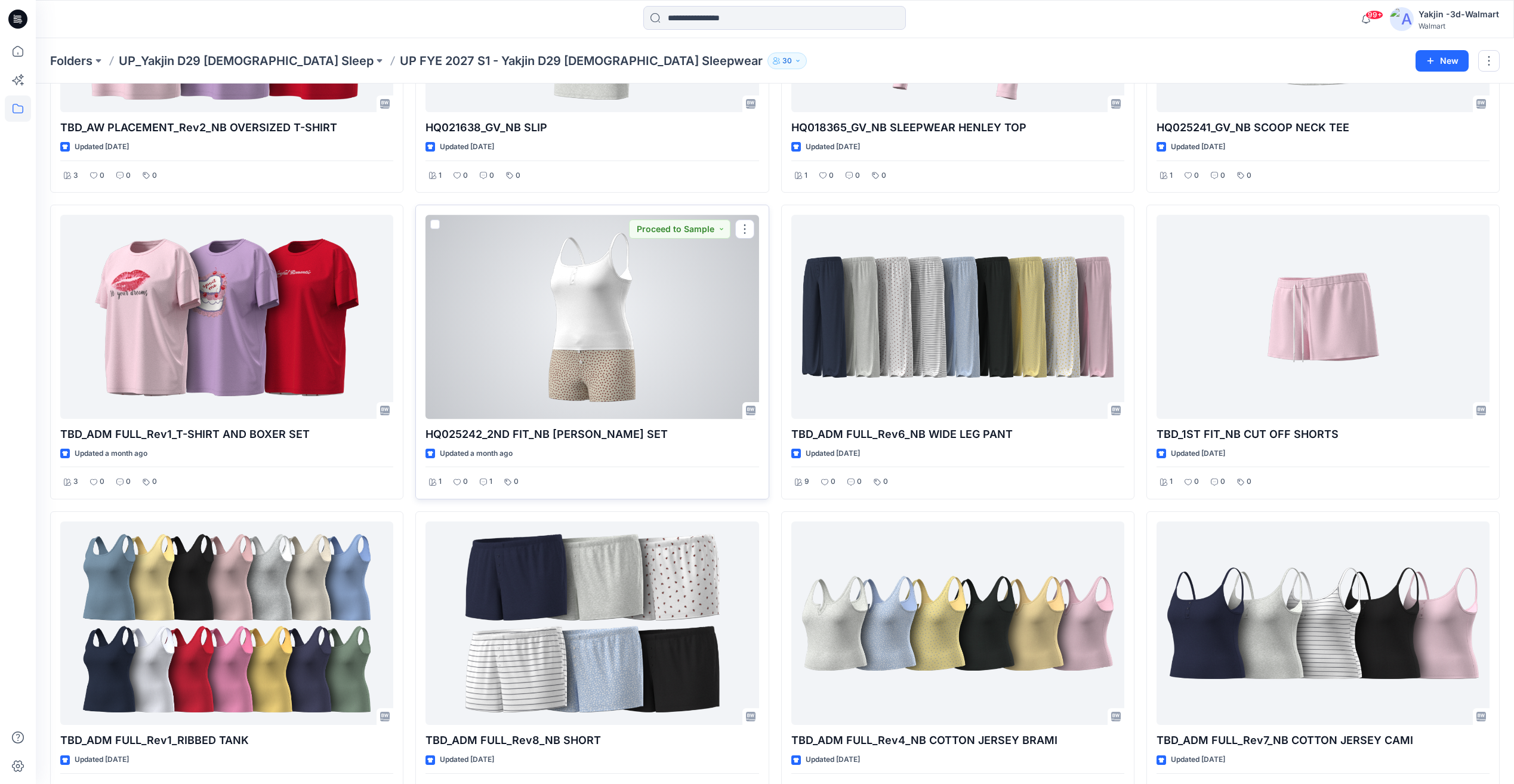
click at [621, 377] on div at bounding box center [592, 316] width 333 height 204
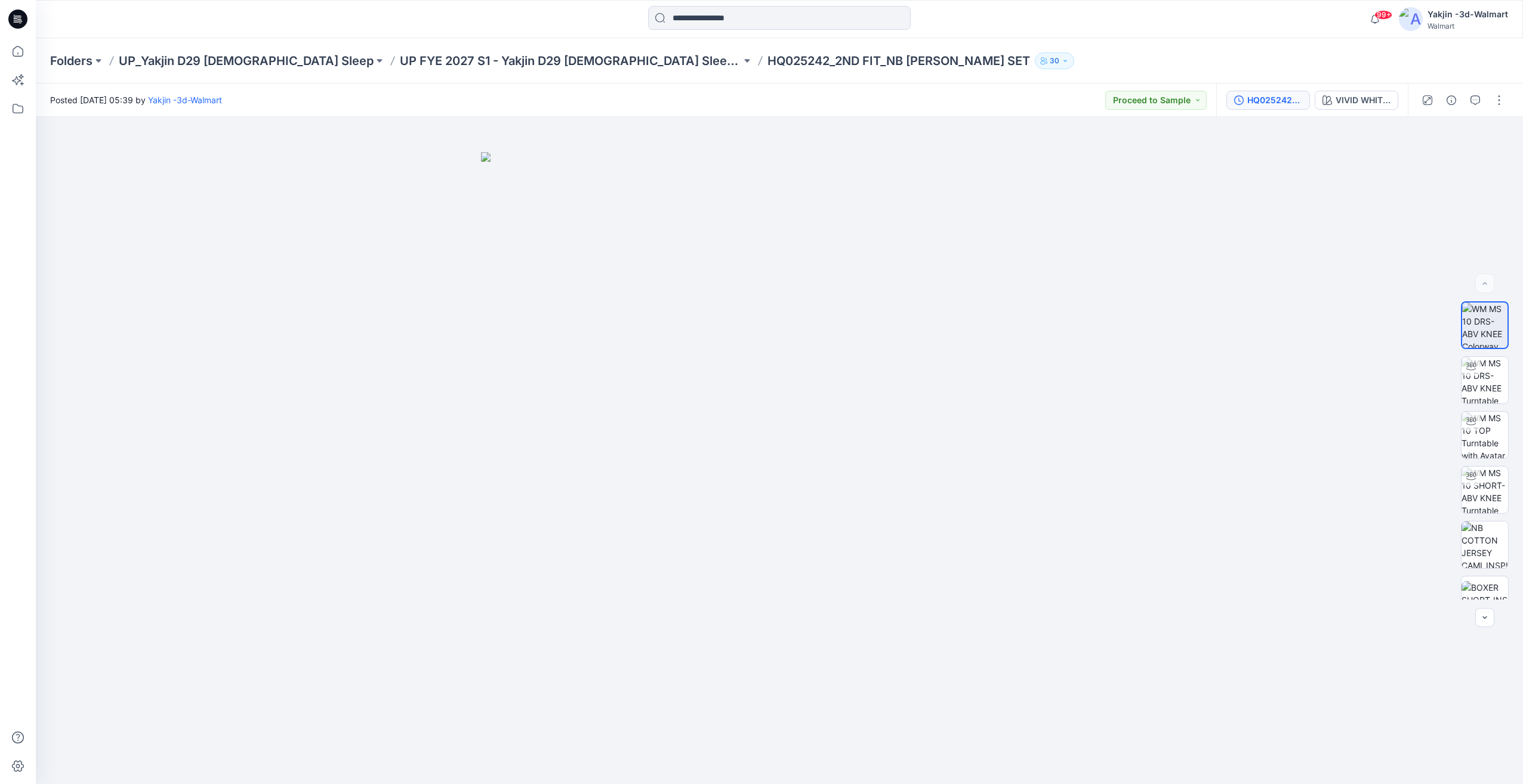
click at [1262, 99] on div "HQ025242_2ND FIT_NB [PERSON_NAME] SET" at bounding box center [1275, 100] width 55 height 13
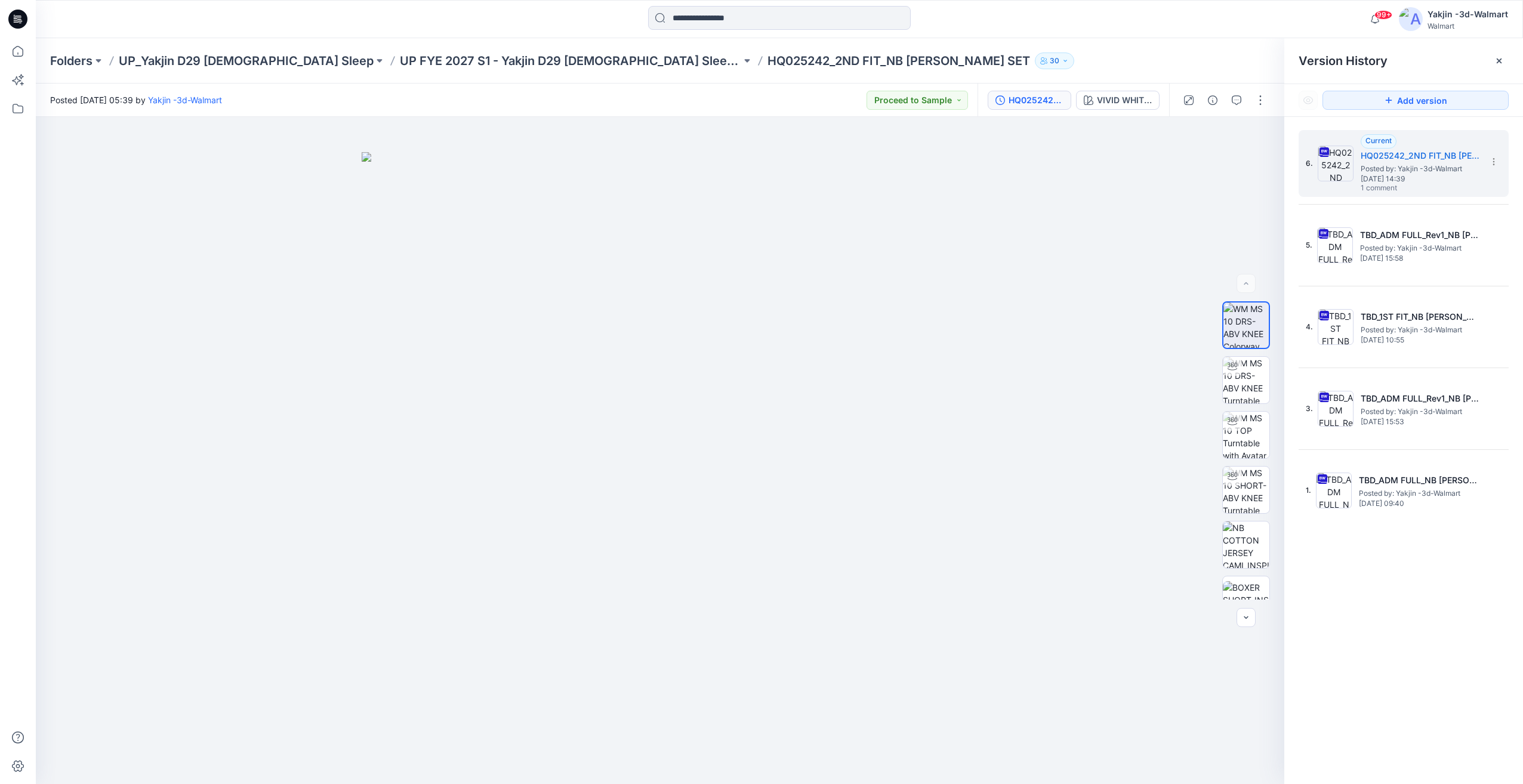
drag, startPoint x: 1433, startPoint y: 614, endPoint x: 1391, endPoint y: 558, distance: 70.0
click at [1391, 558] on div "6. Current HQ025242_2ND FIT_NB CAMI BOXER SET Posted by: Yakjin -3d-Walmart Jul…" at bounding box center [1403, 459] width 239 height 684
click at [1449, 576] on div "6. Current HQ025242_2ND FIT_NB CAMI BOXER SET Posted by: Yakjin -3d-Walmart Jul…" at bounding box center [1403, 459] width 239 height 684
drag, startPoint x: 1368, startPoint y: 330, endPoint x: 1445, endPoint y: 579, distance: 260.6
click at [1445, 579] on div "6. Current HQ025242_2ND FIT_NB CAMI BOXER SET Posted by: Yakjin -3d-Walmart Jul…" at bounding box center [1403, 459] width 239 height 684
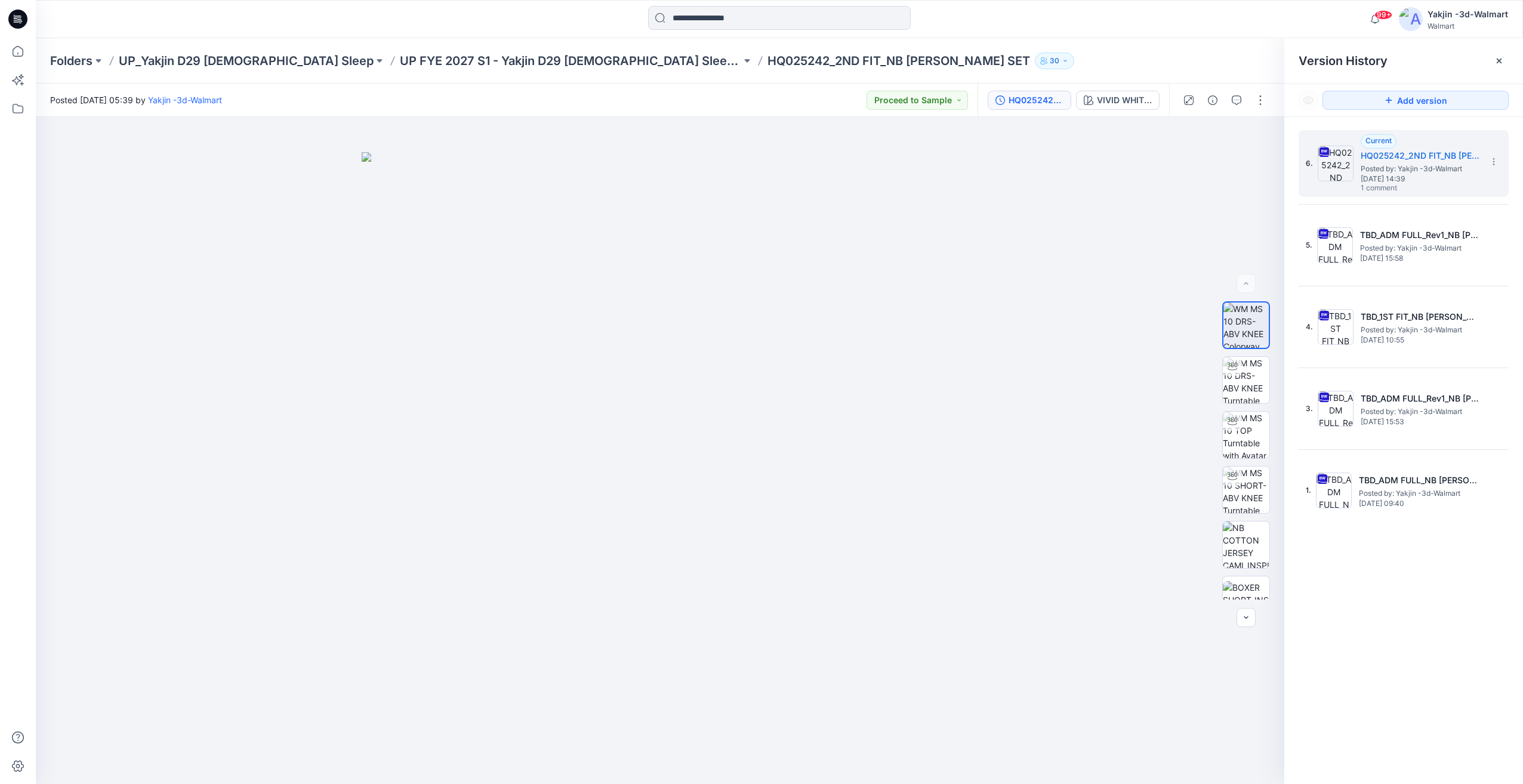
click at [1447, 583] on div "6. Current HQ025242_2ND FIT_NB CAMI BOXER SET Posted by: Yakjin -3d-Walmart Jul…" at bounding box center [1403, 459] width 239 height 684
drag, startPoint x: 1415, startPoint y: 596, endPoint x: 1434, endPoint y: 571, distance: 31.4
click at [1389, 593] on div "6. Current HQ025242_2ND FIT_NB CAMI BOXER SET Posted by: Yakjin -3d-Walmart Jul…" at bounding box center [1403, 459] width 239 height 684
drag, startPoint x: 1434, startPoint y: 571, endPoint x: 1478, endPoint y: 531, distance: 59.5
click at [1436, 566] on div "6. Current HQ025242_2ND FIT_NB CAMI BOXER SET Posted by: Yakjin -3d-Walmart Jul…" at bounding box center [1403, 459] width 239 height 684
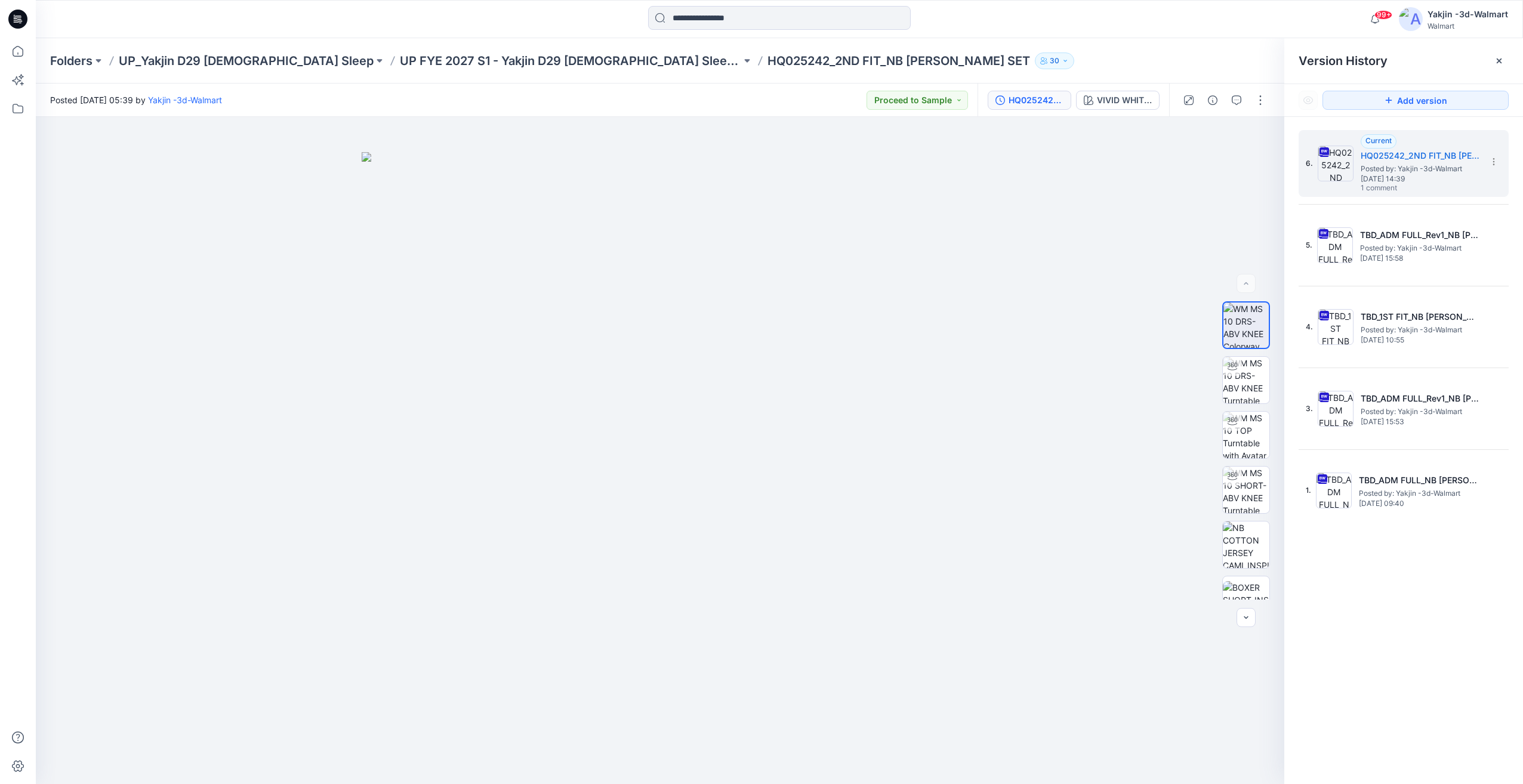
drag, startPoint x: 1478, startPoint y: 531, endPoint x: 1453, endPoint y: 582, distance: 56.8
click at [1453, 582] on div "6. Current HQ025242_2ND FIT_NB CAMI BOXER SET Posted by: Yakjin -3d-Walmart Jul…" at bounding box center [1403, 459] width 239 height 684
drag, startPoint x: 1457, startPoint y: 574, endPoint x: 1481, endPoint y: 551, distance: 33.2
click at [1457, 572] on div "6. Current HQ025242_2ND FIT_NB CAMI BOXER SET Posted by: Yakjin -3d-Walmart Jul…" at bounding box center [1403, 459] width 239 height 684
drag, startPoint x: 1481, startPoint y: 551, endPoint x: 1458, endPoint y: 617, distance: 69.9
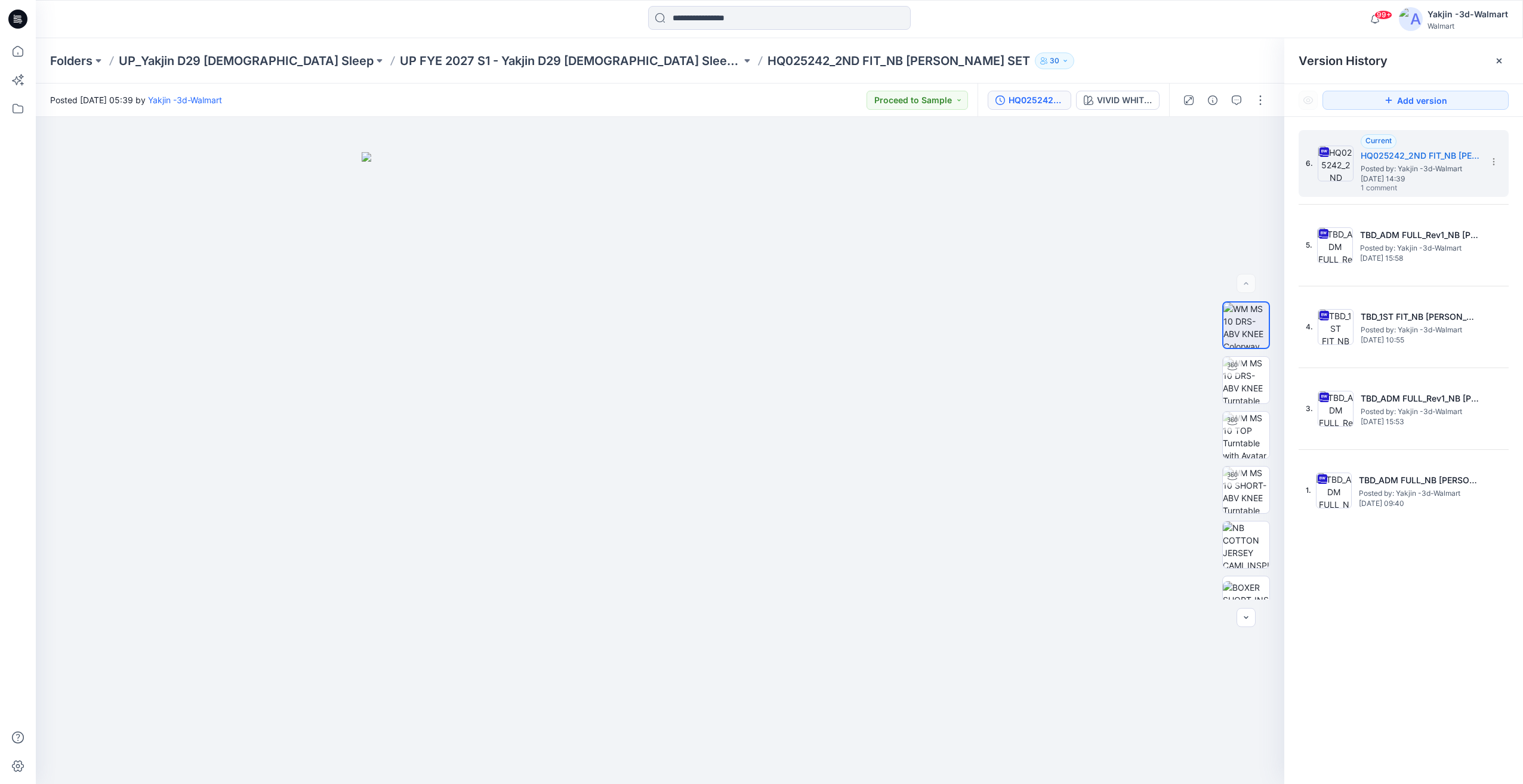
click at [1458, 617] on div "6. Current HQ025242_2ND FIT_NB CAMI BOXER SET Posted by: Yakjin -3d-Walmart Jul…" at bounding box center [1403, 459] width 239 height 684
drag, startPoint x: 1432, startPoint y: 499, endPoint x: 1451, endPoint y: 640, distance: 142.3
click at [1451, 640] on div "6. Current HQ025242_2ND FIT_NB CAMI BOXER SET Posted by: Yakjin -3d-Walmart Jul…" at bounding box center [1403, 459] width 239 height 684
click at [1454, 637] on div "6. Current HQ025242_2ND FIT_NB CAMI BOXER SET Posted by: Yakjin -3d-Walmart Jul…" at bounding box center [1403, 459] width 239 height 684
drag, startPoint x: 1391, startPoint y: 478, endPoint x: 1421, endPoint y: 566, distance: 93.0
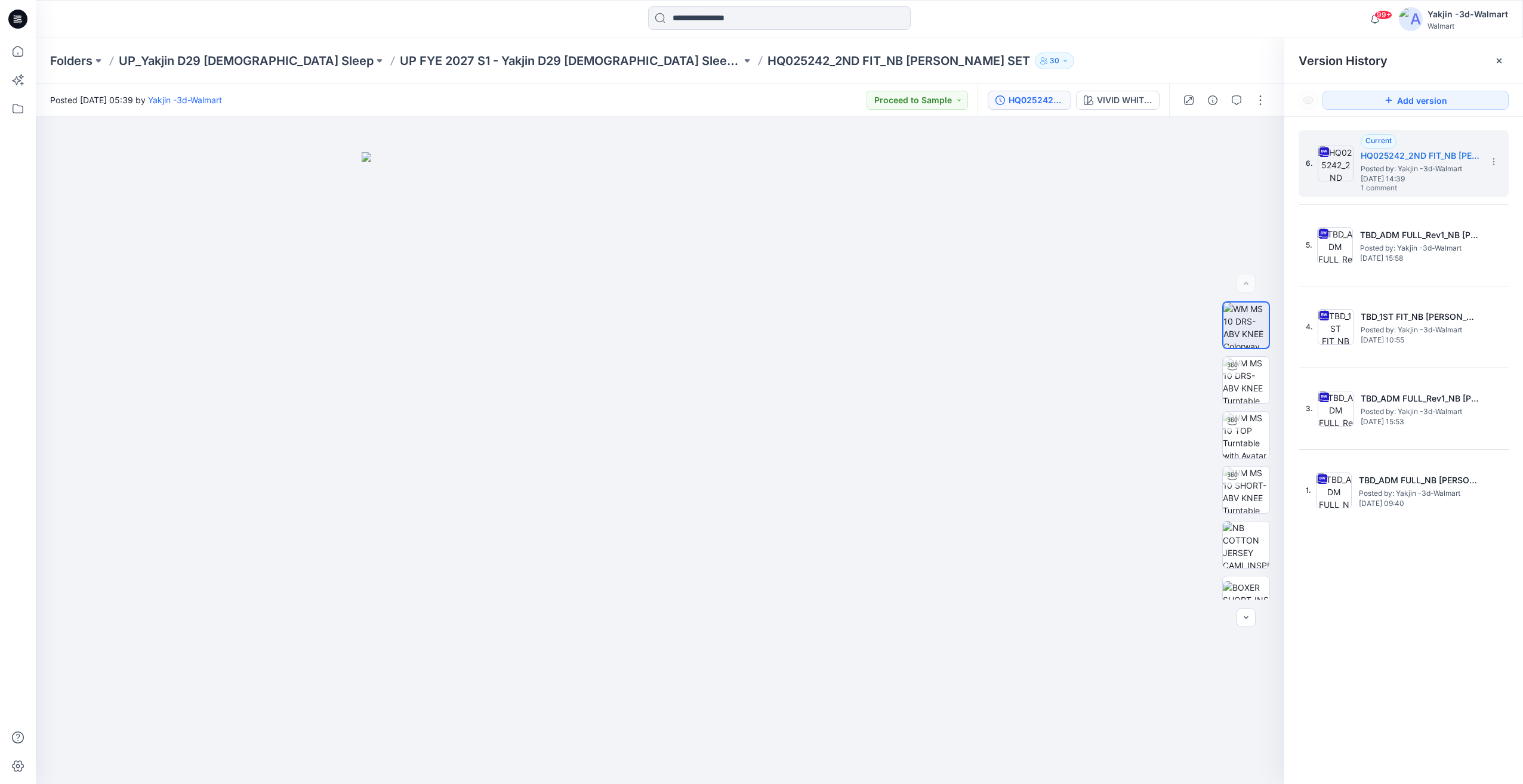
click at [1421, 566] on div "6. Current HQ025242_2ND FIT_NB CAMI BOXER SET Posted by: Yakjin -3d-Walmart Jul…" at bounding box center [1403, 459] width 239 height 684
drag, startPoint x: 1421, startPoint y: 566, endPoint x: 1442, endPoint y: 562, distance: 21.4
click at [1442, 562] on div "6. Current HQ025242_2ND FIT_NB CAMI BOXER SET Posted by: Yakjin -3d-Walmart Jul…" at bounding box center [1403, 459] width 239 height 684
drag, startPoint x: 1473, startPoint y: 532, endPoint x: 1450, endPoint y: 531, distance: 23.0
click at [1450, 531] on div "6. Current HQ025242_2ND FIT_NB CAMI BOXER SET Posted by: Yakjin -3d-Walmart Jul…" at bounding box center [1403, 459] width 239 height 684
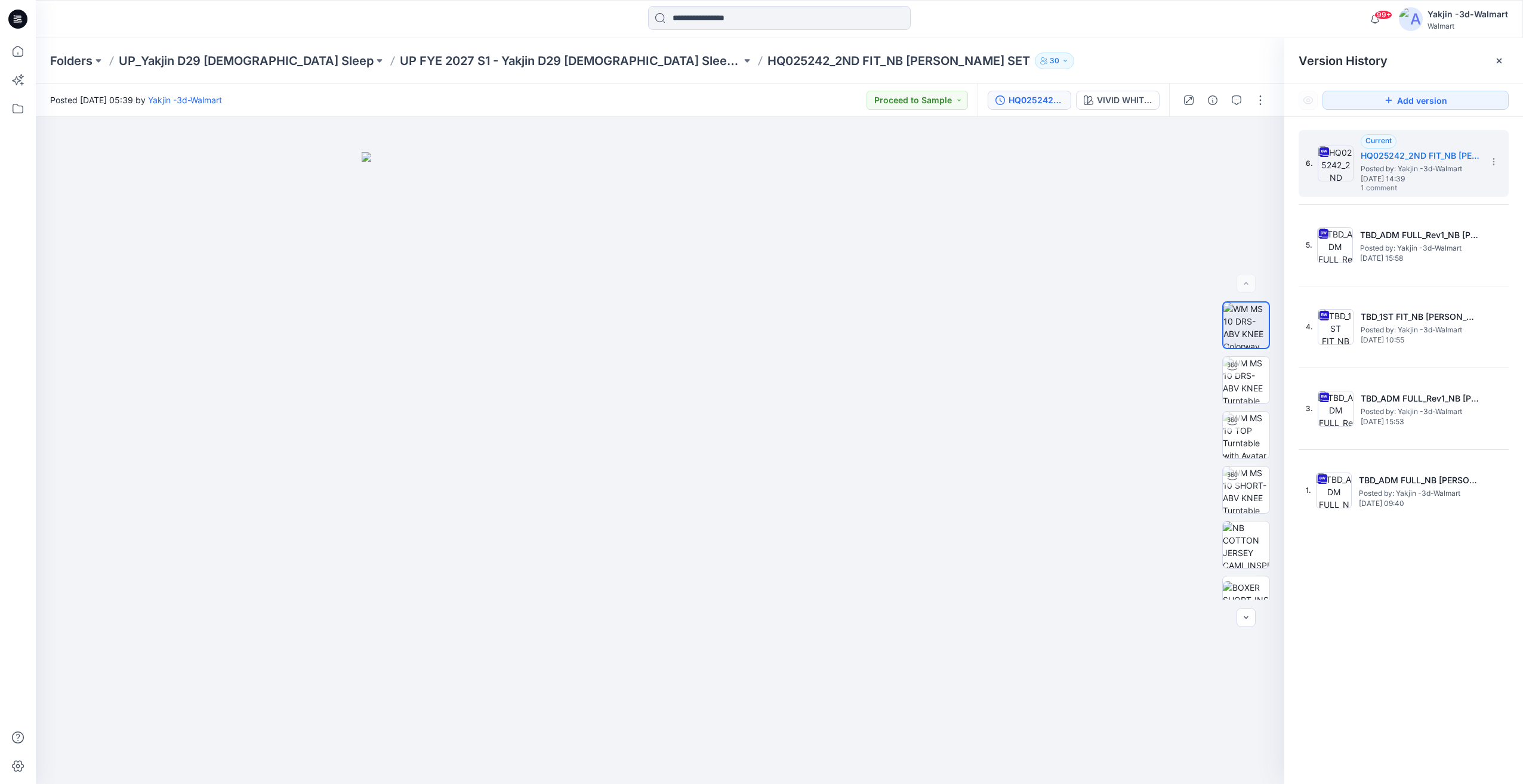
drag, startPoint x: 1476, startPoint y: 534, endPoint x: 1425, endPoint y: 554, distance: 54.8
click at [1425, 554] on div "6. Current HQ025242_2ND FIT_NB CAMI BOXER SET Posted by: Yakjin -3d-Walmart Jul…" at bounding box center [1403, 459] width 239 height 684
drag, startPoint x: 1425, startPoint y: 554, endPoint x: 1498, endPoint y: 585, distance: 79.3
click at [1496, 586] on div "6. Current HQ025242_2ND FIT_NB CAMI BOXER SET Posted by: Yakjin -3d-Walmart Jul…" at bounding box center [1403, 459] width 239 height 684
drag, startPoint x: 1489, startPoint y: 529, endPoint x: 1319, endPoint y: 160, distance: 406.3
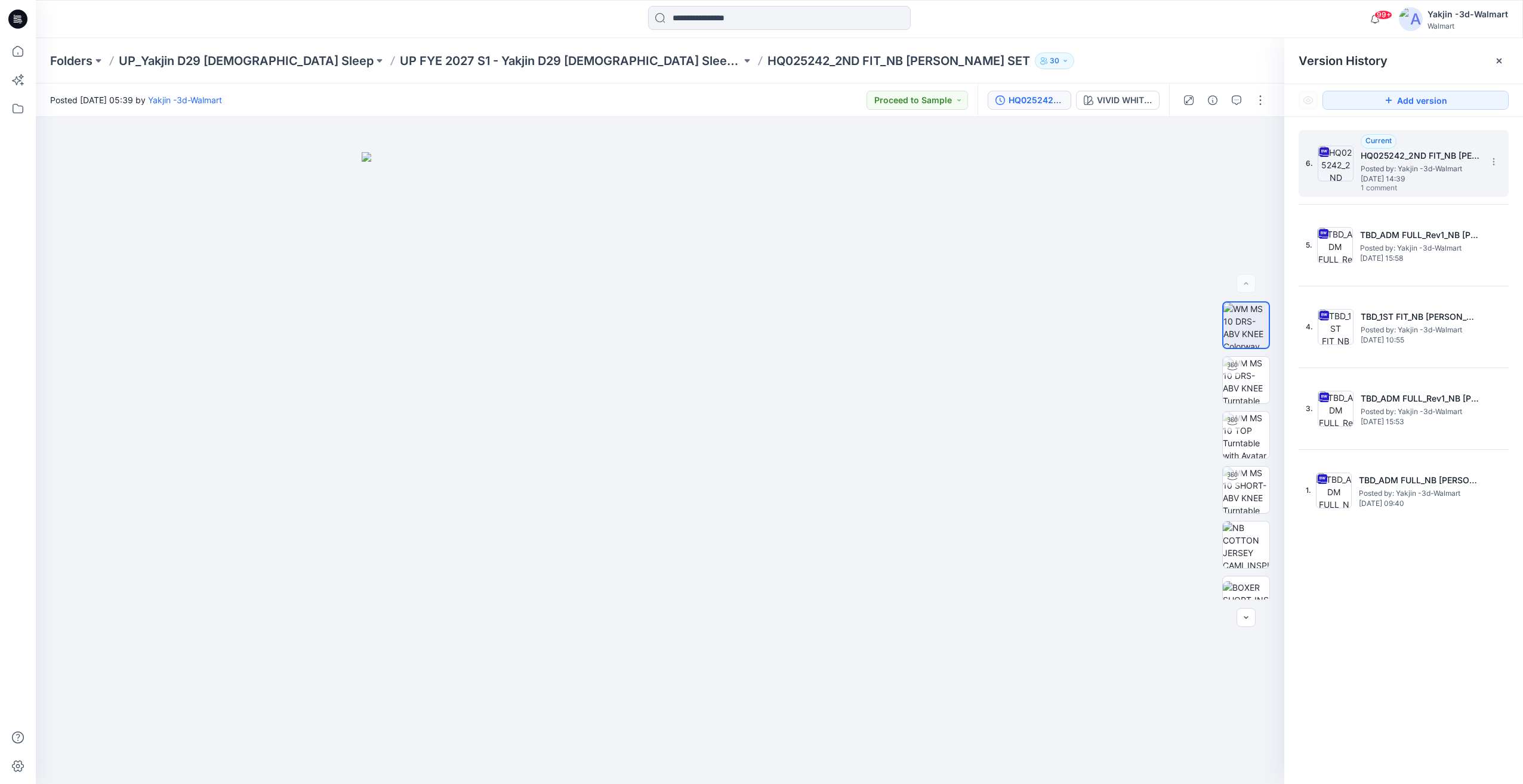
click at [1319, 160] on div "6. Current HQ025242_2ND FIT_NB CAMI BOXER SET Posted by: Yakjin -3d-Walmart Jul…" at bounding box center [1403, 459] width 239 height 684
click at [1478, 600] on div "6. Current HQ025242_2ND FIT_NB CAMI BOXER SET Posted by: Yakjin -3d-Walmart Jul…" at bounding box center [1403, 459] width 239 height 684
click at [1042, 101] on div "HQ025242_2ND FIT_NB [PERSON_NAME] SET" at bounding box center [1036, 100] width 55 height 13
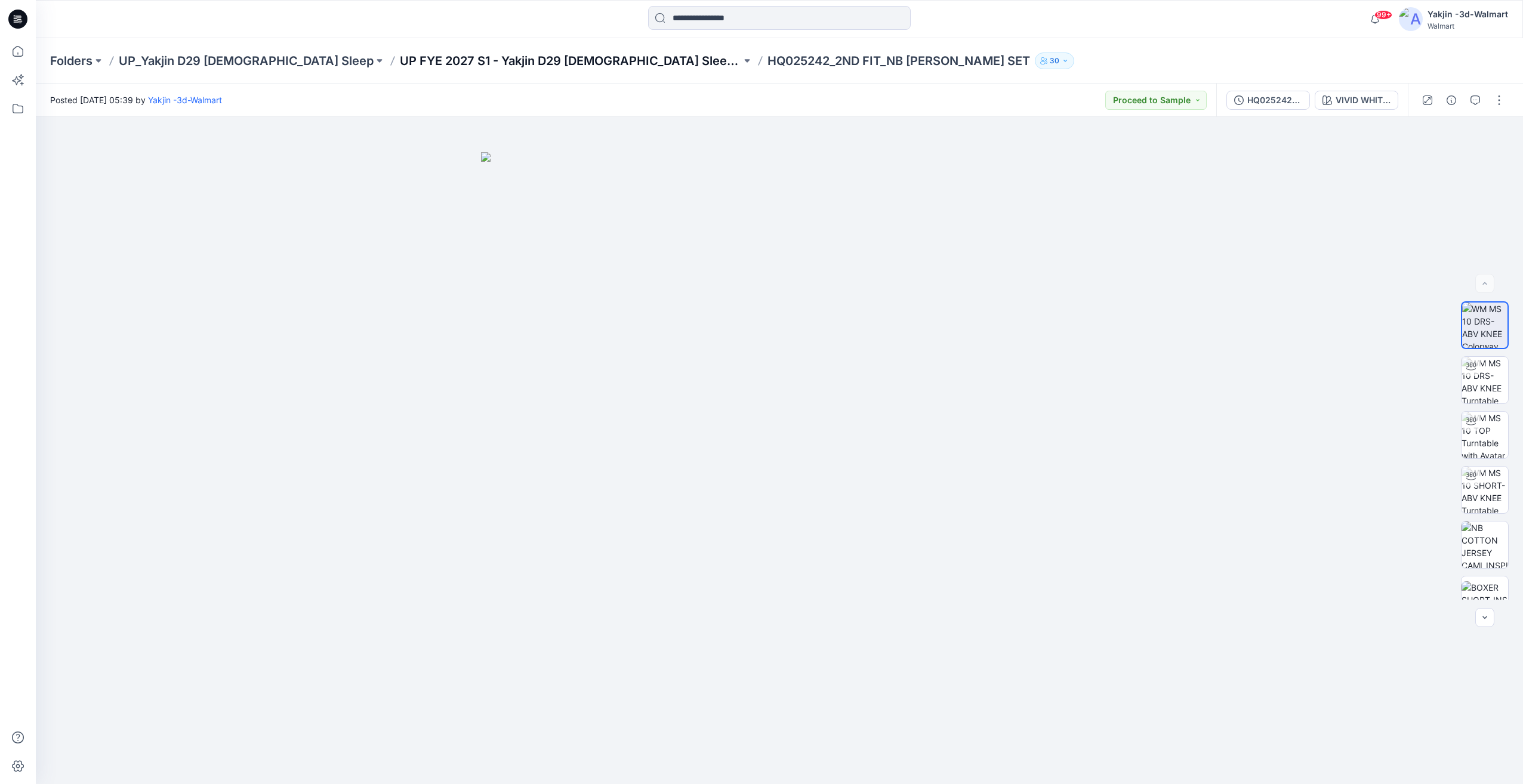
click at [456, 66] on p "UP FYE 2027 S1 - Yakjin D29 [DEMOGRAPHIC_DATA] Sleepwear" at bounding box center [570, 60] width 341 height 17
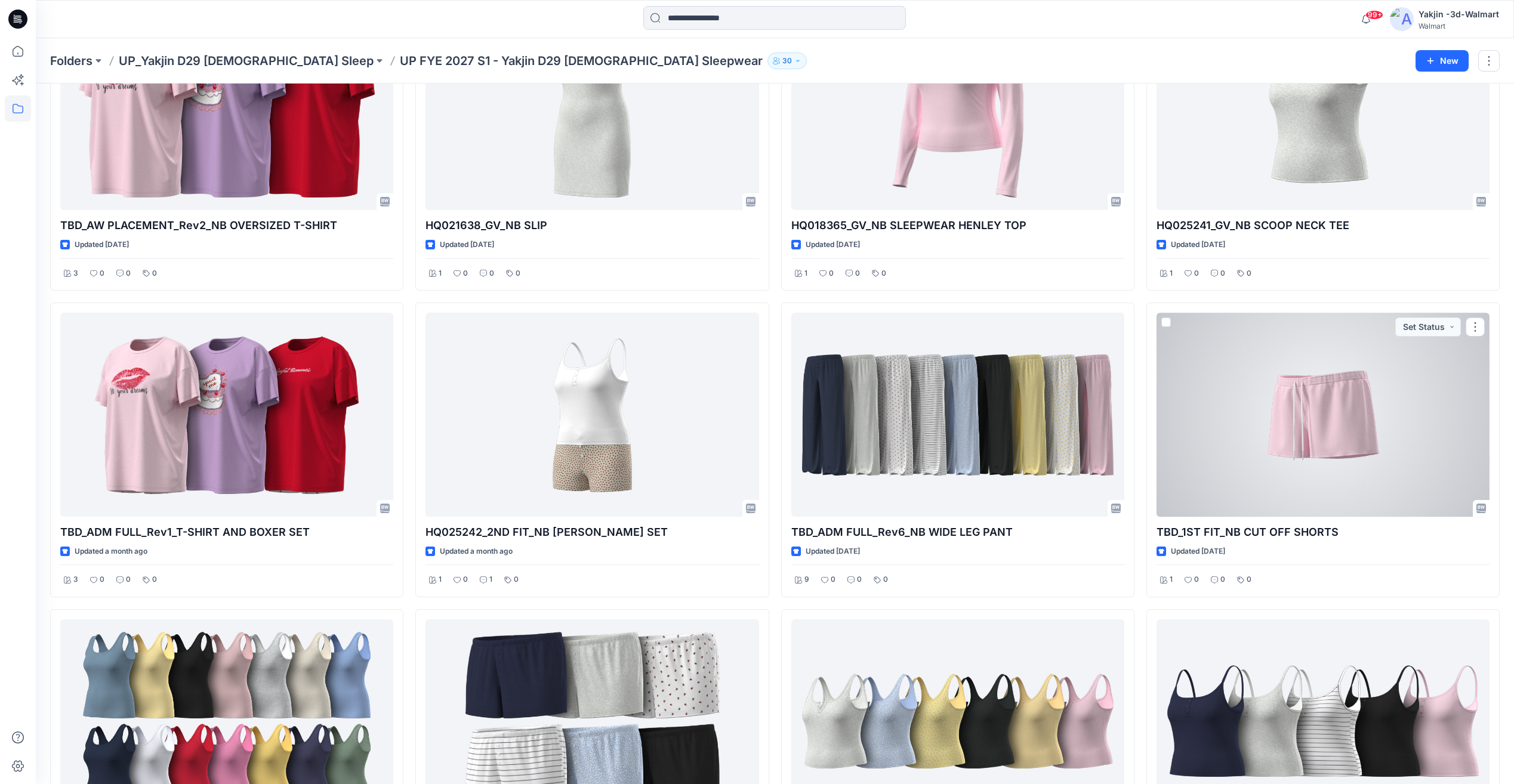
scroll to position [857, 0]
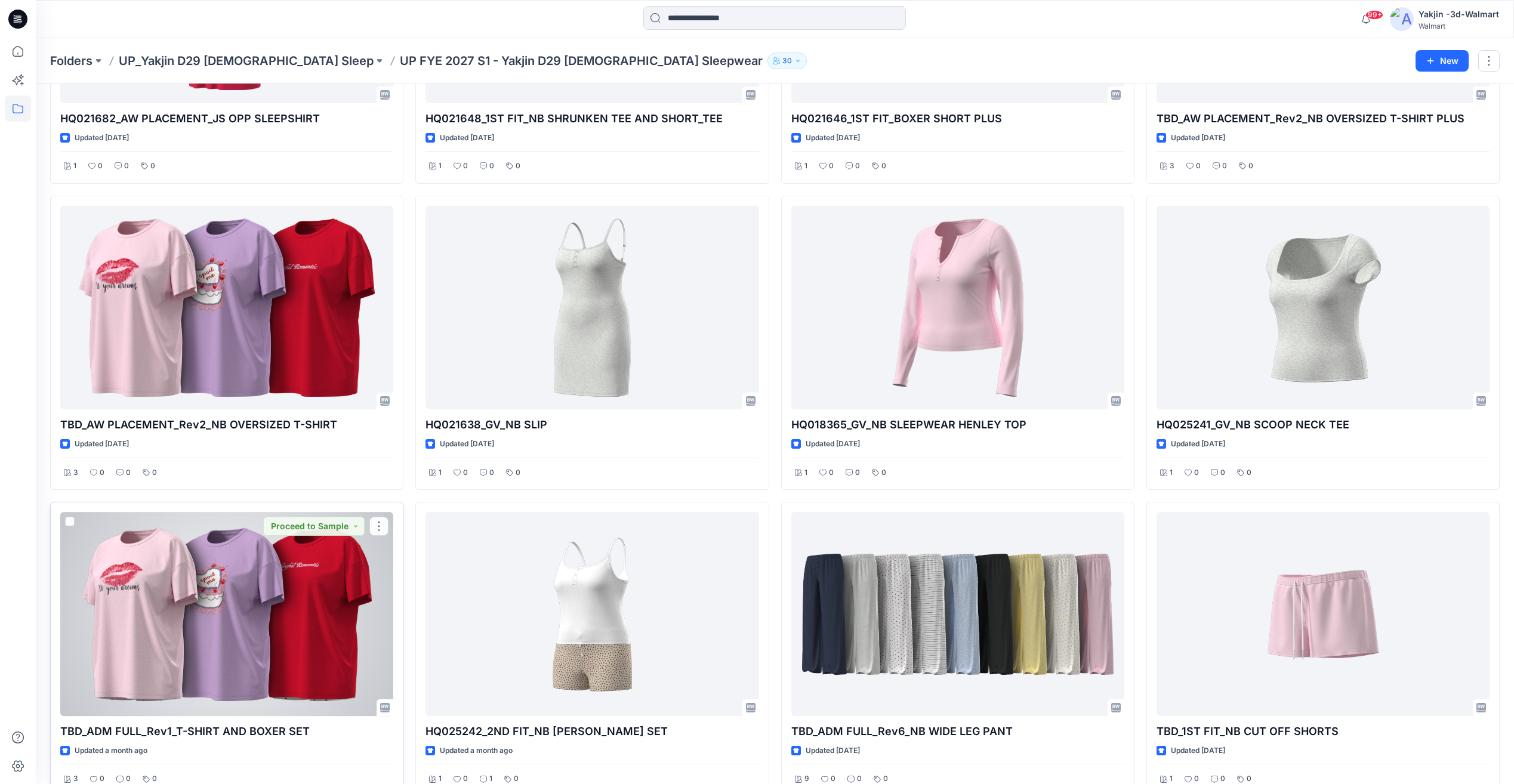
click at [282, 605] on div at bounding box center [226, 614] width 333 height 204
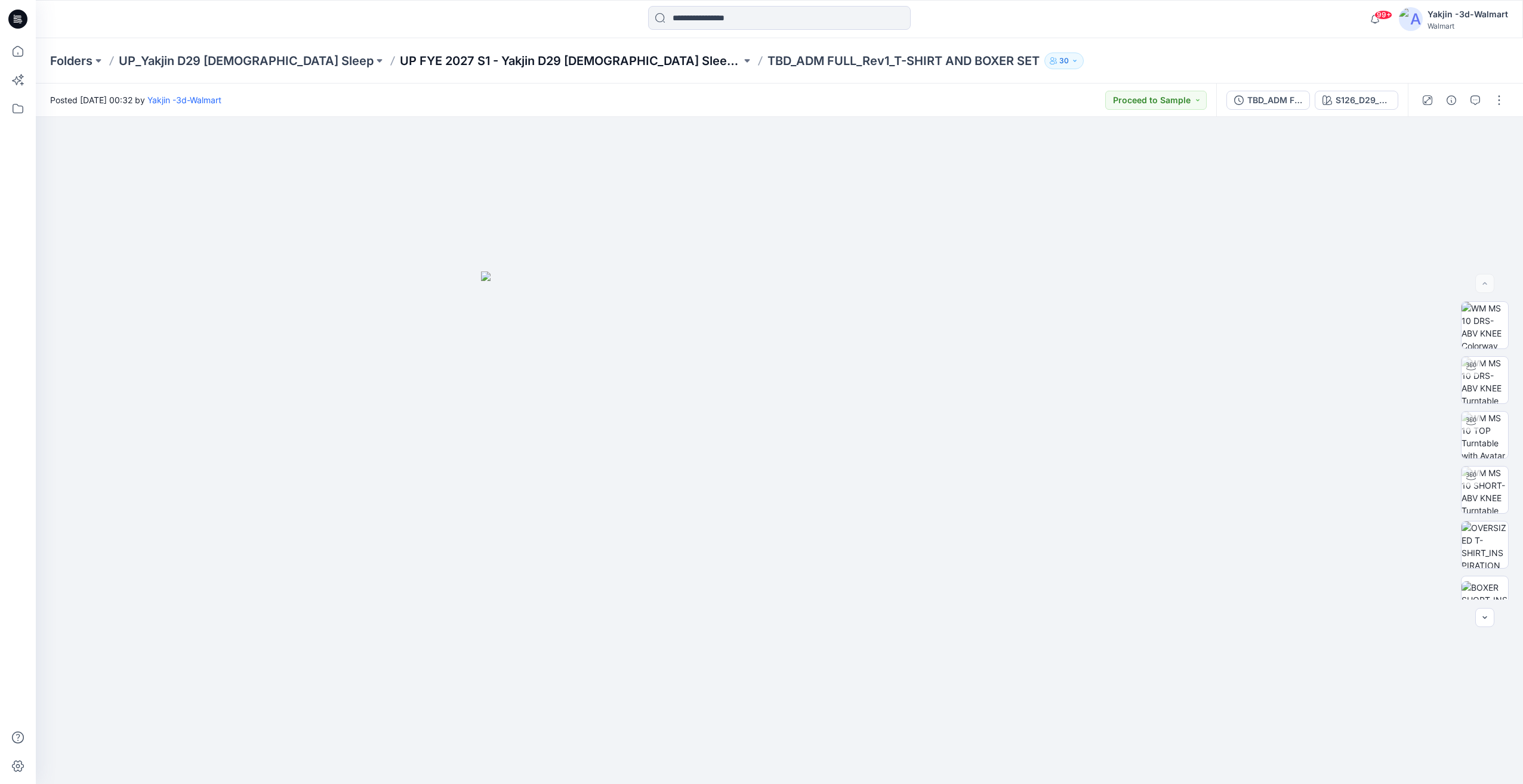
click at [497, 56] on p "UP FYE 2027 S1 - Yakjin D29 [DEMOGRAPHIC_DATA] Sleepwear" at bounding box center [570, 60] width 341 height 17
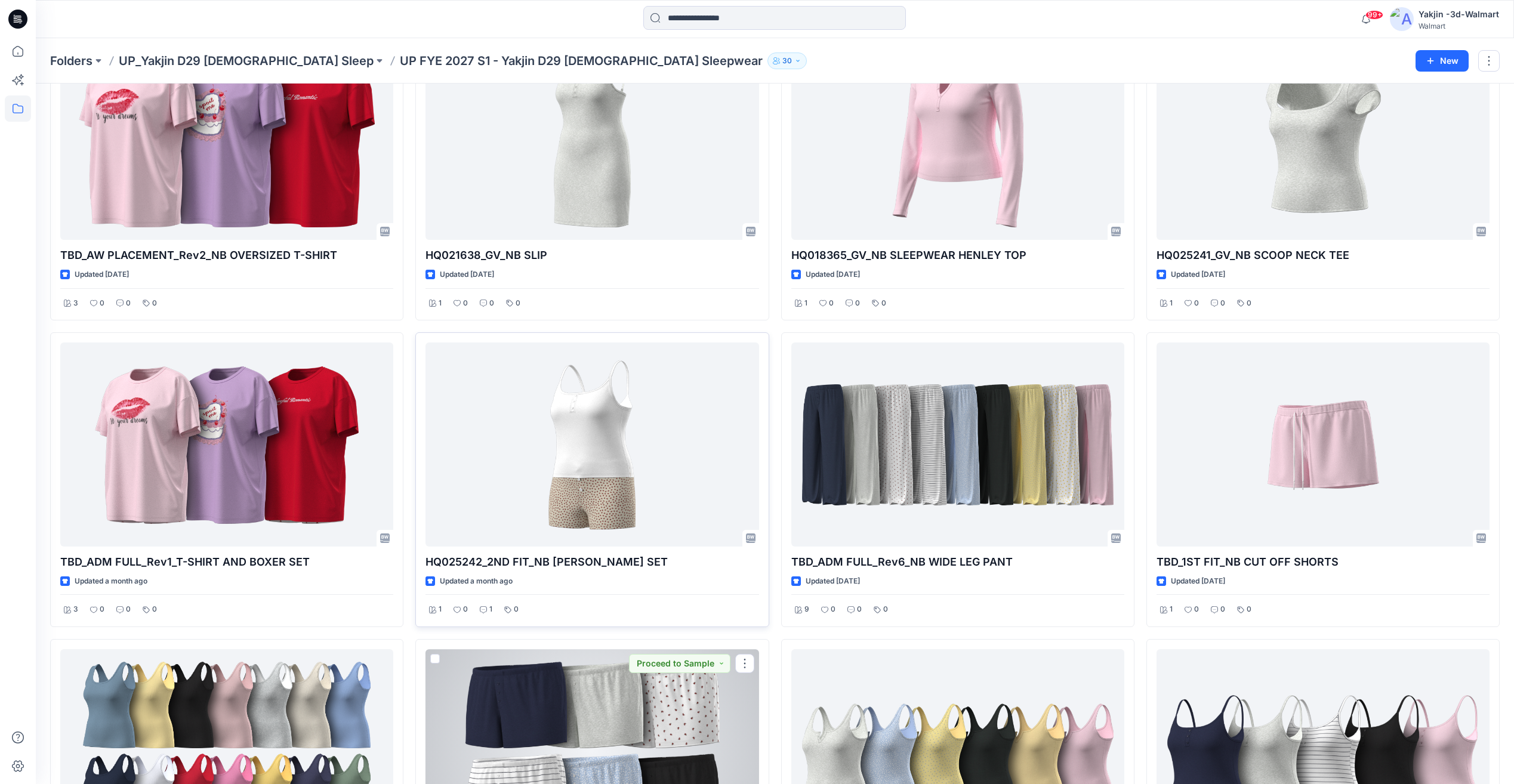
scroll to position [995, 0]
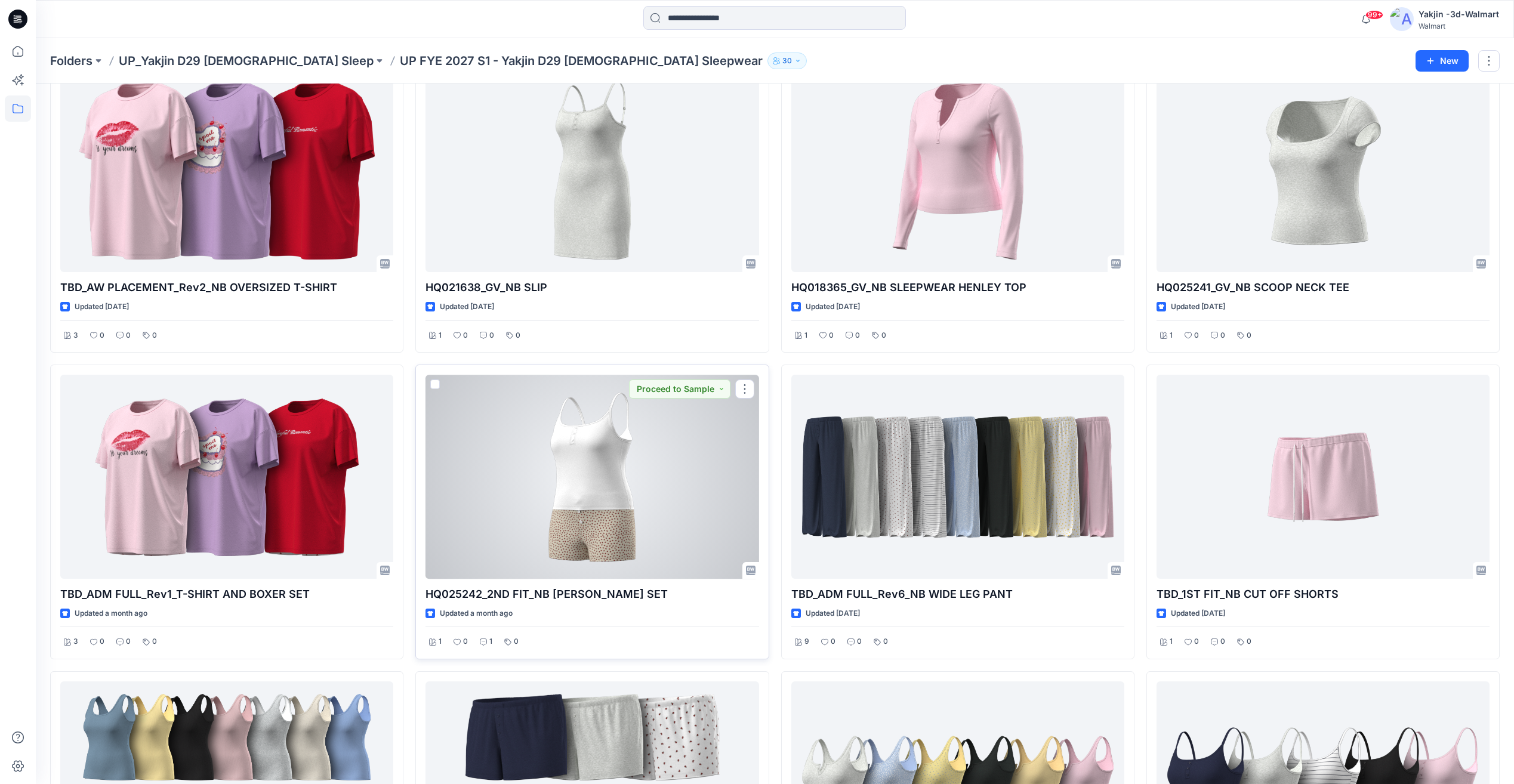
click at [594, 529] on div at bounding box center [592, 476] width 333 height 204
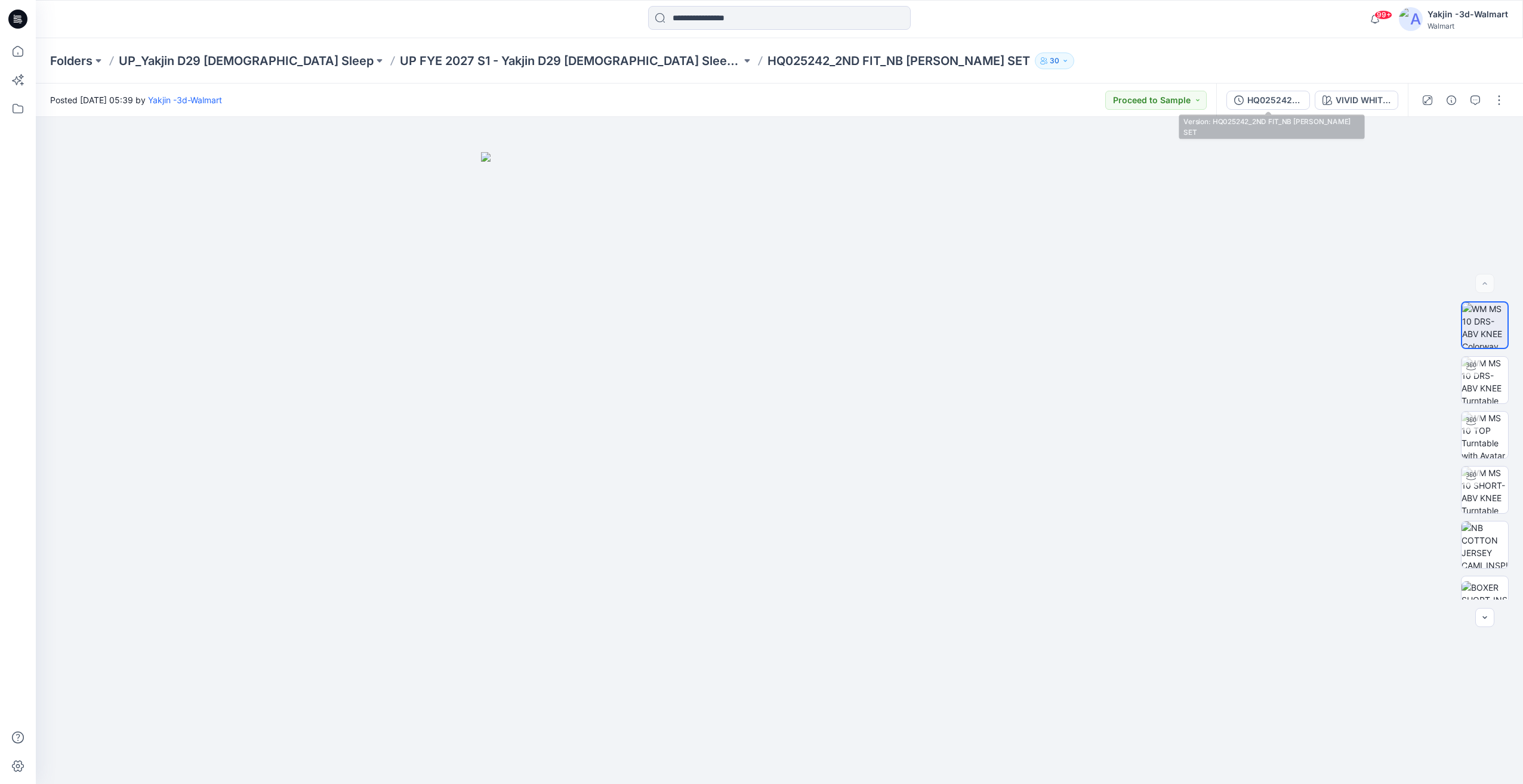
click at [1276, 80] on div "Folders UP_Yakjin D29 Ladies Sleep UP FYE 2027 S1 - Yakjin D29 Ladies Sleepwear…" at bounding box center [779, 61] width 1487 height 45
click at [1280, 88] on div "HQ025242_2ND FIT_NB CAMI BOXER SET VIVID WHITE_S1 26 D29 NB TINY STRAWBERRY v1" at bounding box center [1311, 101] width 191 height 33
click at [1282, 96] on div "HQ025242_2ND FIT_NB [PERSON_NAME] SET" at bounding box center [1275, 100] width 55 height 13
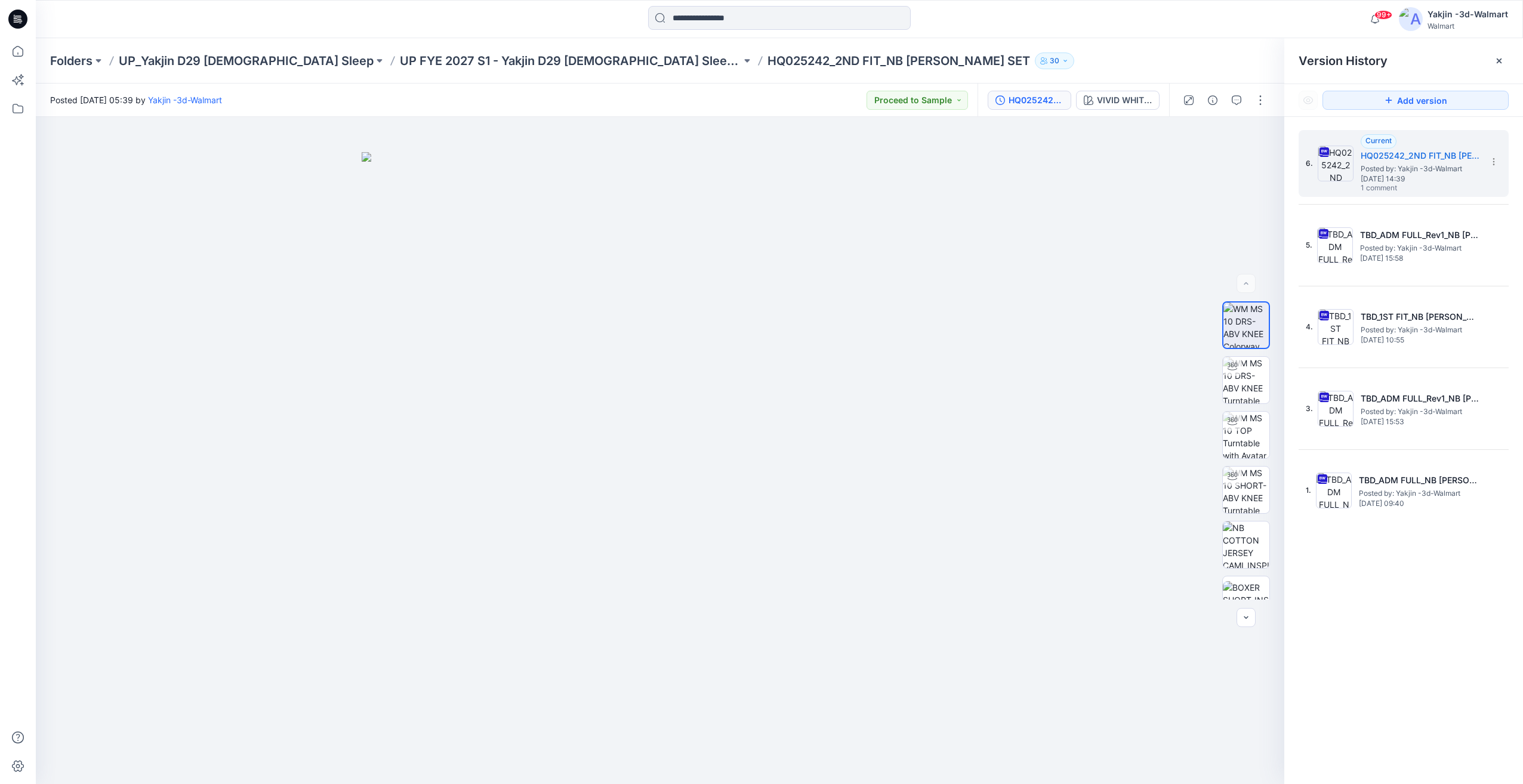
click at [526, 71] on div "Folders UP_Yakjin D29 Ladies Sleep UP FYE 2027 S1 - Yakjin D29 Ladies Sleepwear…" at bounding box center [779, 61] width 1487 height 45
click at [529, 68] on p "UP FYE 2027 S1 - Yakjin D29 [DEMOGRAPHIC_DATA] Sleepwear" at bounding box center [570, 60] width 341 height 17
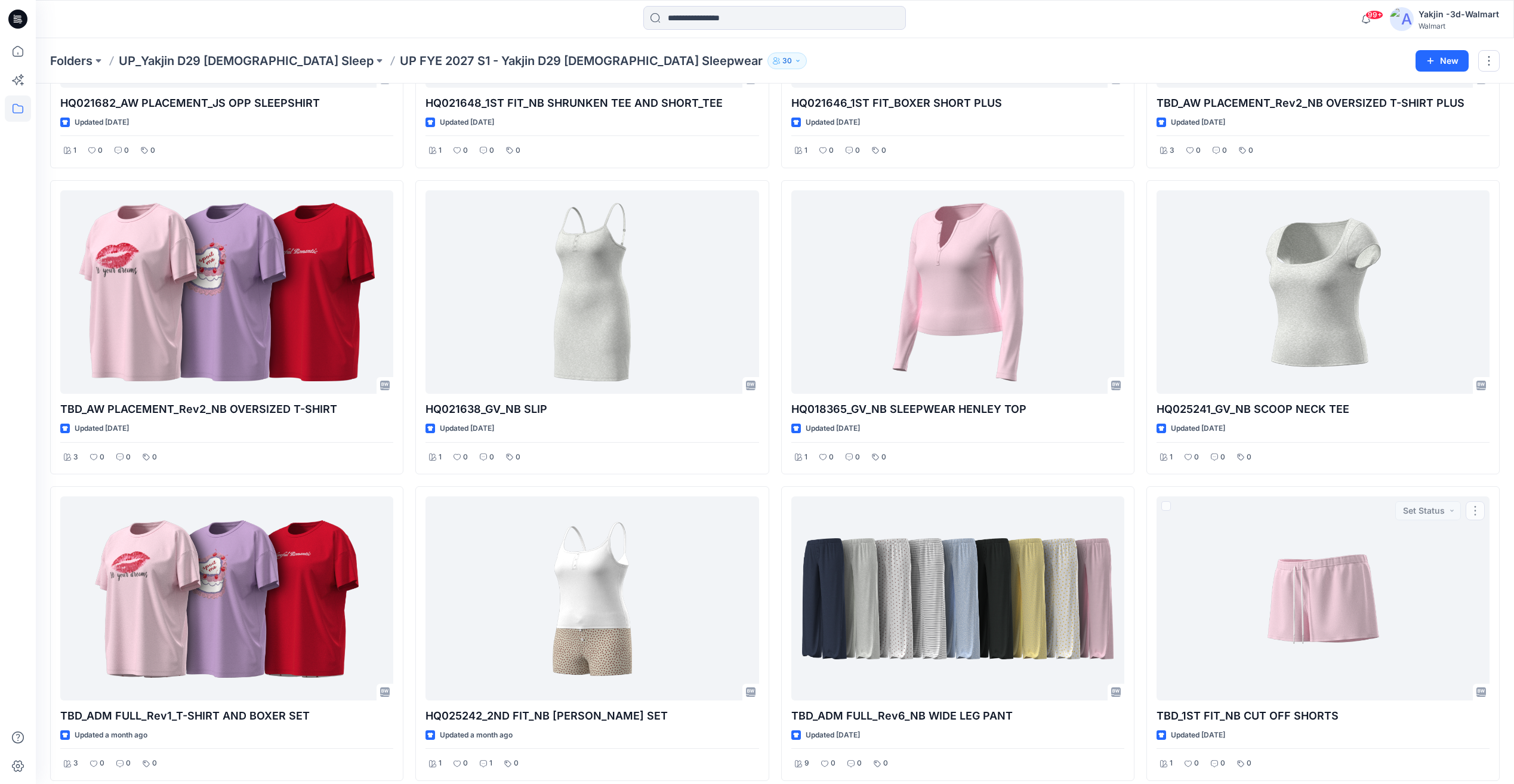
scroll to position [1868, 0]
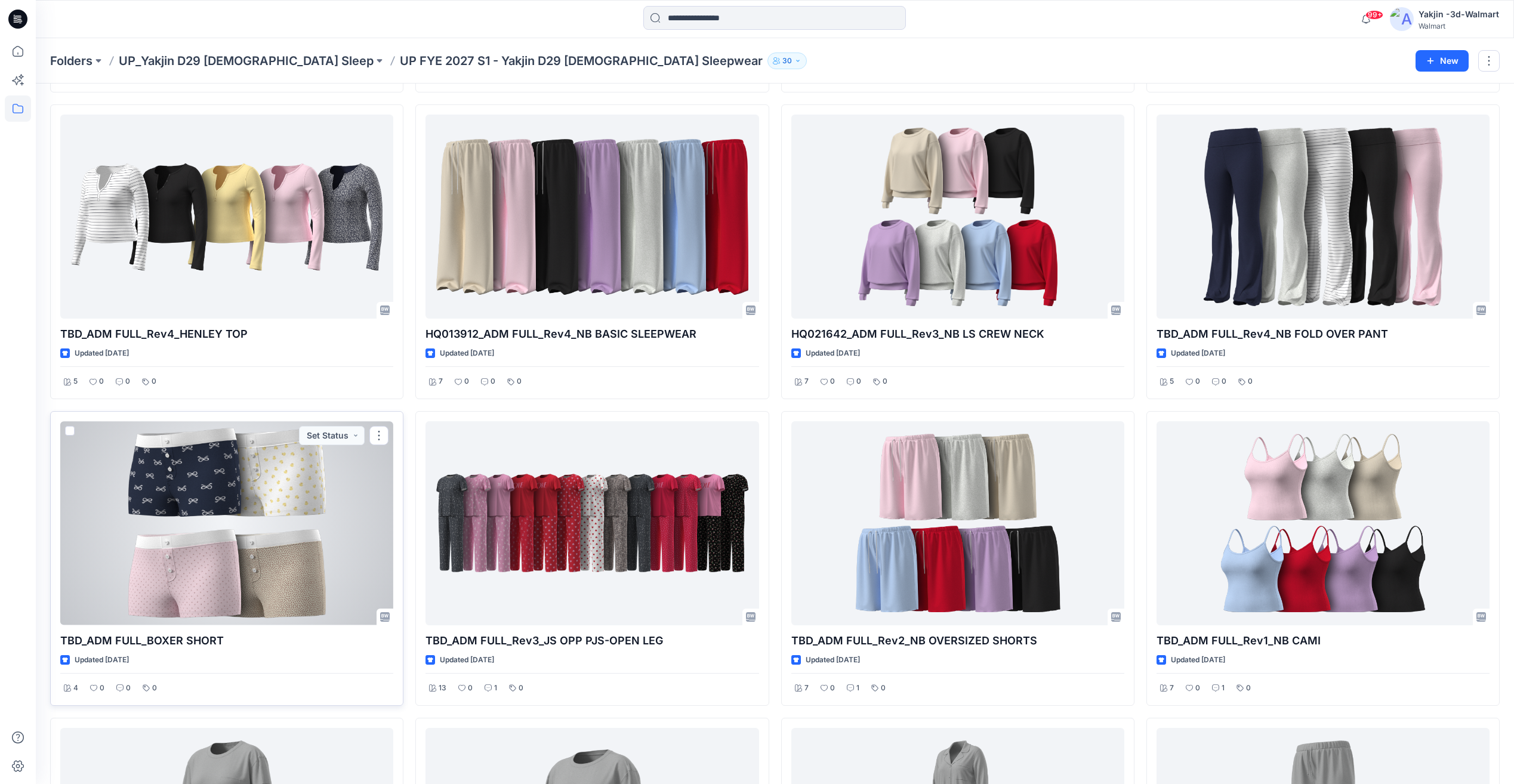
click at [267, 565] on div at bounding box center [226, 523] width 333 height 204
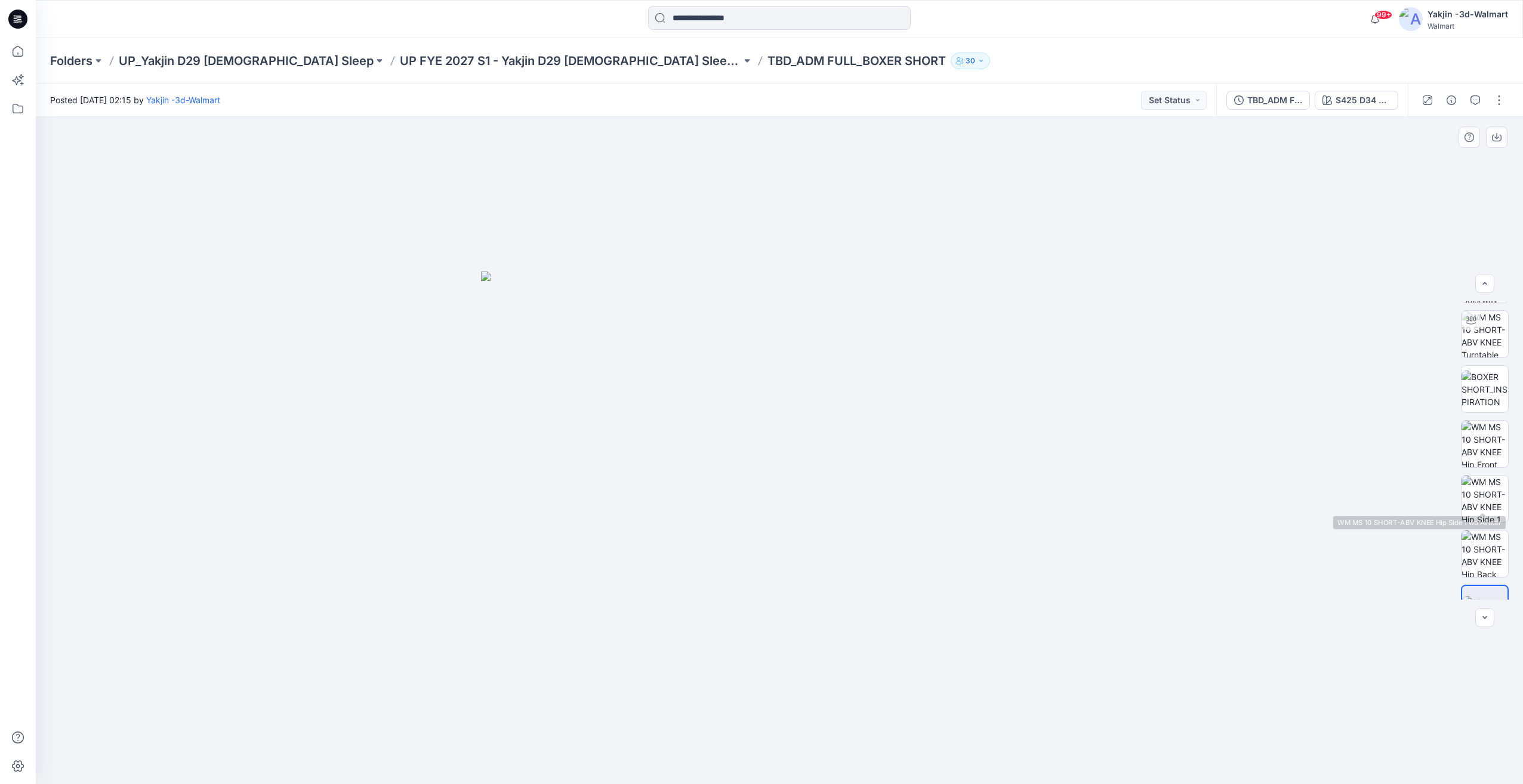
scroll to position [79, 0]
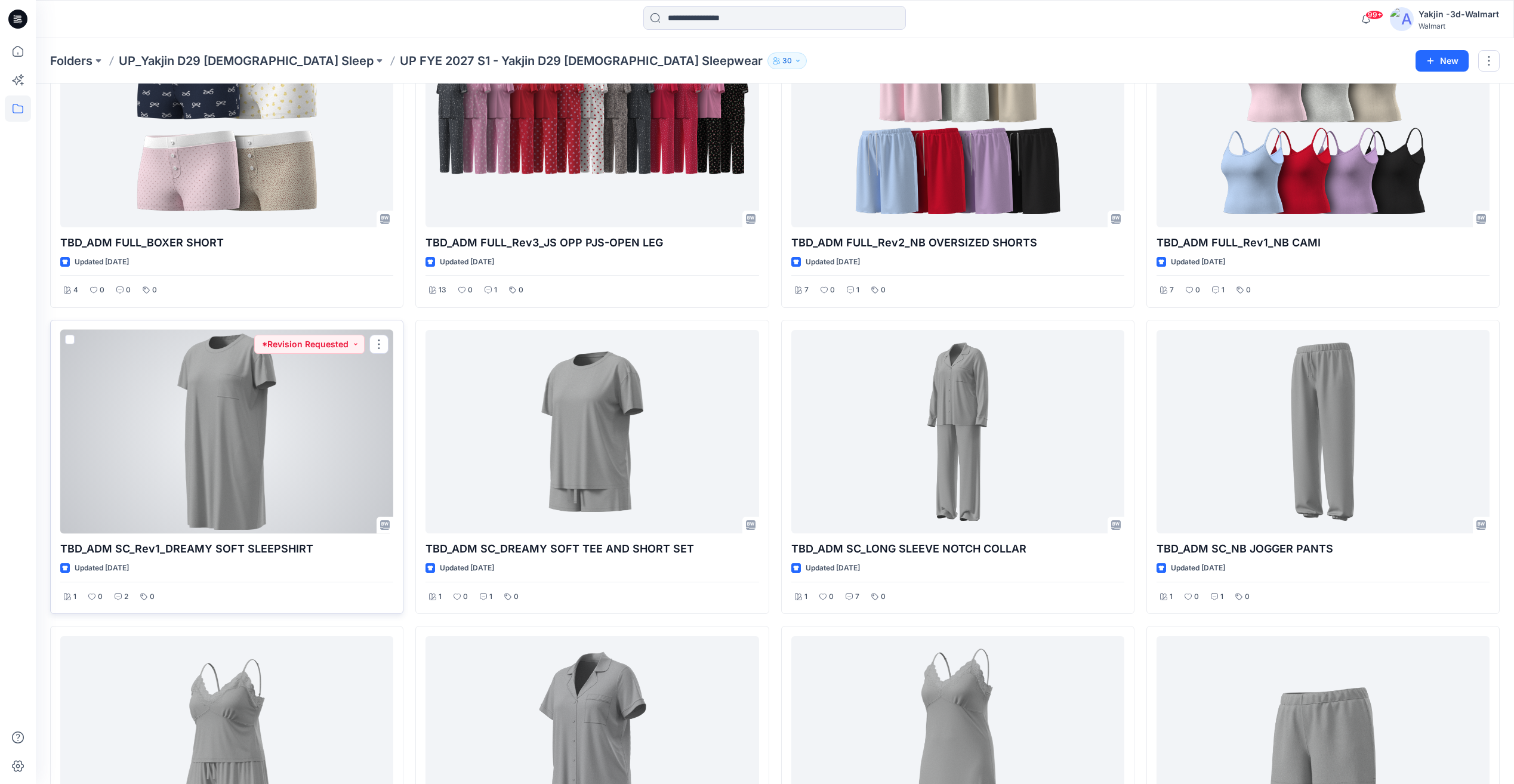
scroll to position [1868, 0]
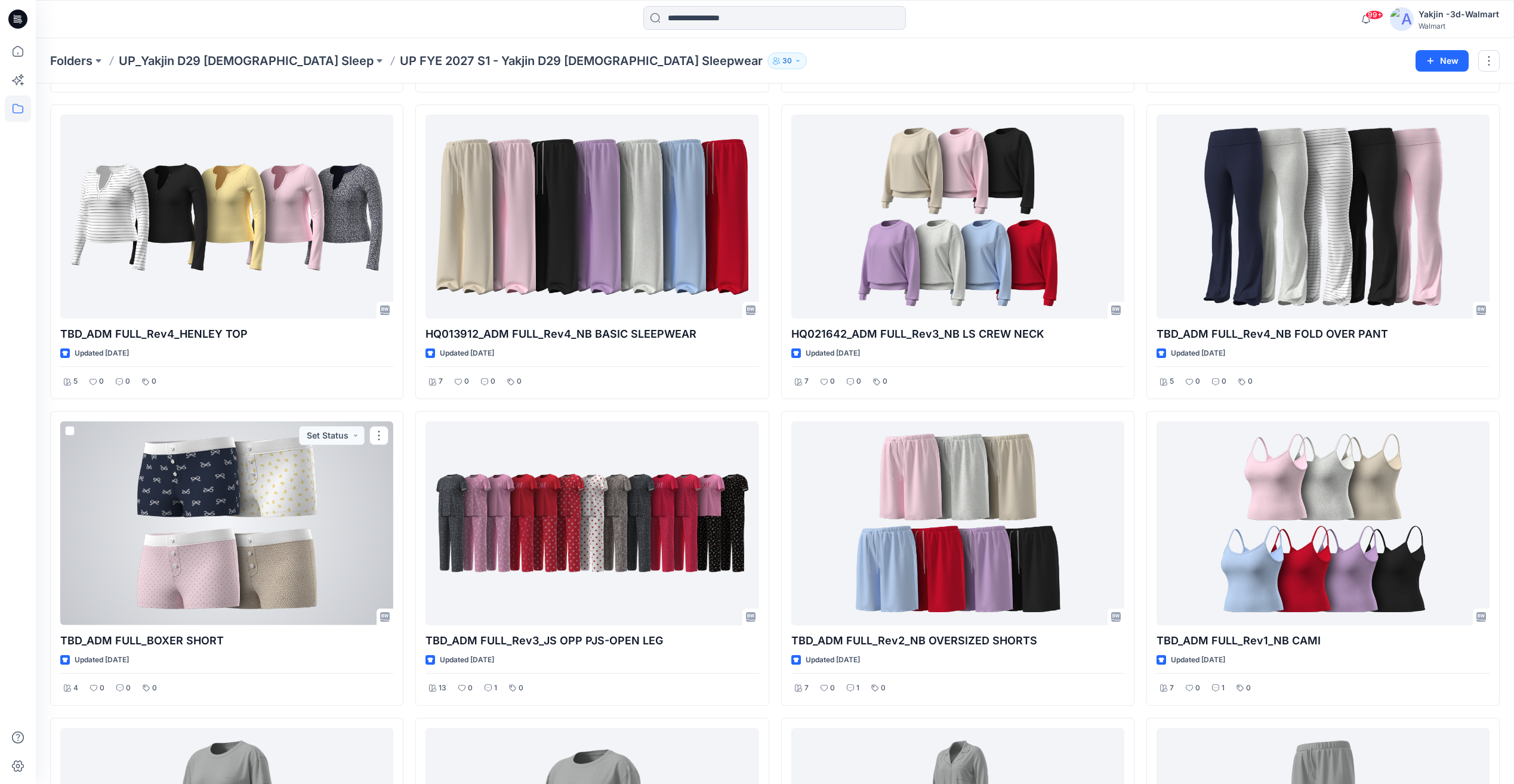
click at [303, 566] on div at bounding box center [226, 523] width 333 height 204
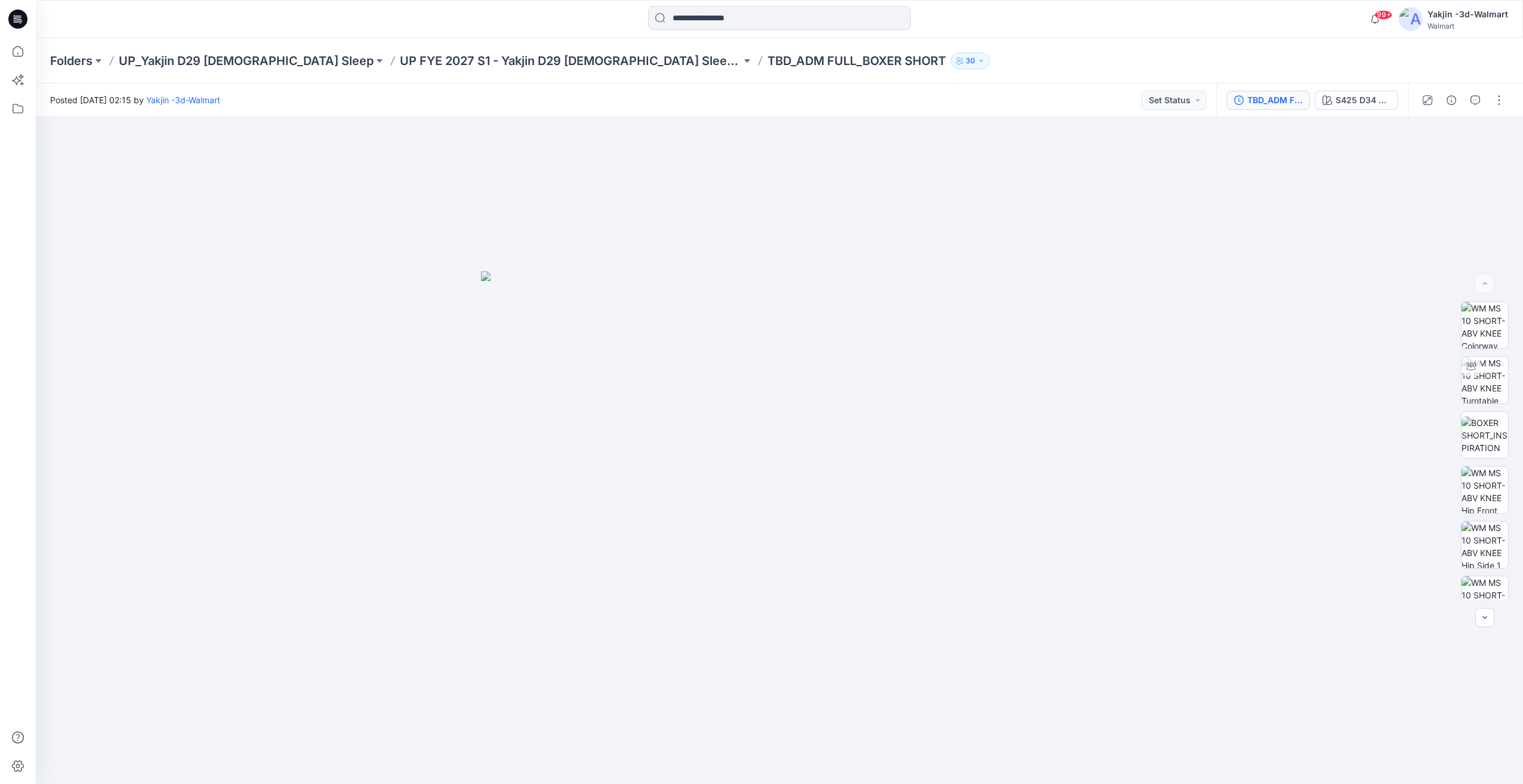
click at [1287, 108] on button "TBD_ADM FULL_BOXER SHORT" at bounding box center [1269, 101] width 84 height 19
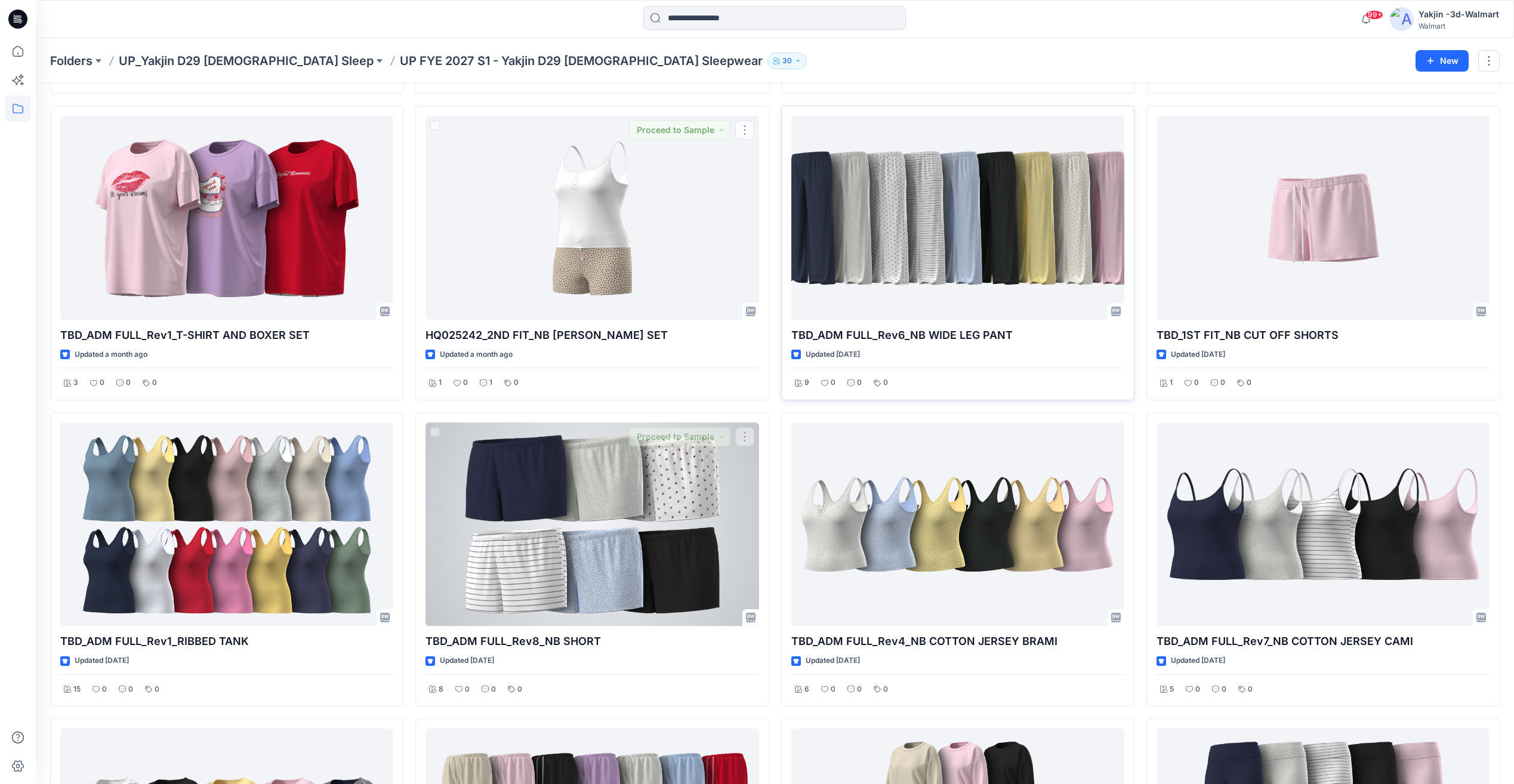
scroll to position [856, 0]
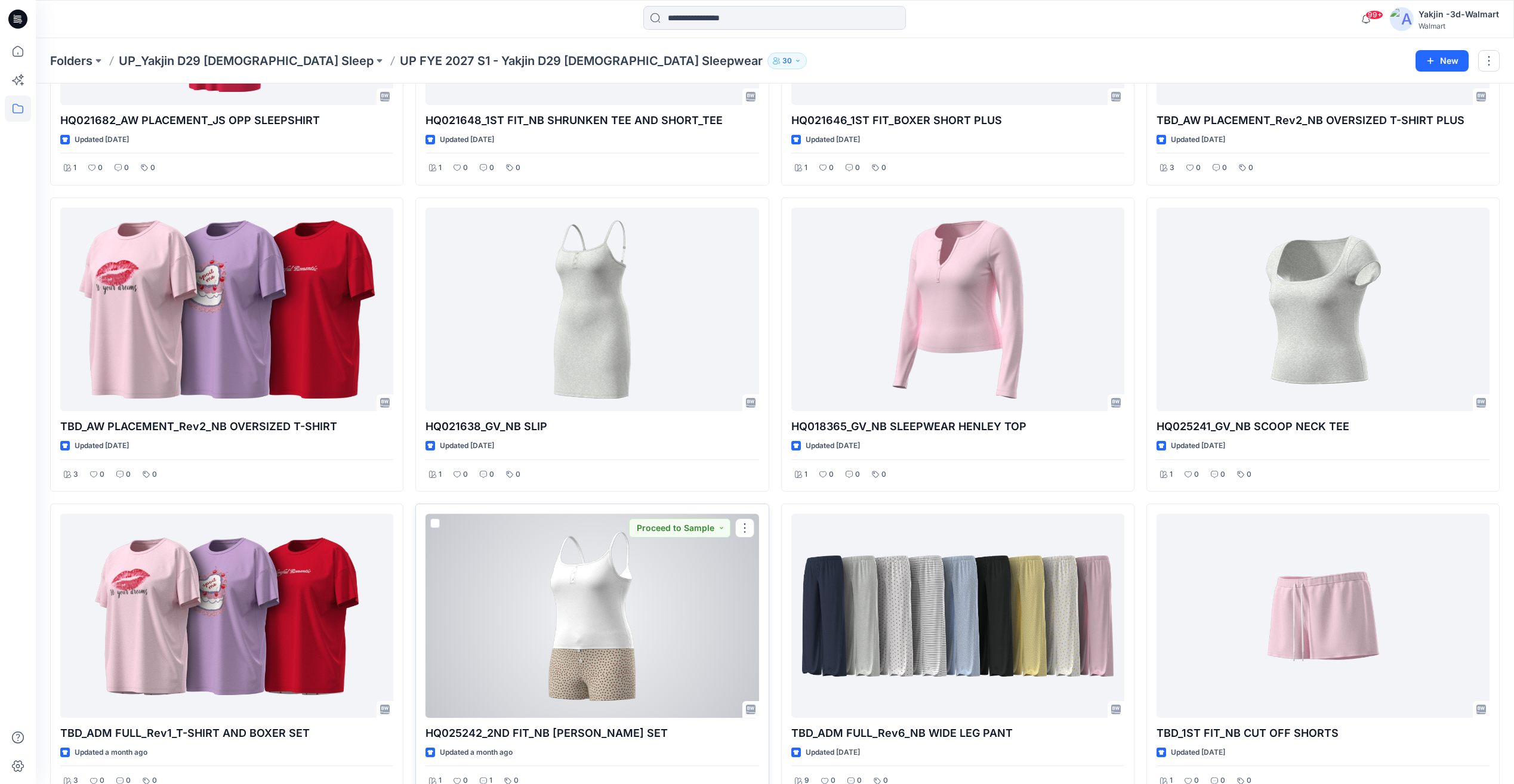
click at [595, 646] on div at bounding box center [592, 615] width 333 height 204
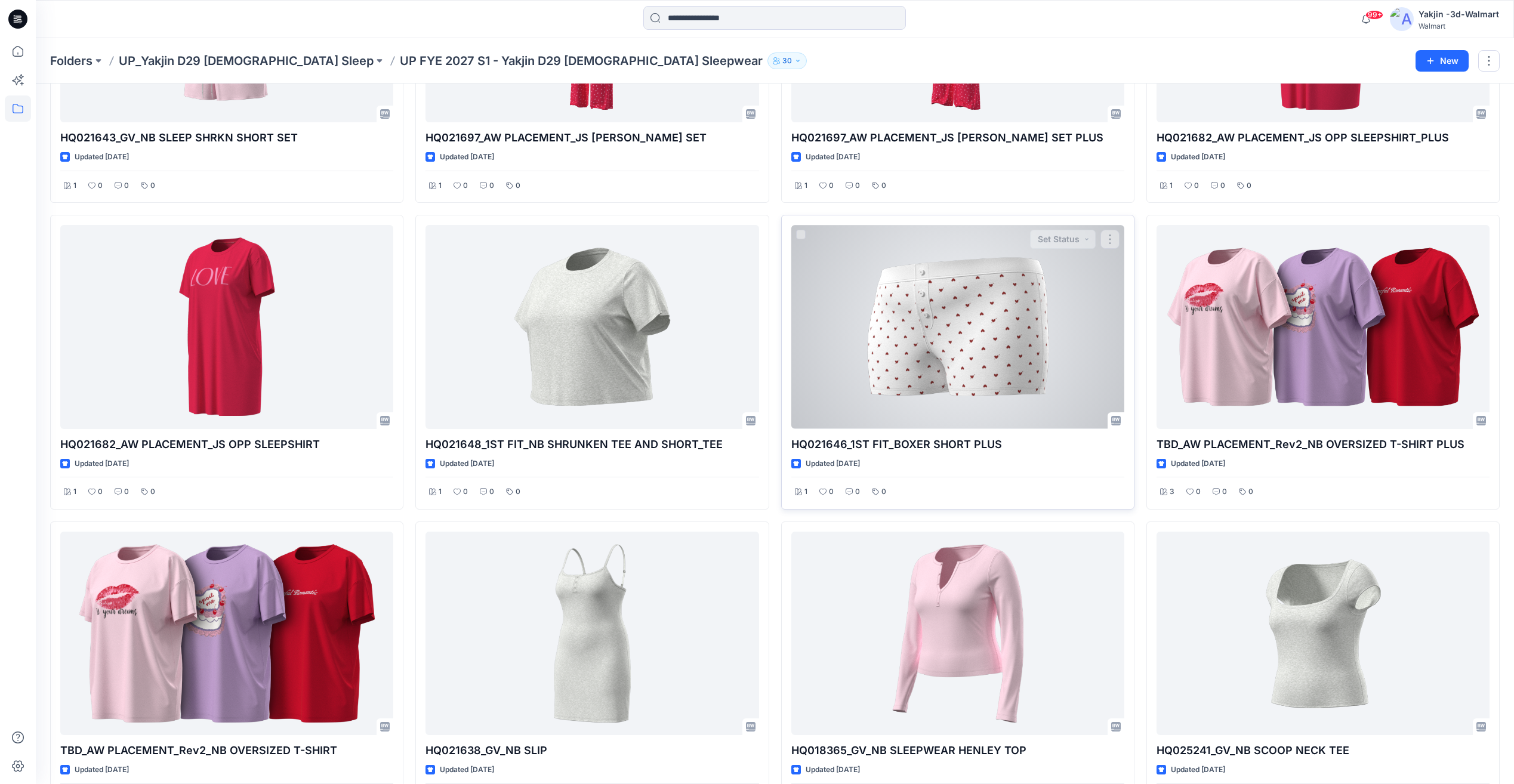
scroll to position [597, 0]
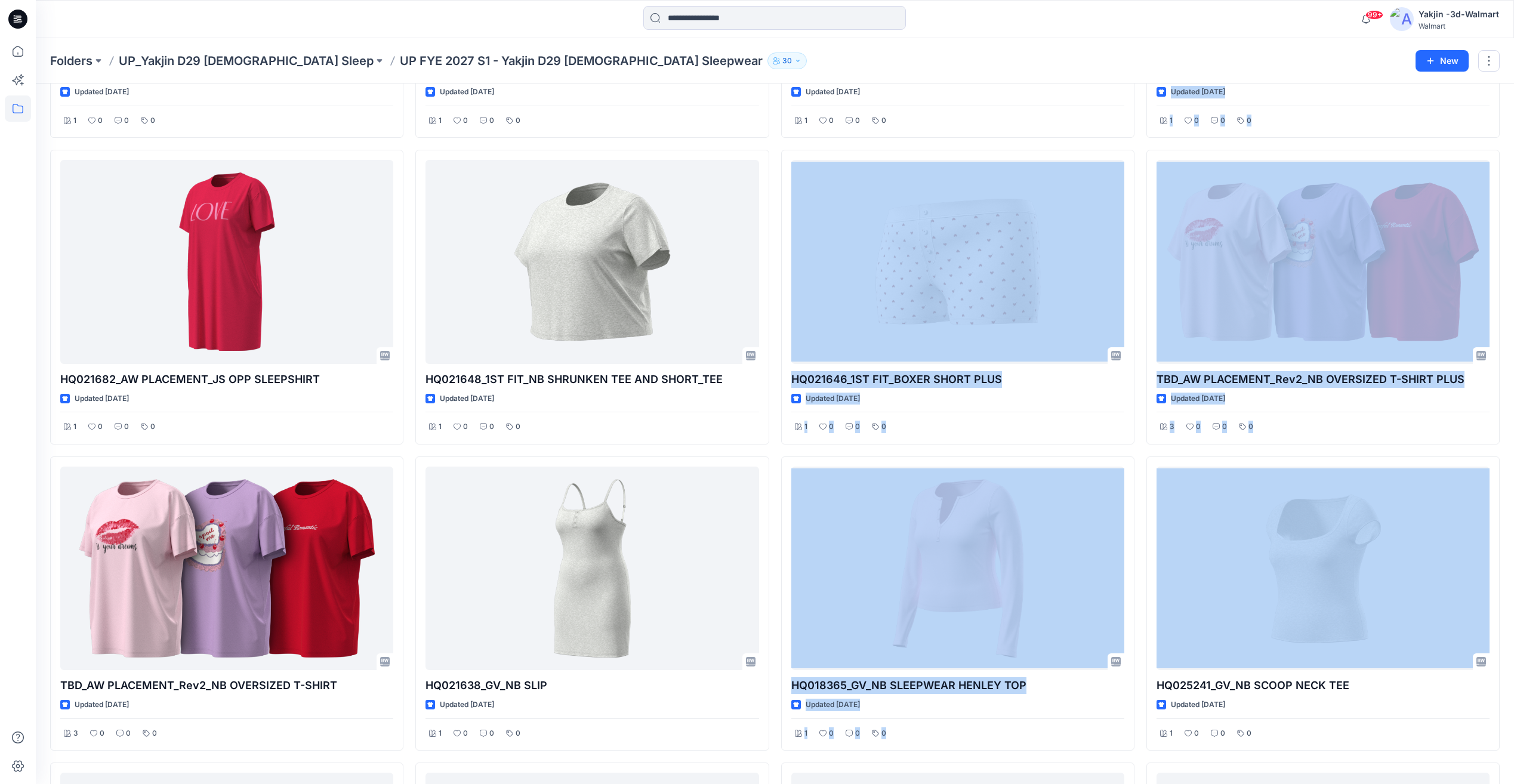
drag, startPoint x: 1142, startPoint y: 454, endPoint x: 780, endPoint y: 144, distance: 476.6
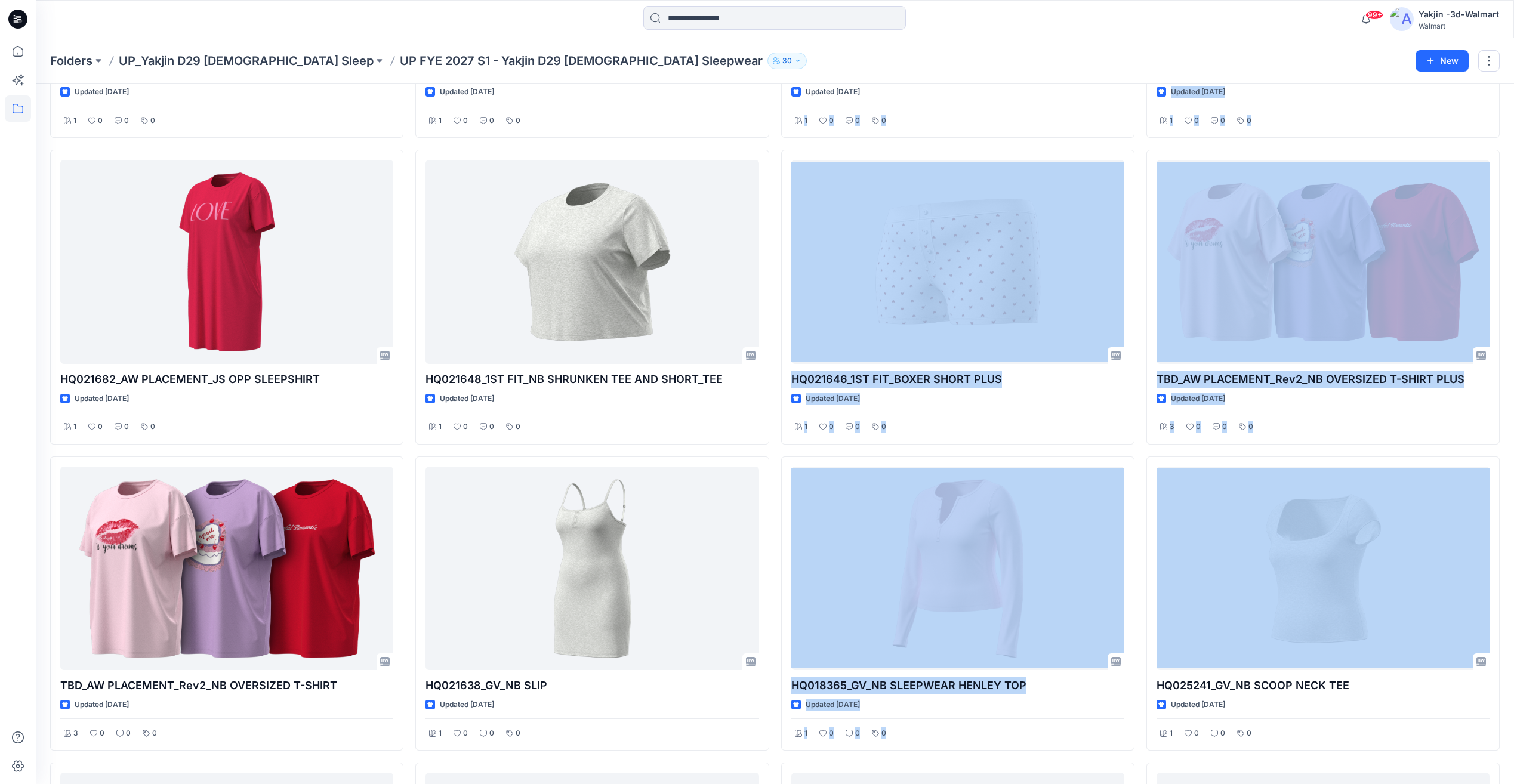
drag, startPoint x: 775, startPoint y: 142, endPoint x: 1144, endPoint y: 451, distance: 481.3
drag, startPoint x: 1144, startPoint y: 451, endPoint x: 1138, endPoint y: 450, distance: 6.1
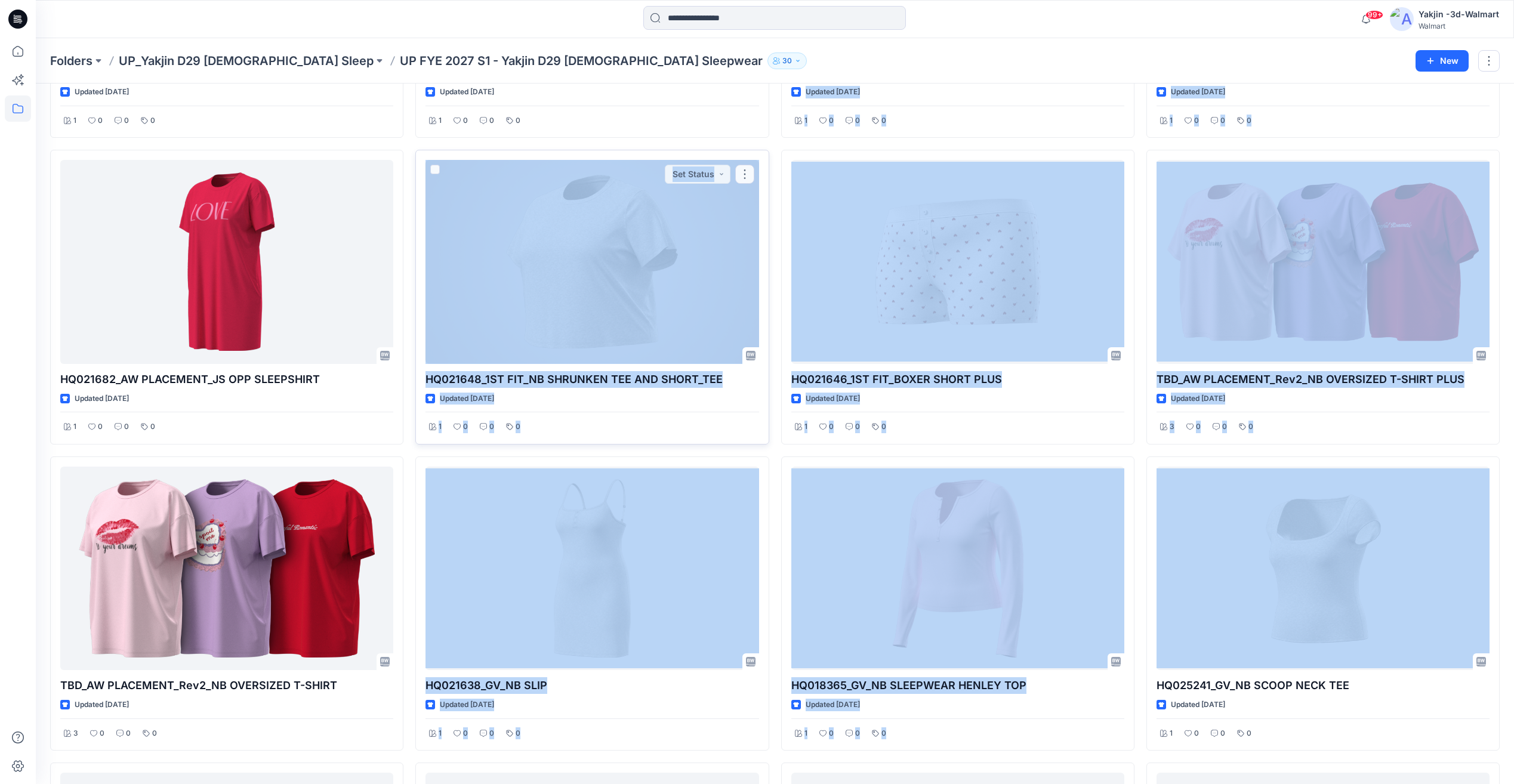
drag, startPoint x: 1142, startPoint y: 452, endPoint x: 767, endPoint y: 164, distance: 472.8
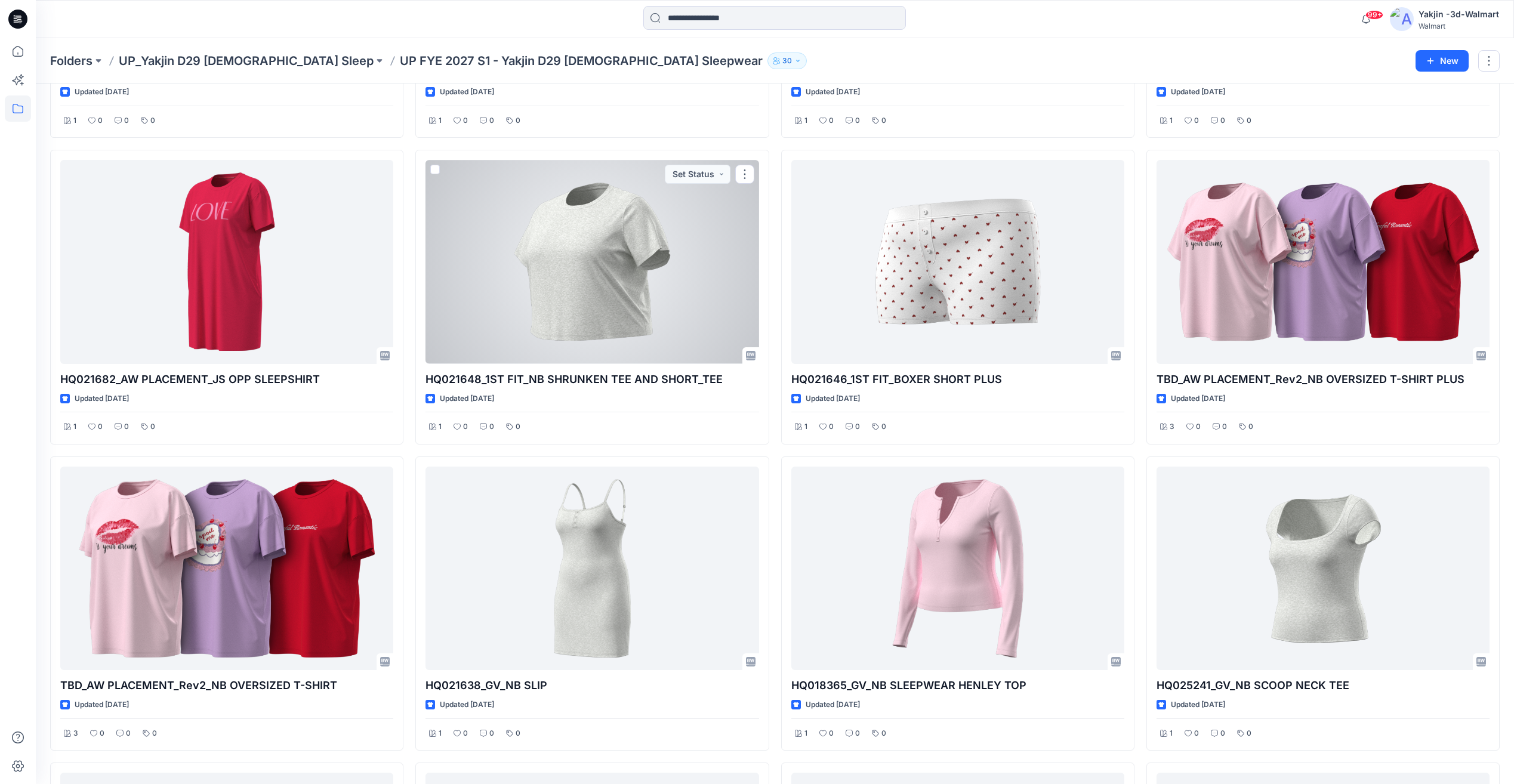
drag, startPoint x: 767, startPoint y: 164, endPoint x: 772, endPoint y: 146, distance: 18.7
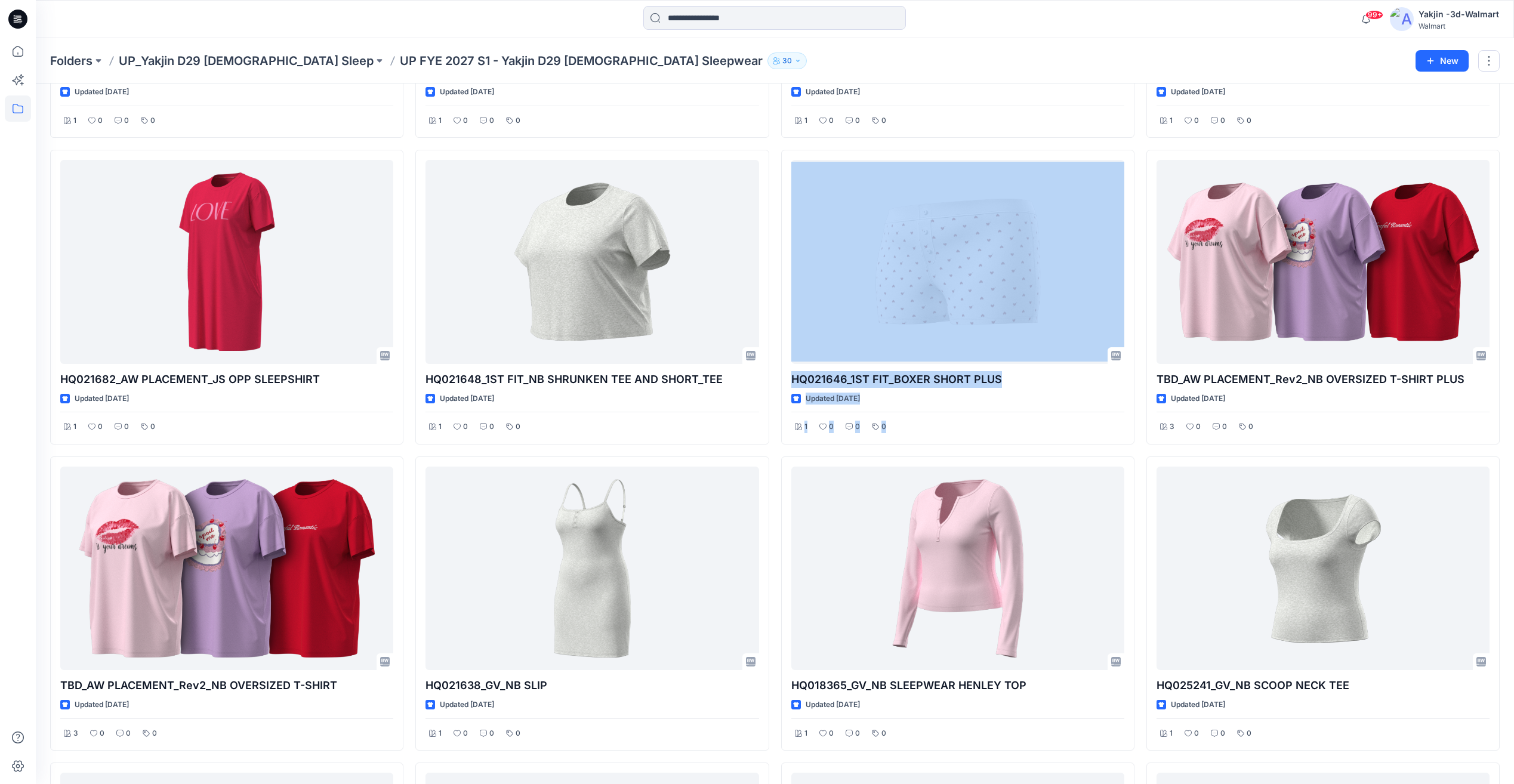
drag, startPoint x: 775, startPoint y: 146, endPoint x: 1138, endPoint y: 447, distance: 471.6
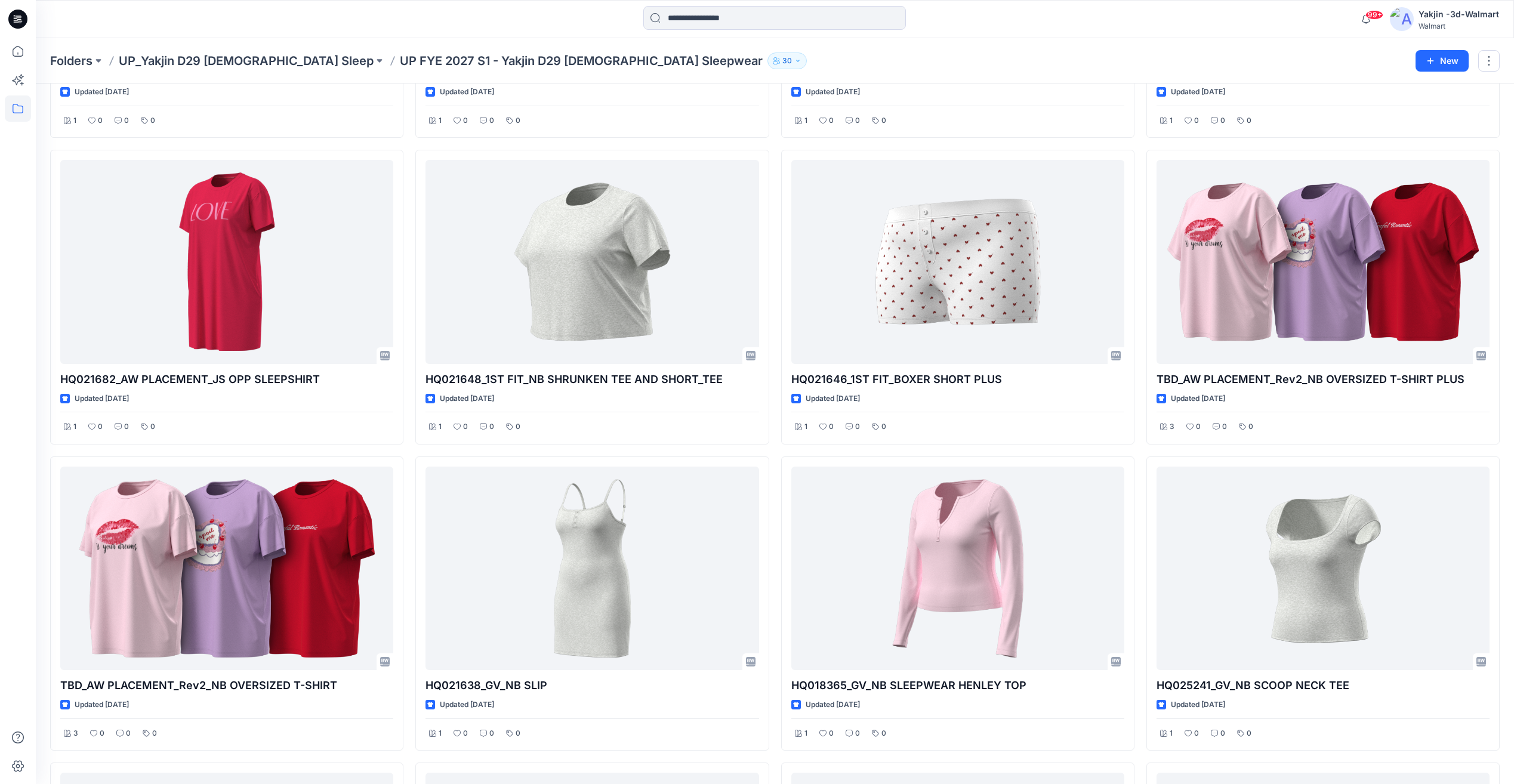
drag, startPoint x: 1138, startPoint y: 447, endPoint x: 1140, endPoint y: 454, distance: 7.3
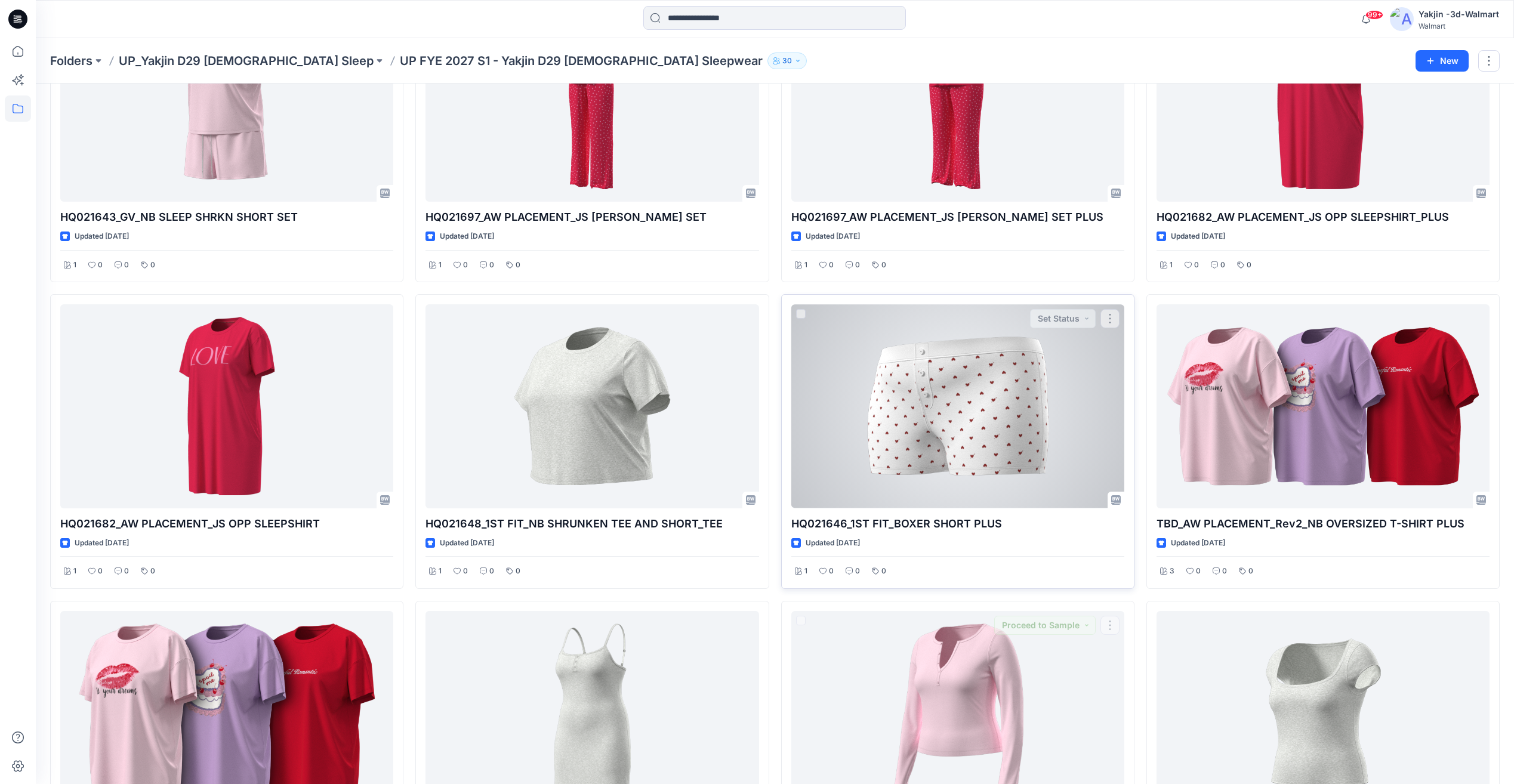
scroll to position [398, 0]
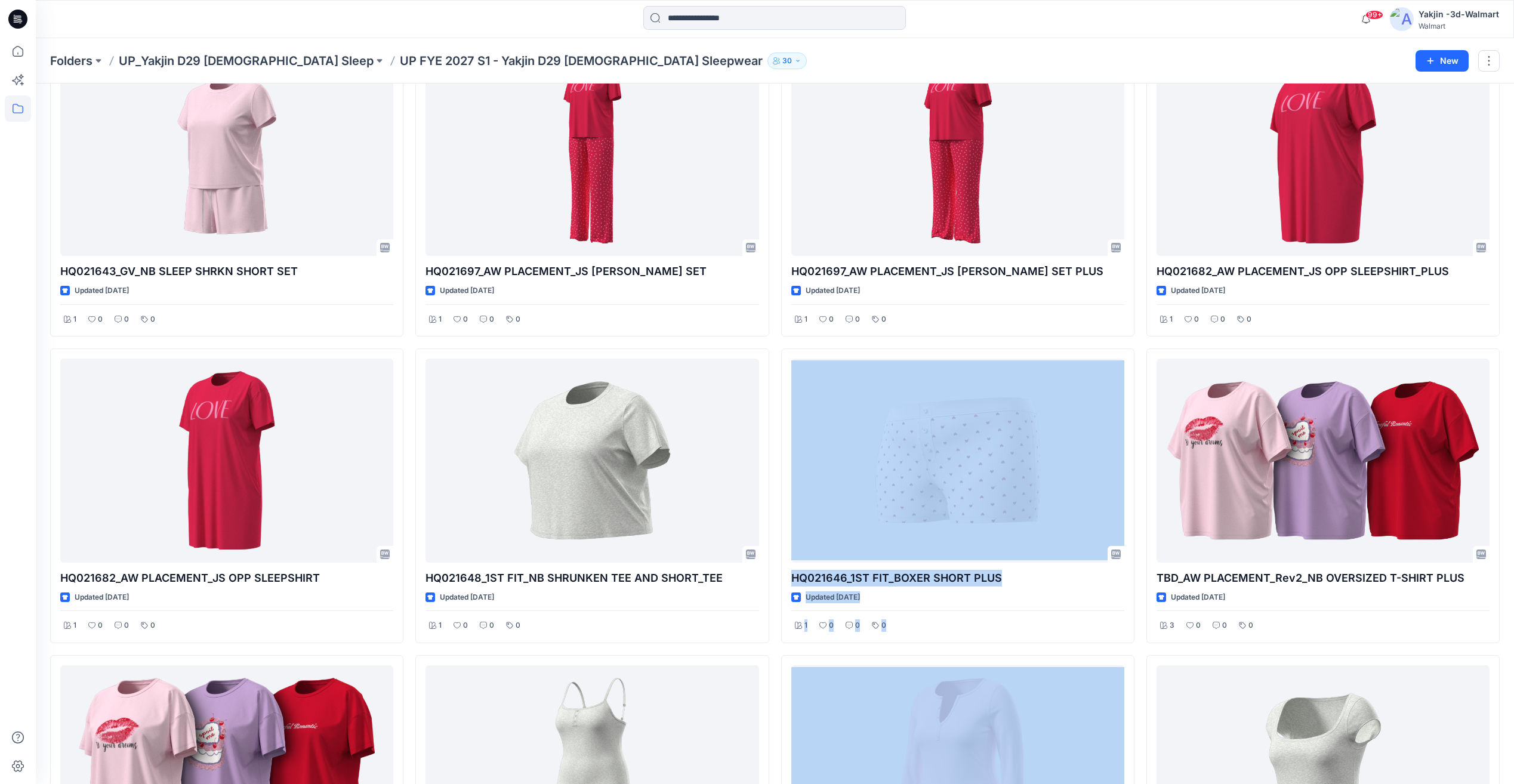
drag, startPoint x: 1134, startPoint y: 644, endPoint x: 779, endPoint y: 346, distance: 463.5
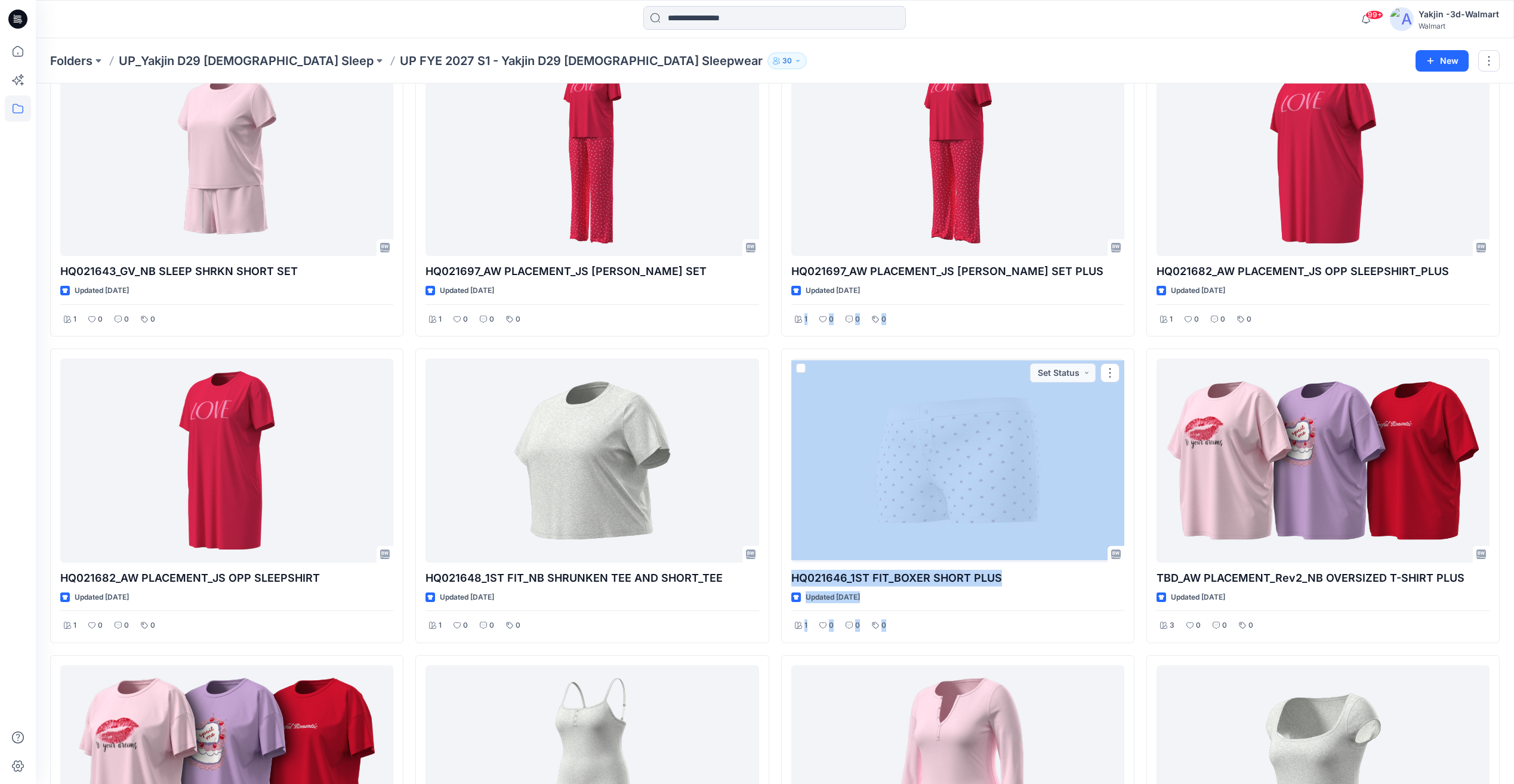
drag, startPoint x: 775, startPoint y: 341, endPoint x: 1135, endPoint y: 646, distance: 471.8
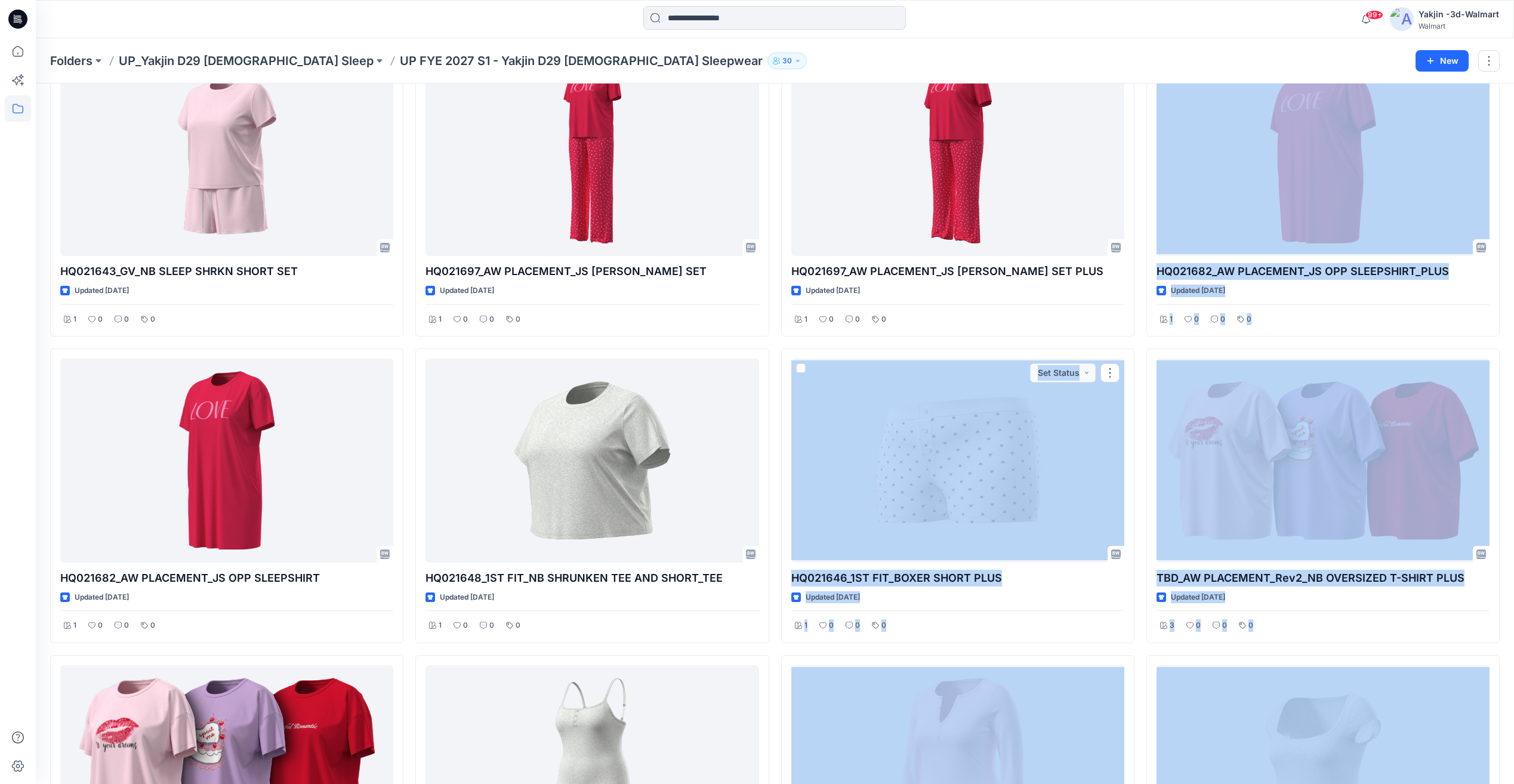
drag, startPoint x: 1140, startPoint y: 652, endPoint x: 783, endPoint y: 343, distance: 472.2
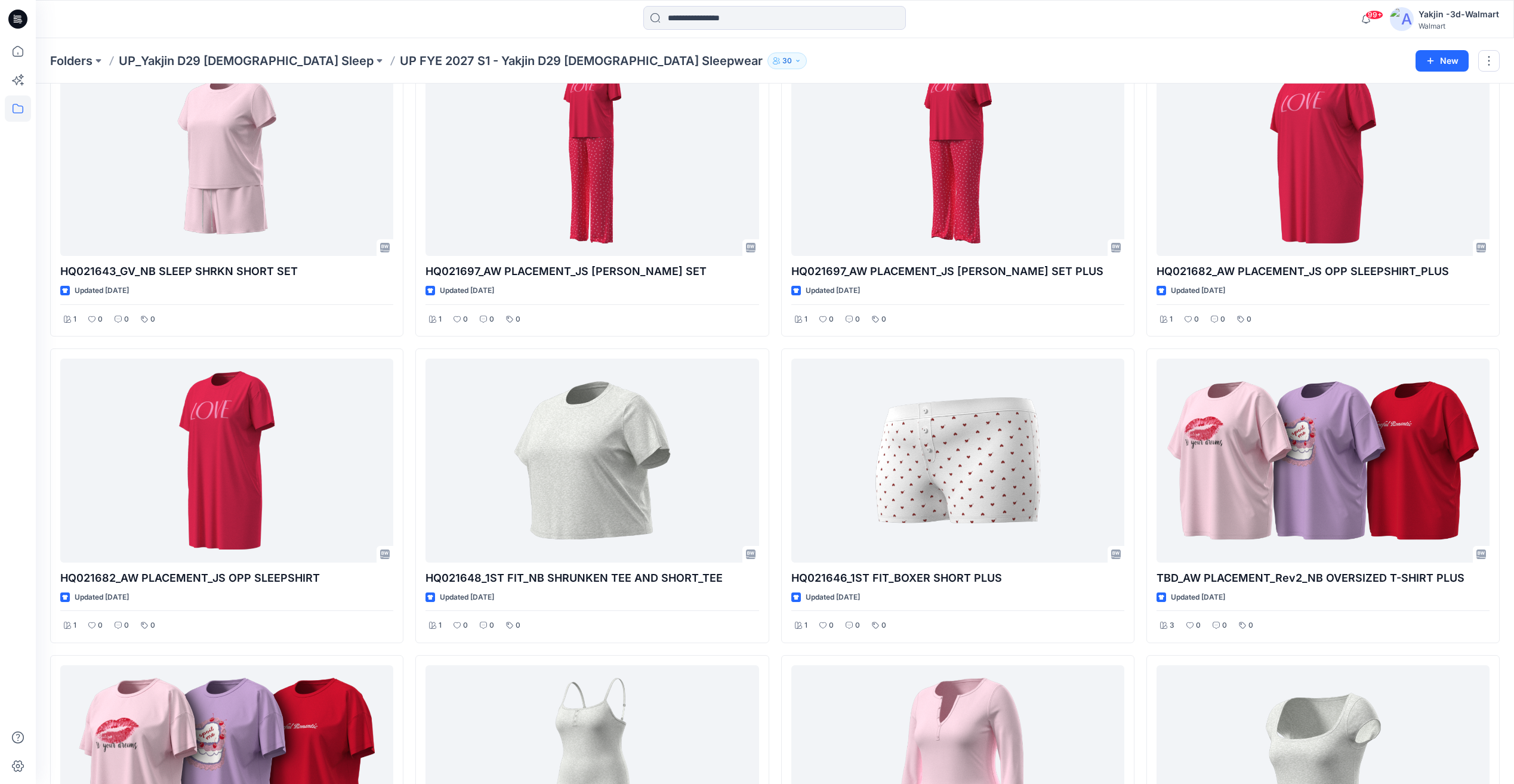
drag, startPoint x: 783, startPoint y: 343, endPoint x: 777, endPoint y: 345, distance: 6.3
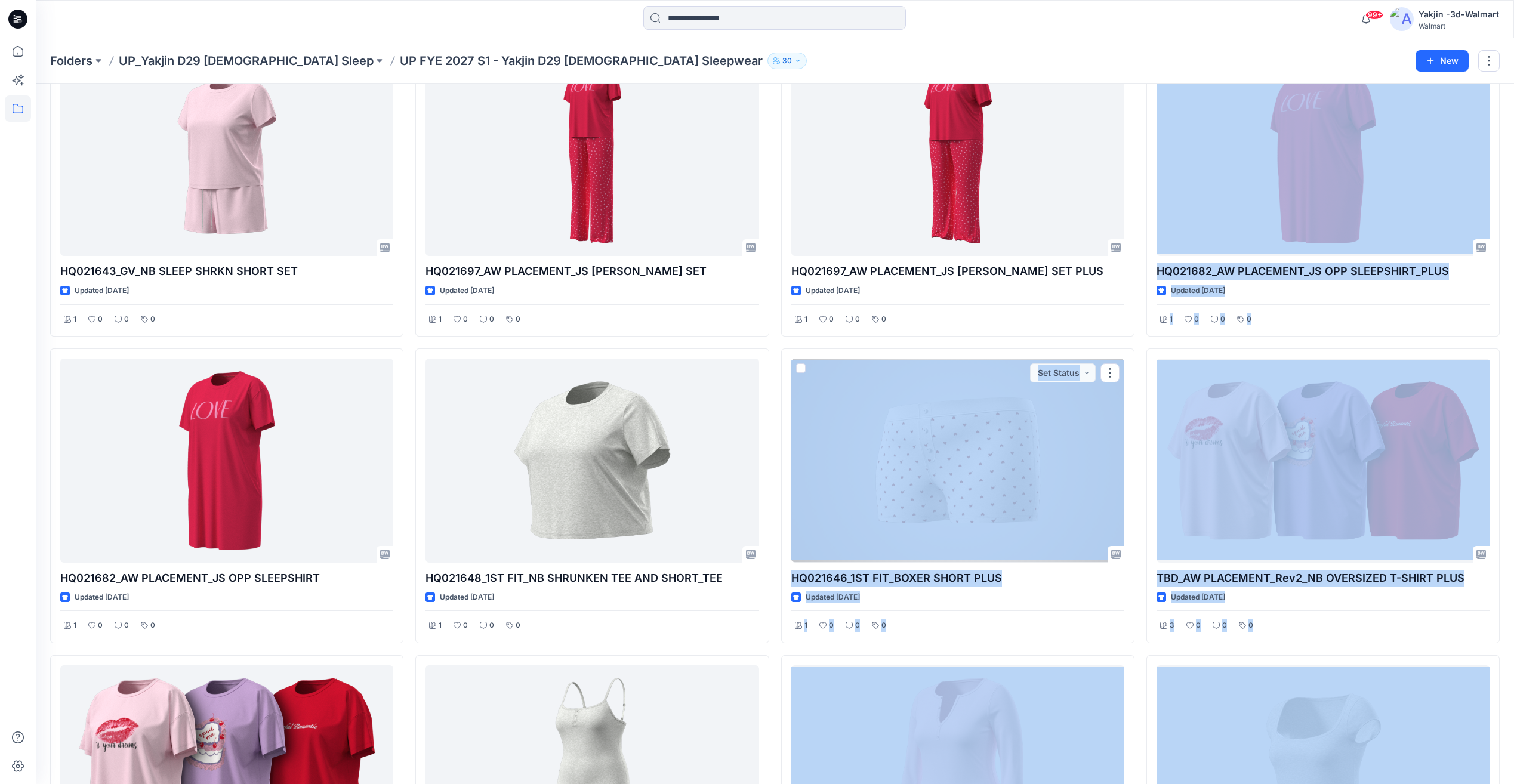
drag, startPoint x: 775, startPoint y: 344, endPoint x: 1140, endPoint y: 653, distance: 478.2
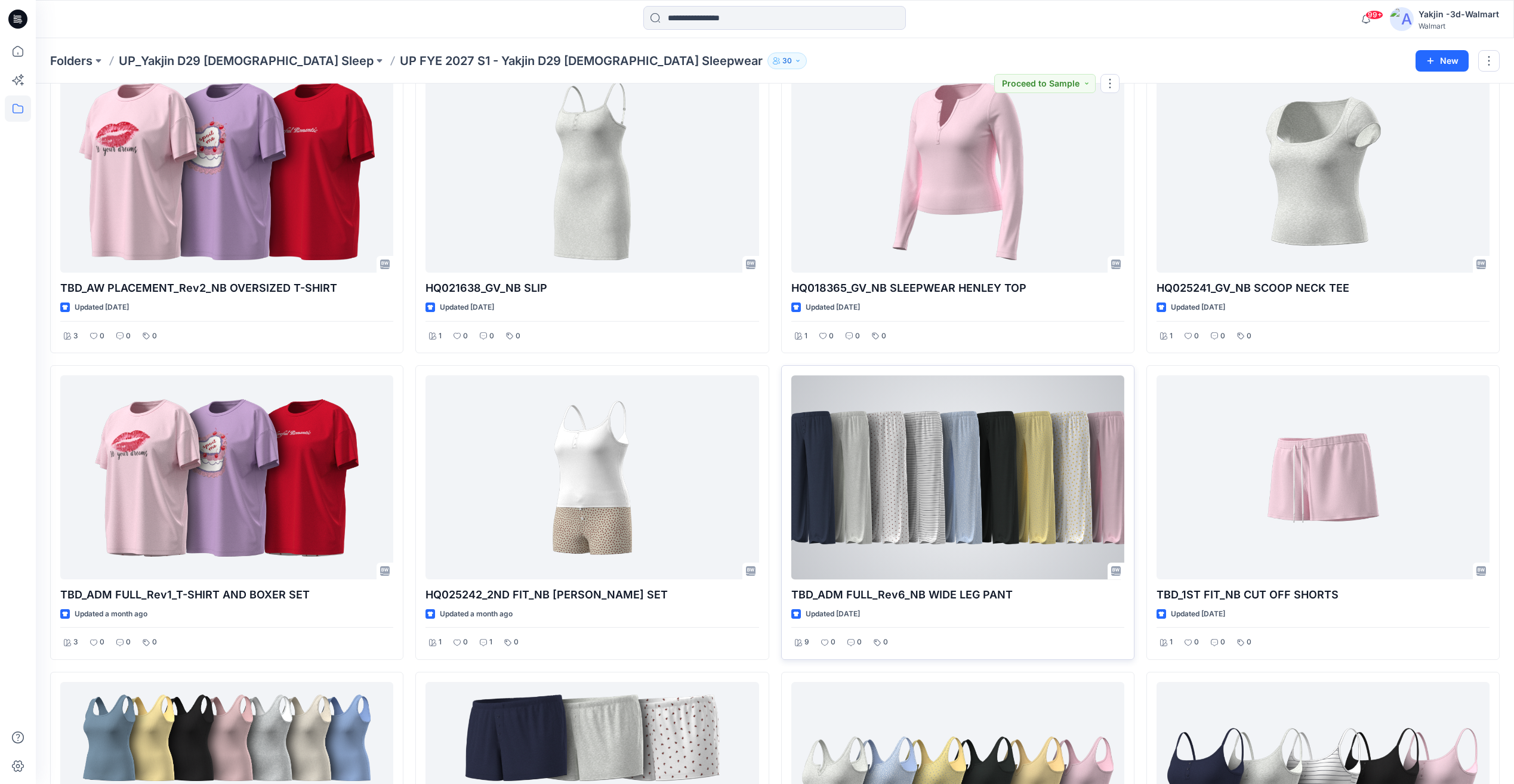
scroll to position [995, 0]
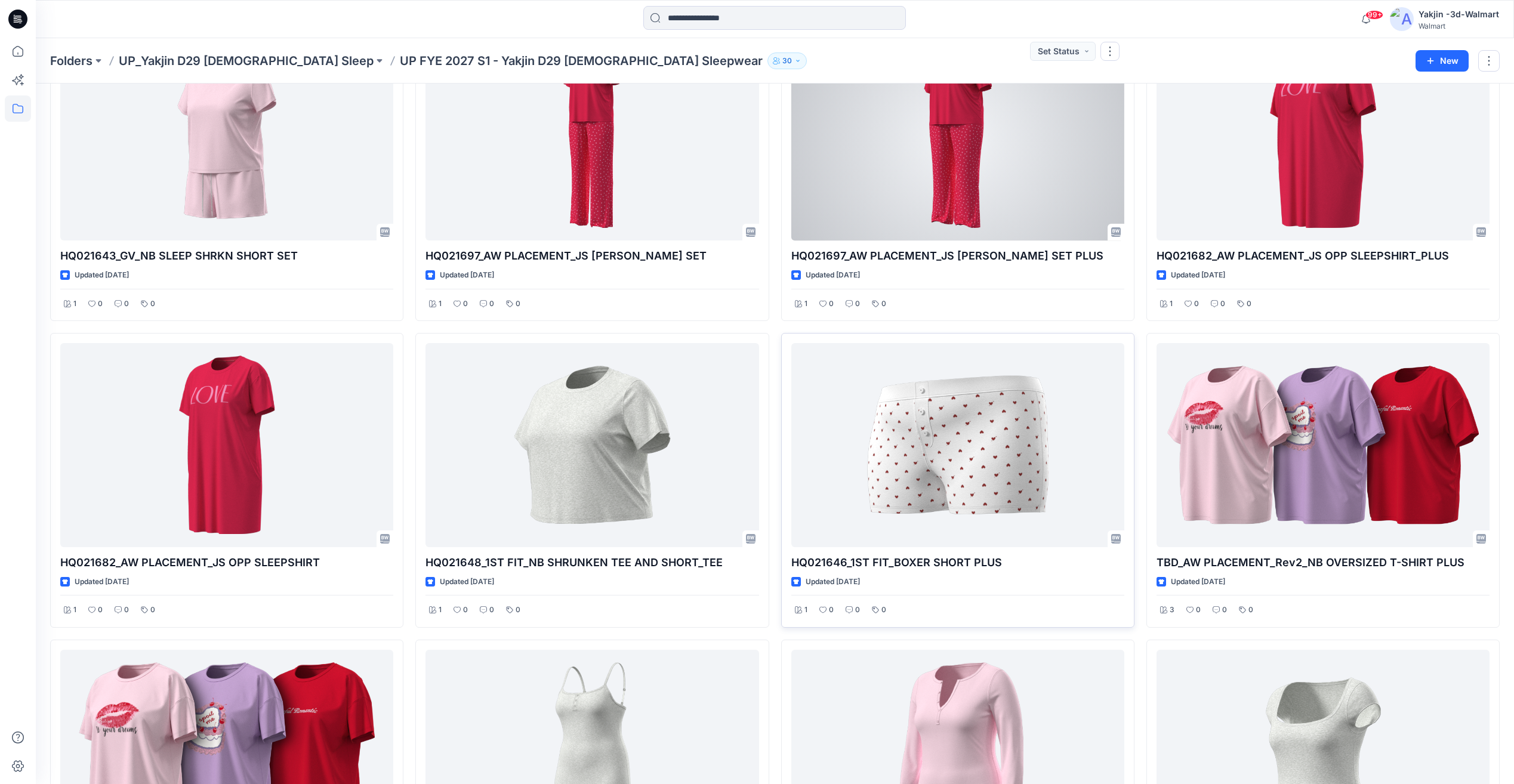
scroll to position [597, 0]
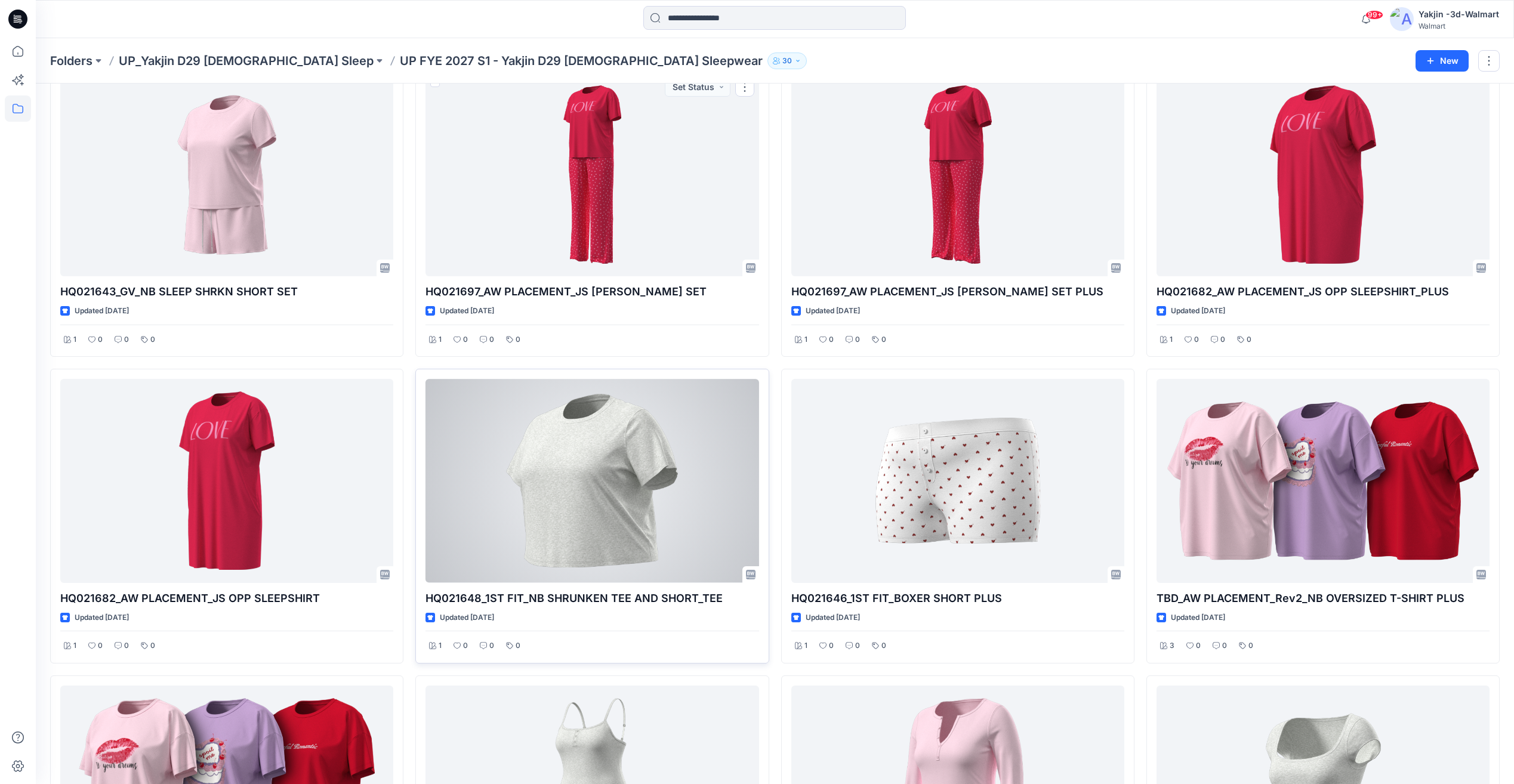
scroll to position [398, 0]
